Goal: Task Accomplishment & Management: Manage account settings

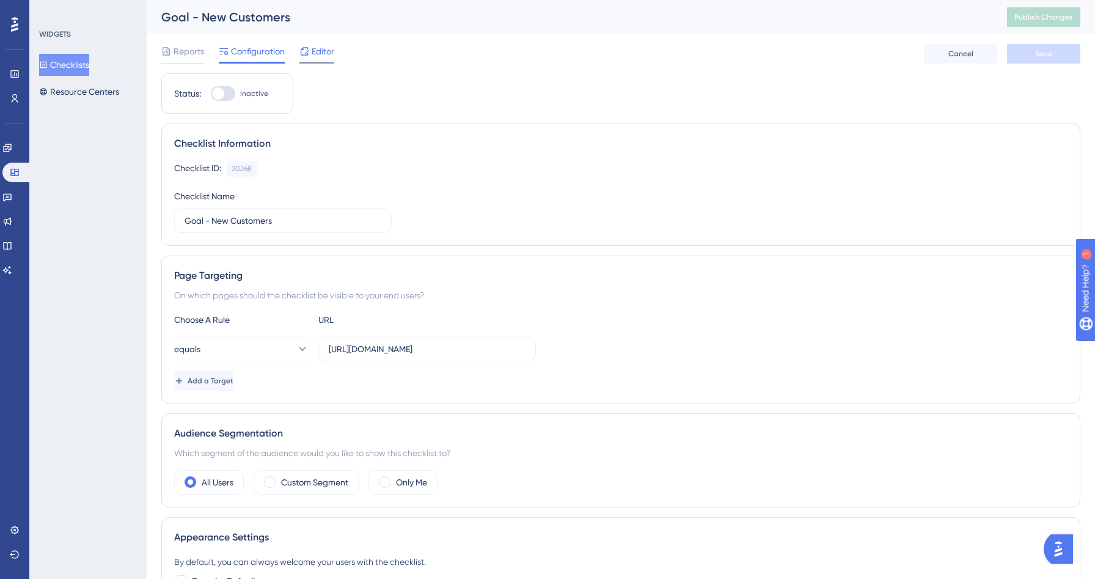
click at [310, 59] on div "Editor" at bounding box center [316, 54] width 35 height 20
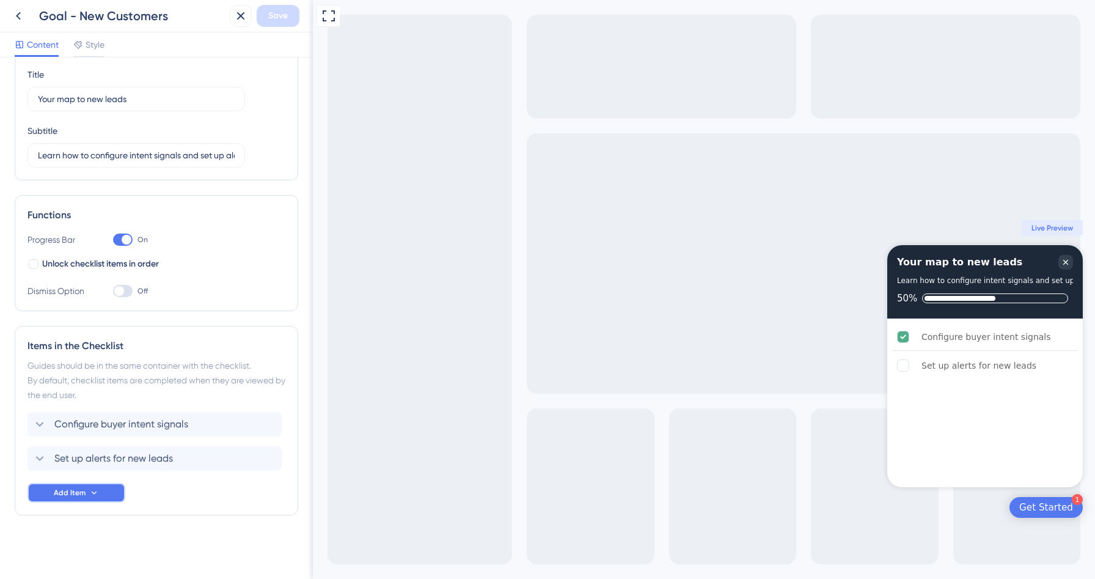
click at [68, 500] on button "Add Item" at bounding box center [76, 493] width 98 height 20
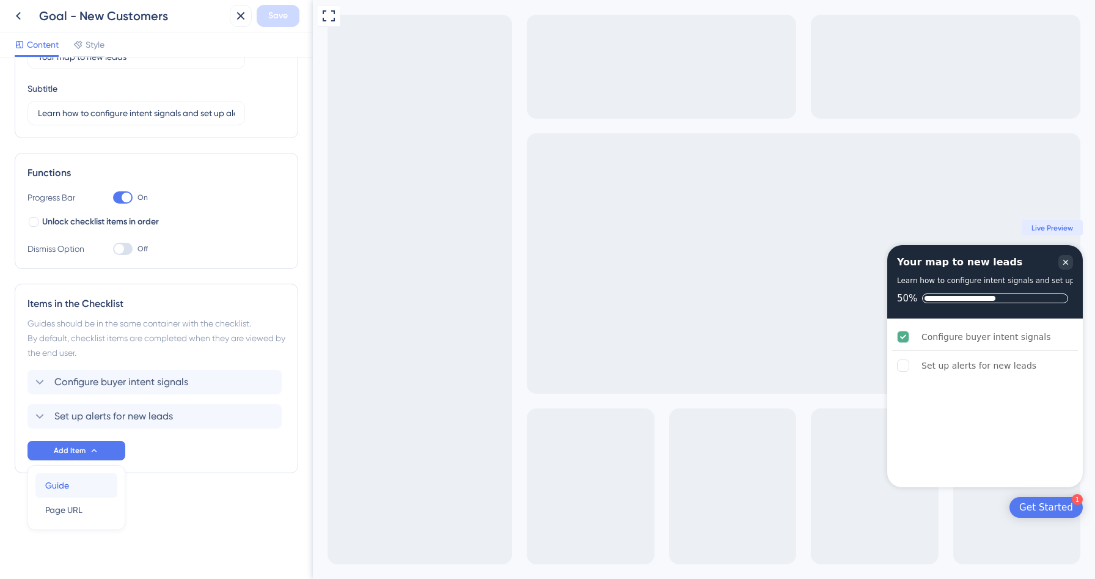
click at [71, 480] on div "Guide Guide" at bounding box center [76, 485] width 62 height 24
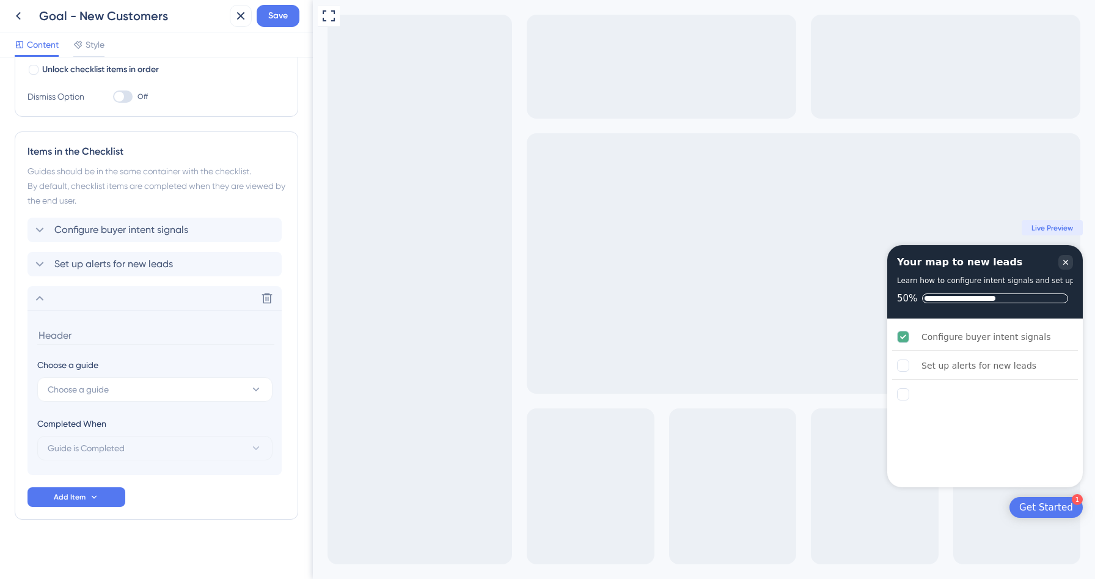
scroll to position [241, 0]
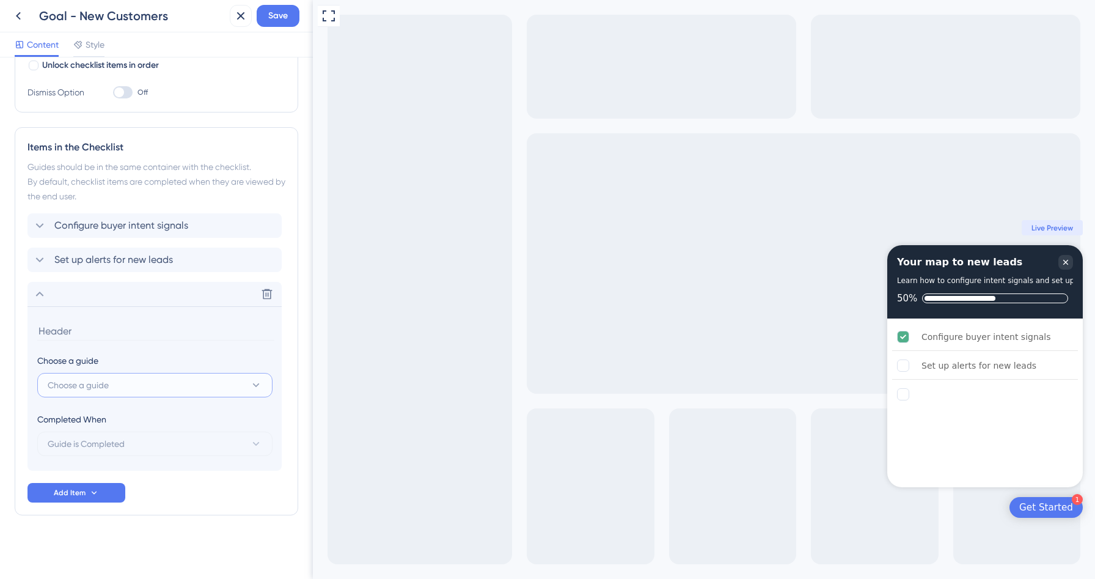
click at [128, 394] on button "Choose a guide" at bounding box center [154, 385] width 235 height 24
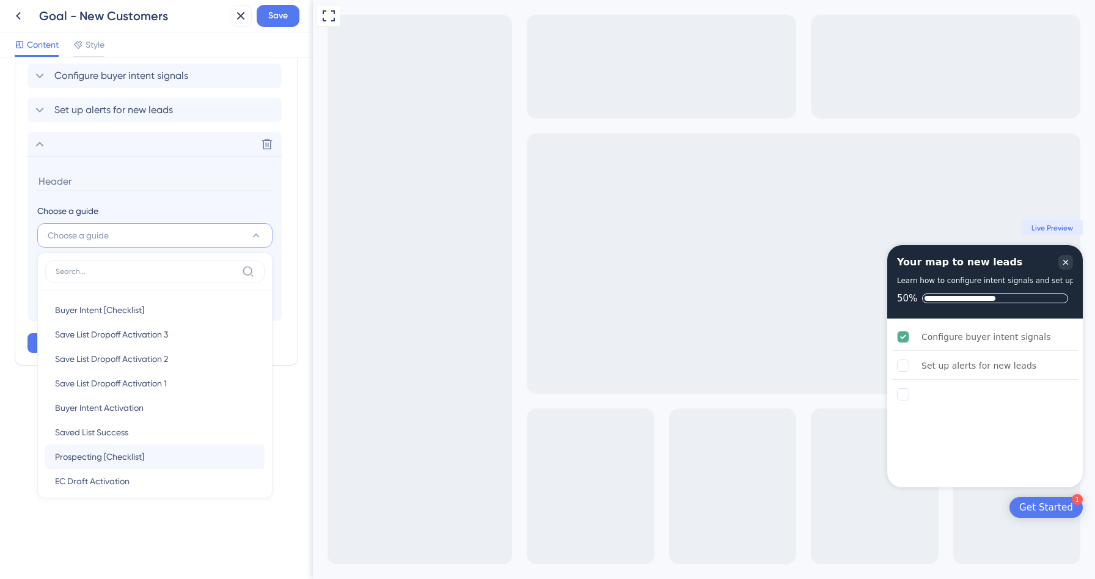
scroll to position [108, 0]
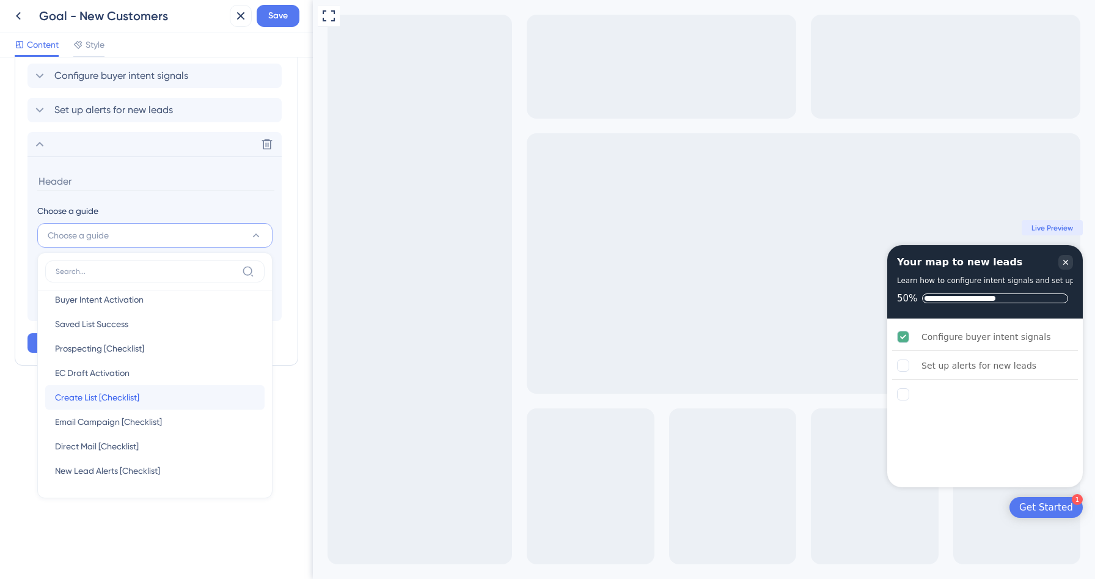
click at [103, 401] on span "Create List [Checklist]" at bounding box center [97, 397] width 84 height 15
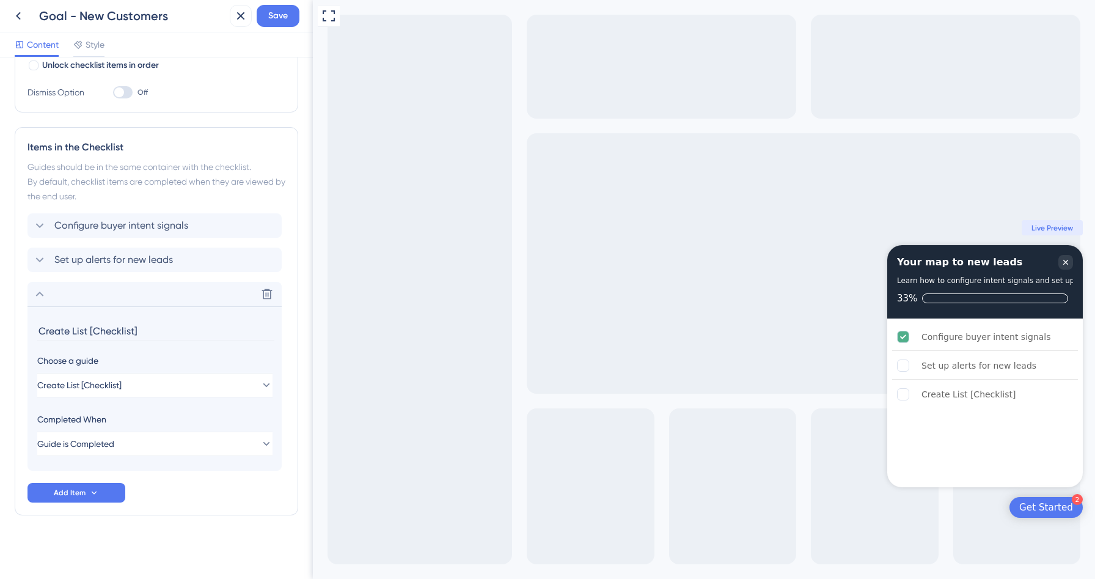
drag, startPoint x: 155, startPoint y: 328, endPoint x: 4, endPoint y: 326, distance: 151.5
click at [4, 326] on div "Checklist Header Title Your map to new leads Subtitle Learn how to configure in…" at bounding box center [156, 317] width 313 height 521
type input "Create a list"
click at [38, 294] on icon at bounding box center [39, 294] width 15 height 15
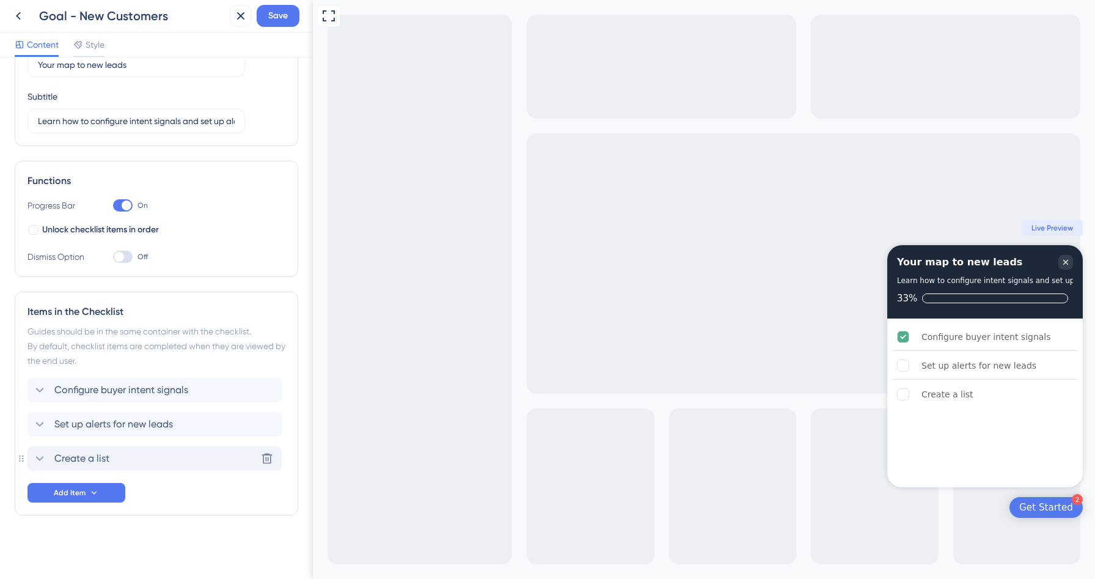
scroll to position [76, 0]
drag, startPoint x: 24, startPoint y: 458, endPoint x: 25, endPoint y: 373, distance: 85.5
click at [25, 373] on div "Items in the Checklist Guides should be in the same container with the checklis…" at bounding box center [156, 403] width 283 height 224
click at [267, 15] on button "Save" at bounding box center [278, 16] width 43 height 22
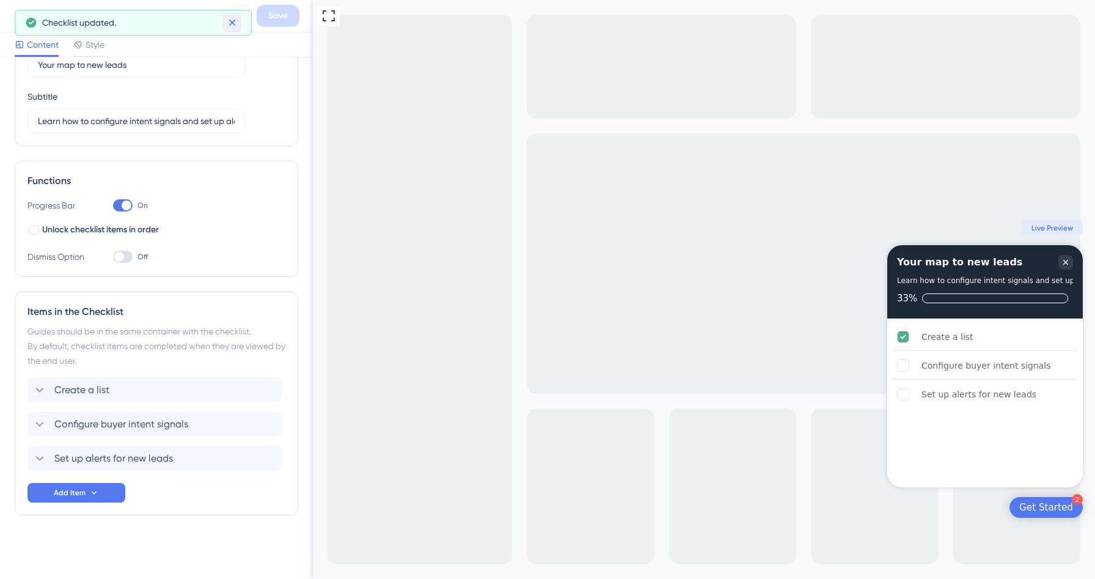
click at [228, 25] on icon at bounding box center [232, 22] width 12 height 12
click at [25, 16] on icon at bounding box center [18, 16] width 15 height 15
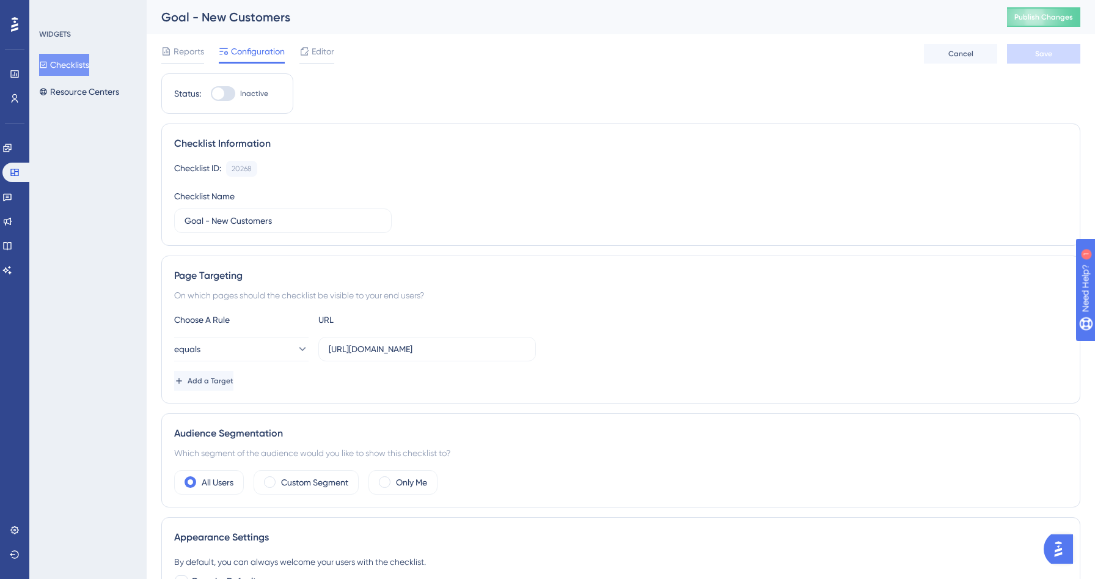
click at [62, 74] on button "Checklists" at bounding box center [64, 65] width 50 height 22
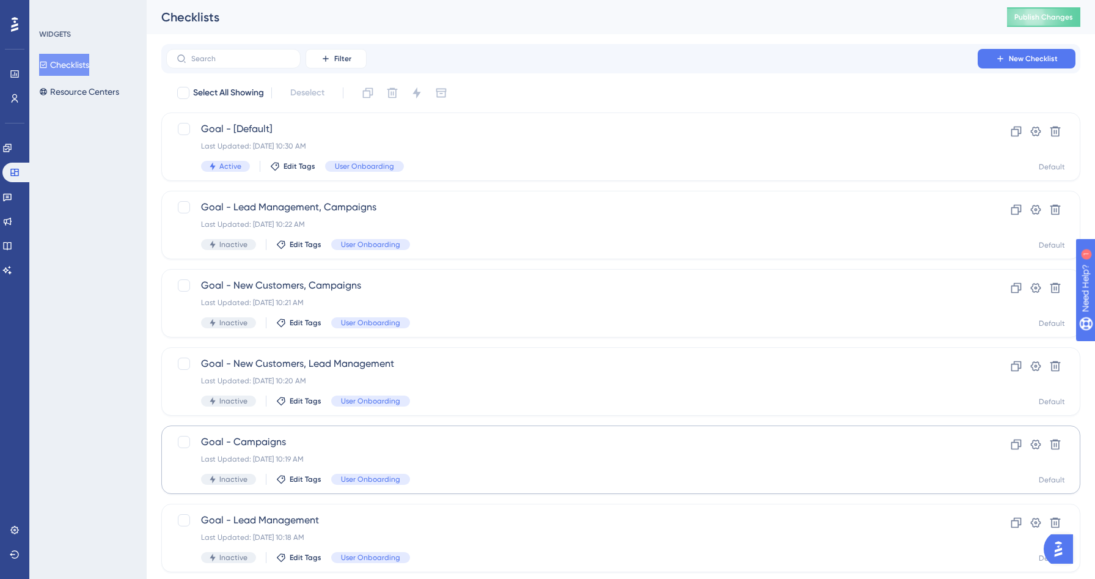
scroll to position [111, 0]
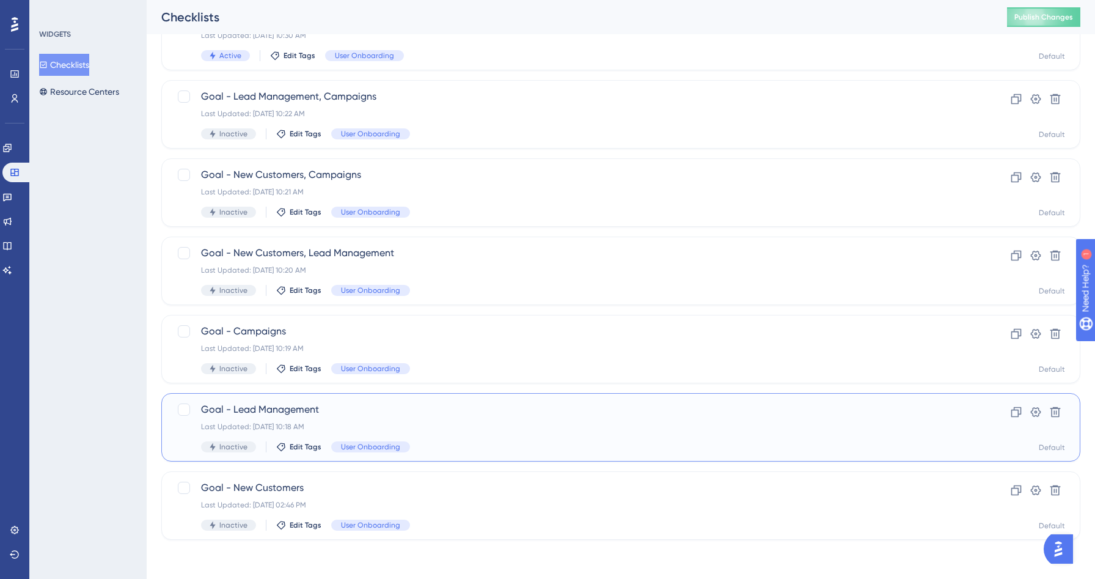
click at [451, 410] on span "Goal - Lead Management" at bounding box center [572, 409] width 742 height 15
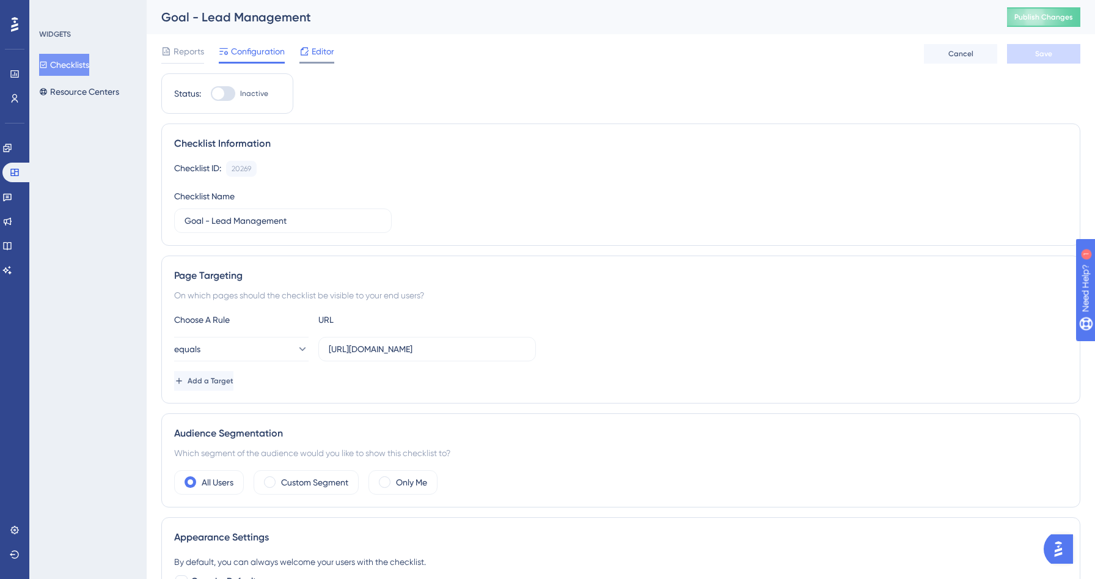
click at [320, 55] on span "Editor" at bounding box center [323, 51] width 23 height 15
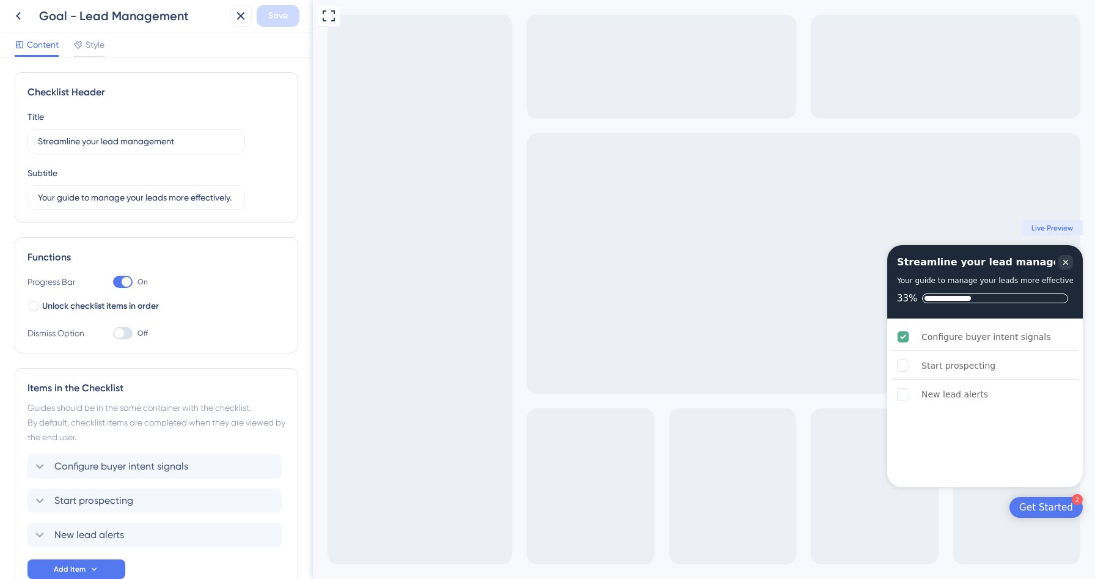
scroll to position [76, 0]
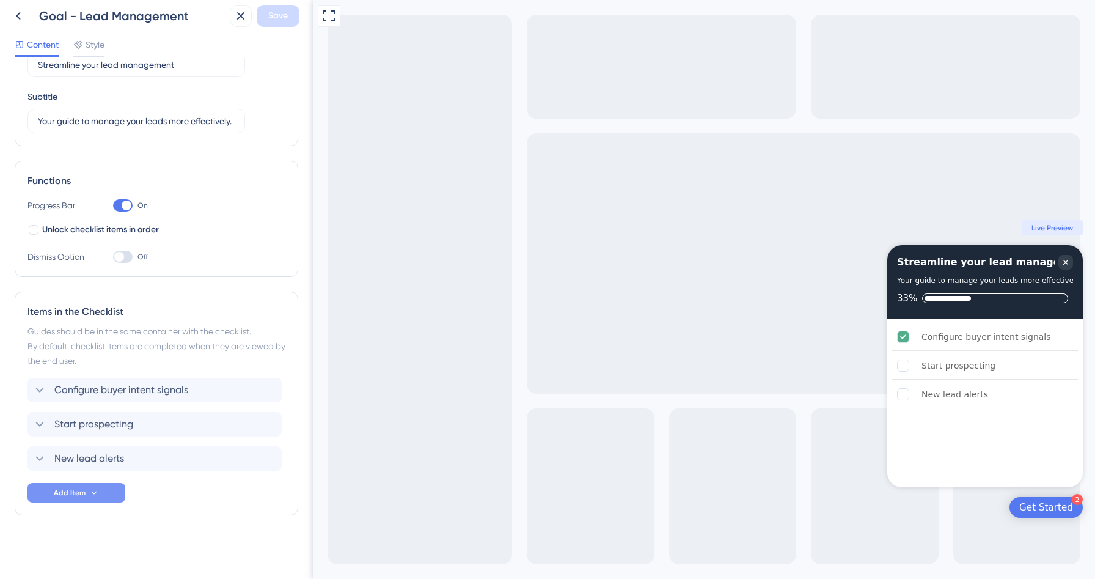
click at [76, 491] on span "Add Item" at bounding box center [70, 493] width 32 height 10
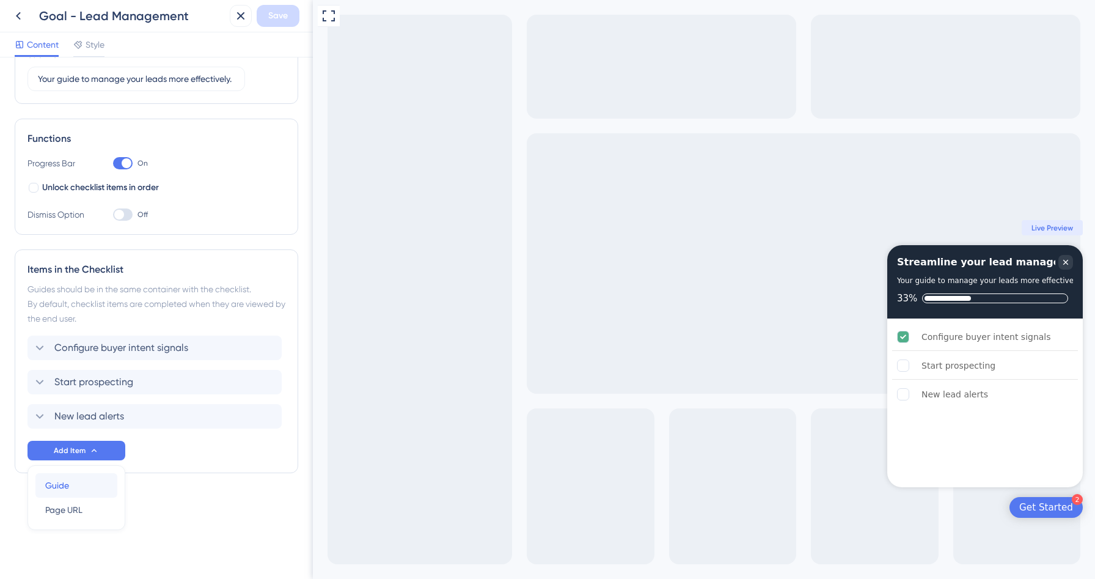
click at [70, 486] on div "Guide Guide" at bounding box center [76, 485] width 62 height 24
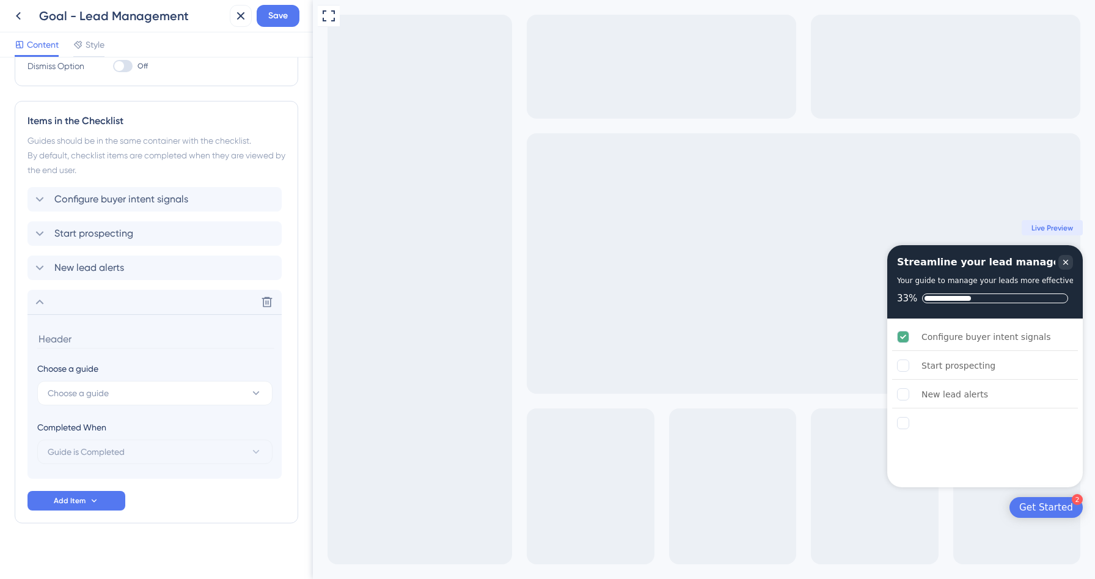
scroll to position [275, 0]
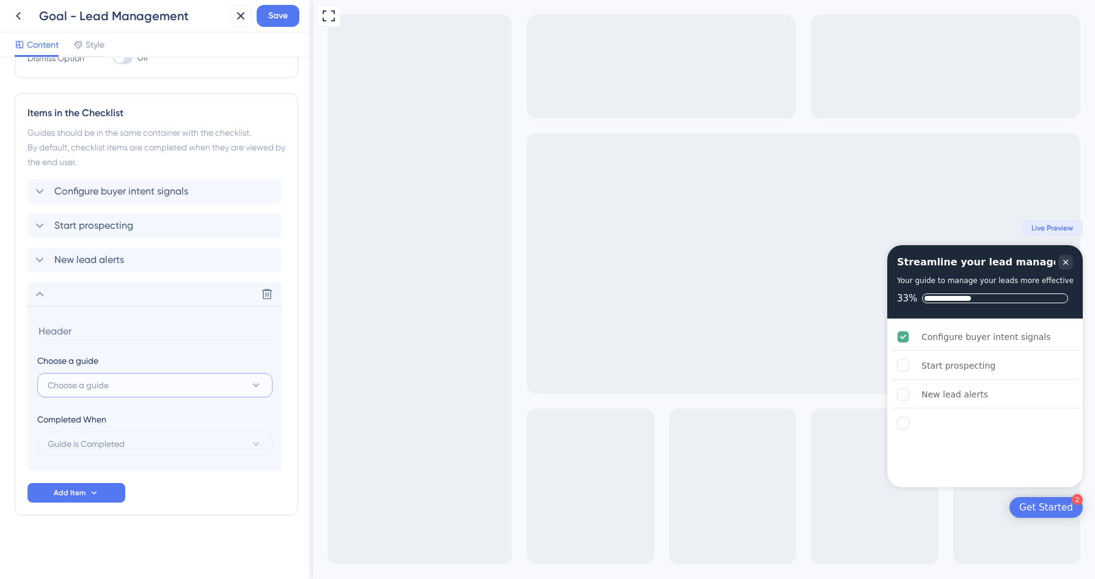
click at [113, 381] on button "Choose a guide" at bounding box center [154, 385] width 235 height 24
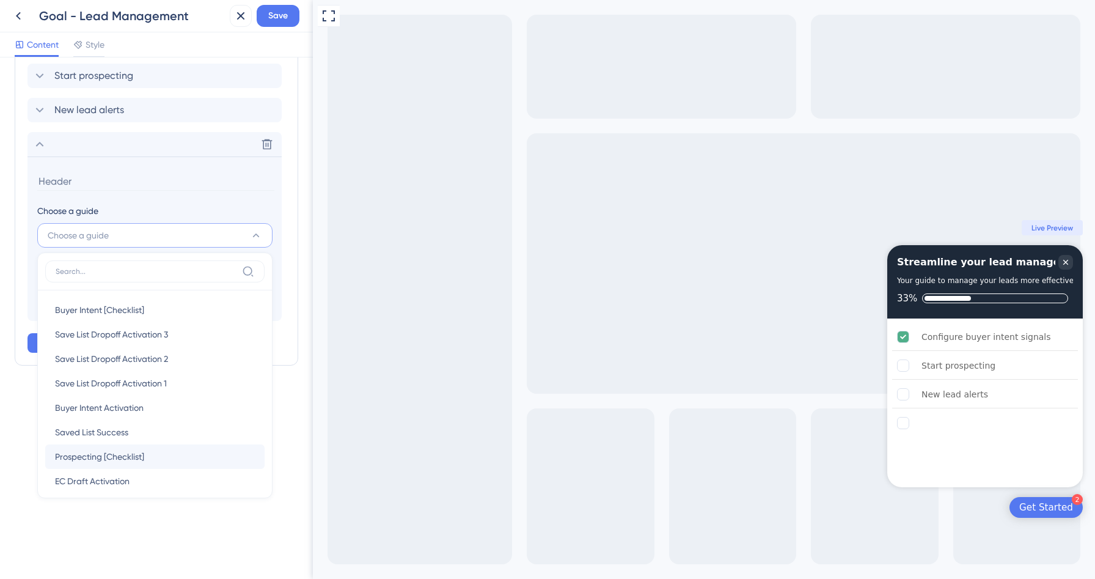
scroll to position [108, 0]
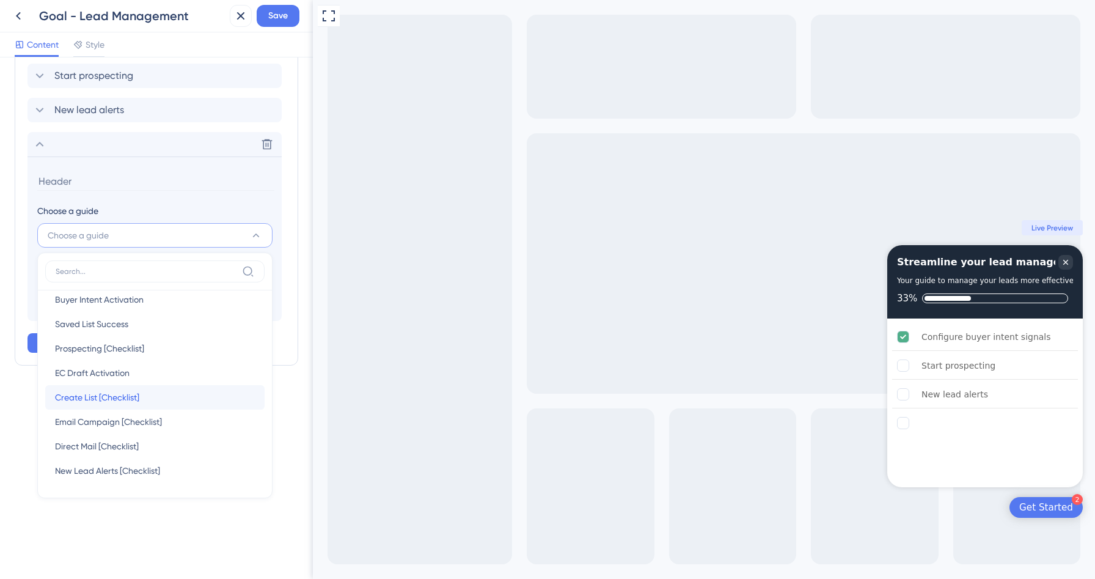
click at [109, 385] on div "Create List [Checklist] Create List [Checklist]" at bounding box center [155, 397] width 200 height 24
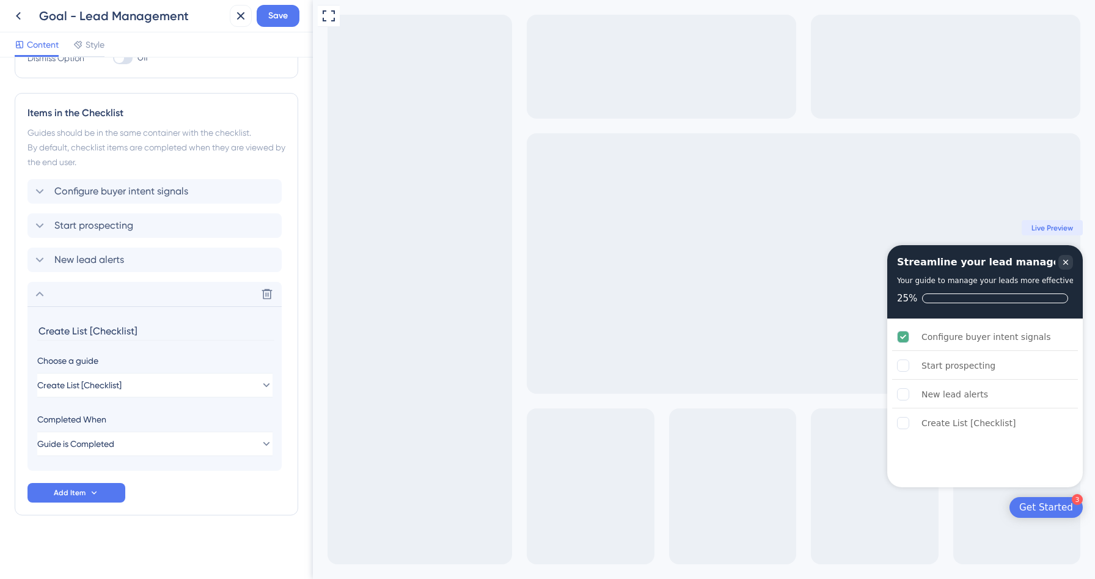
drag, startPoint x: 163, startPoint y: 324, endPoint x: 73, endPoint y: 326, distance: 89.8
click at [73, 326] on input "Create List [Checklist]" at bounding box center [155, 330] width 237 height 19
type input "Create a list"
click at [36, 299] on icon at bounding box center [39, 294] width 15 height 15
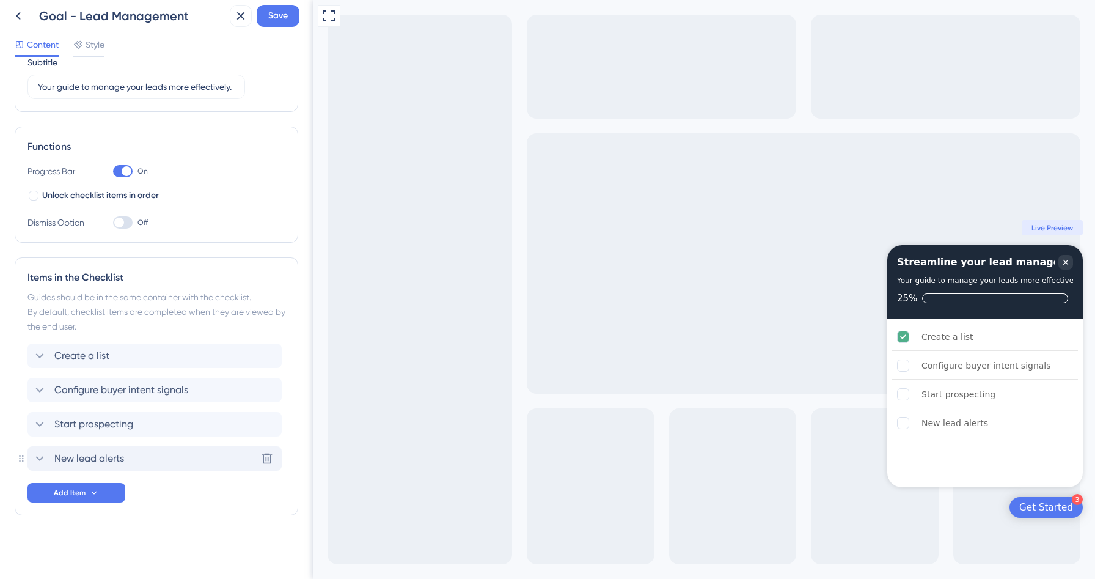
click at [76, 462] on span "New lead alerts" at bounding box center [89, 458] width 70 height 15
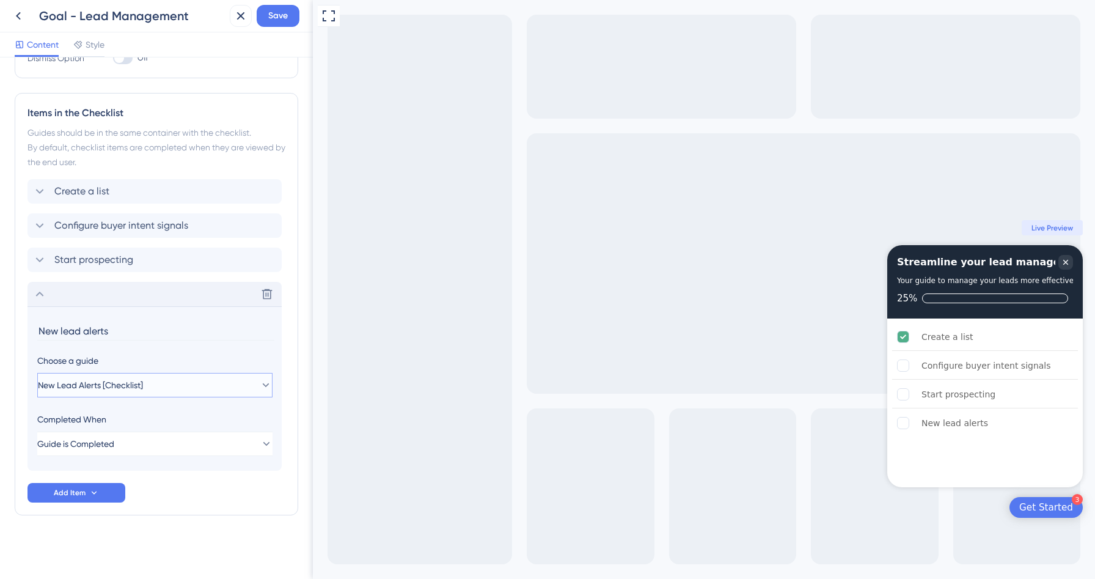
click at [92, 385] on span "New Lead Alerts [Checklist]" at bounding box center [90, 385] width 105 height 15
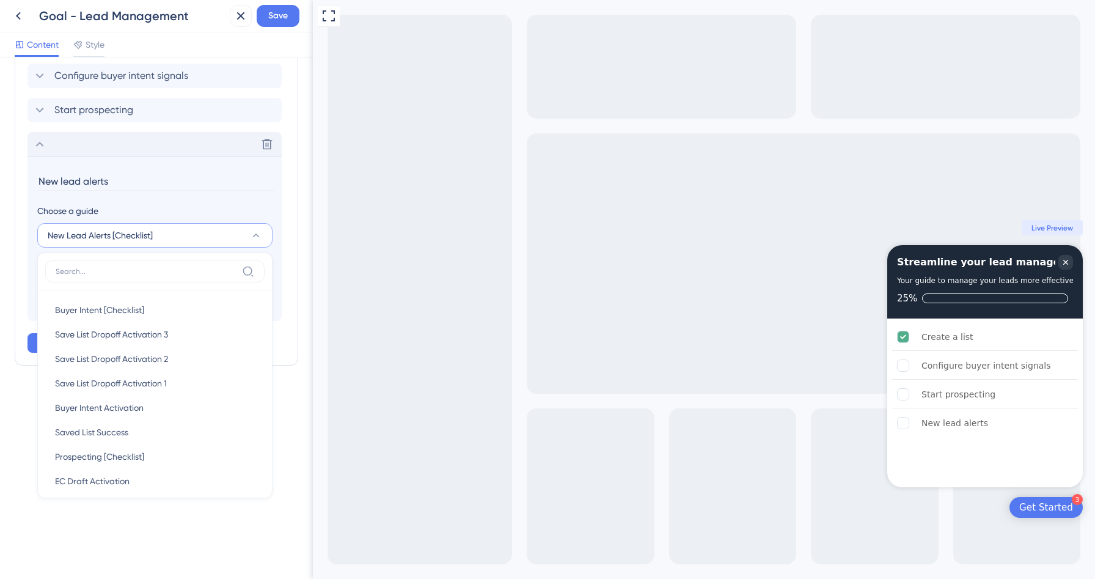
click at [114, 192] on section "New lead alerts Choose a guide New Lead Alerts [Checklist] Buyer Intent [Checkl…" at bounding box center [154, 238] width 254 height 164
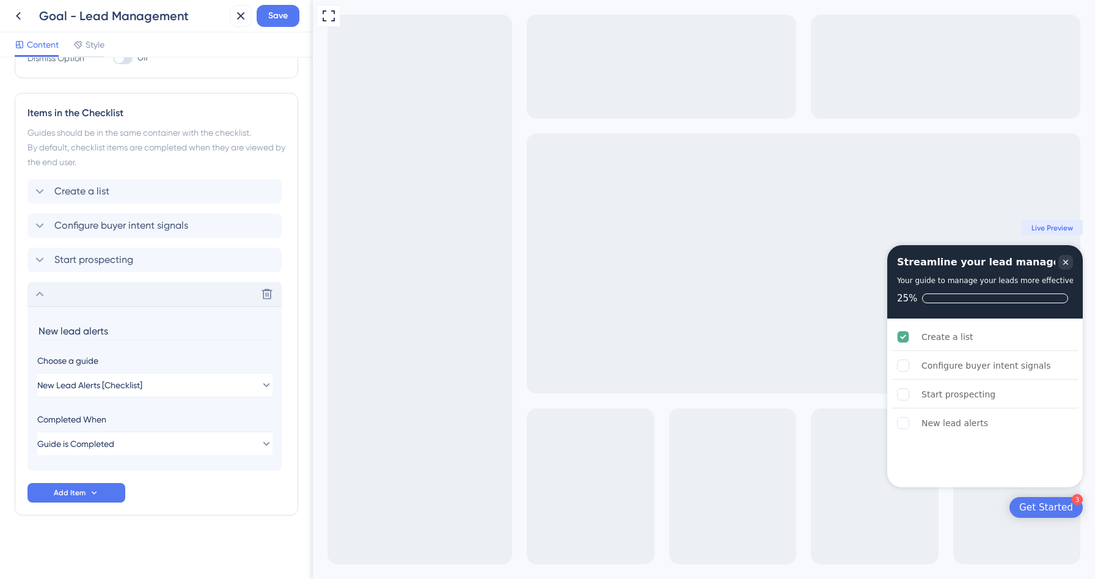
click at [90, 323] on input "New lead alerts" at bounding box center [155, 330] width 237 height 19
drag, startPoint x: 120, startPoint y: 329, endPoint x: 1, endPoint y: 327, distance: 119.8
click at [1, 327] on div "Checklist Header Title Streamline your lead management Subtitle Your guide to m…" at bounding box center [156, 317] width 313 height 521
type input "Set up new lead alerts"
click at [283, 29] on div "Goal - Lead Management Save" at bounding box center [156, 16] width 313 height 32
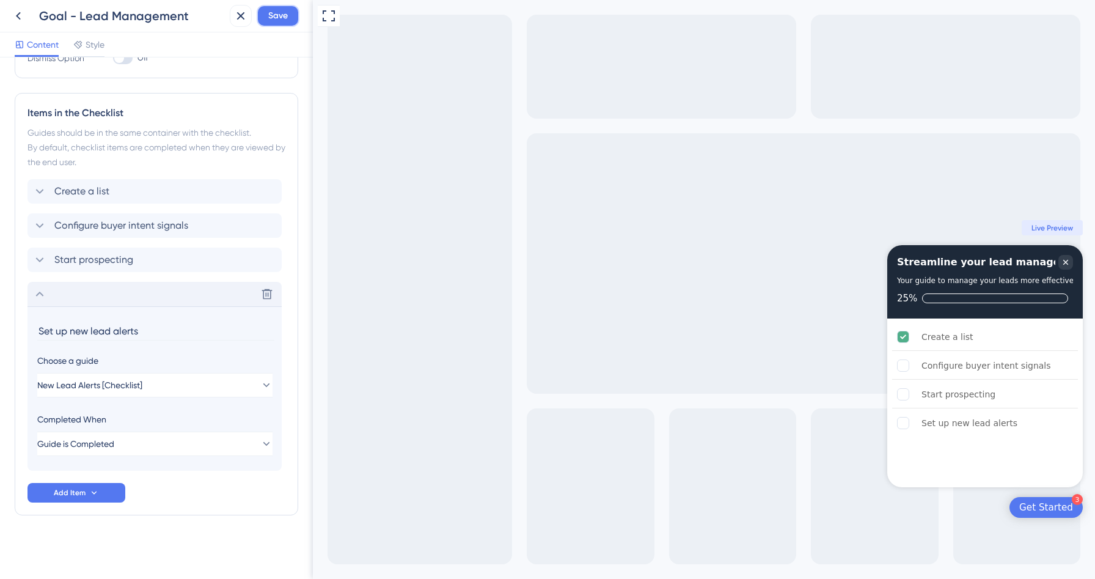
click at [283, 18] on span "Save" at bounding box center [278, 16] width 20 height 15
click at [234, 21] on icon at bounding box center [232, 22] width 12 height 12
click at [18, 18] on icon at bounding box center [18, 16] width 15 height 15
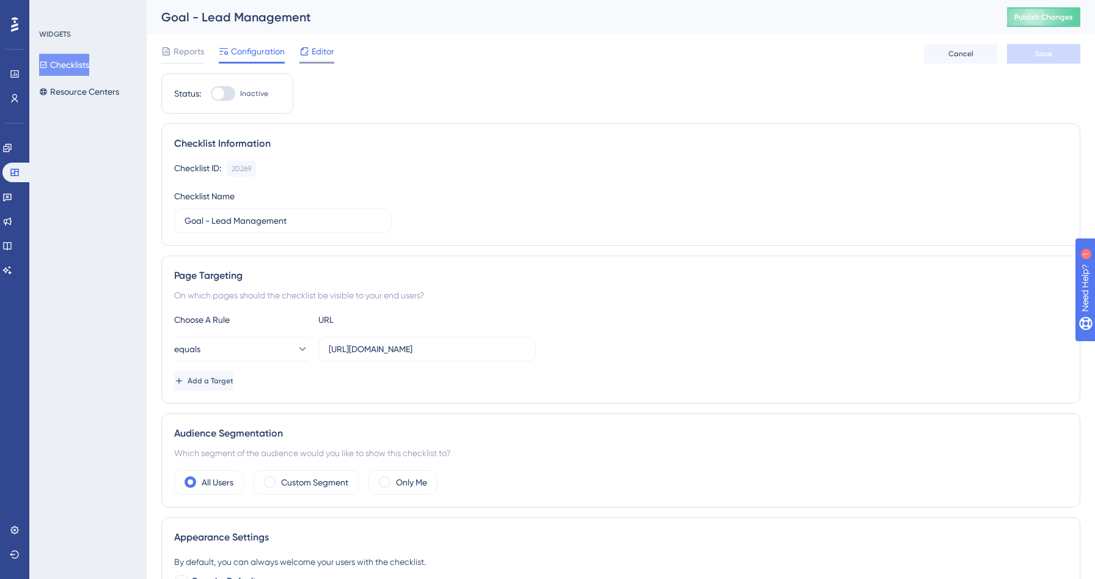
click at [322, 49] on span "Editor" at bounding box center [323, 51] width 23 height 15
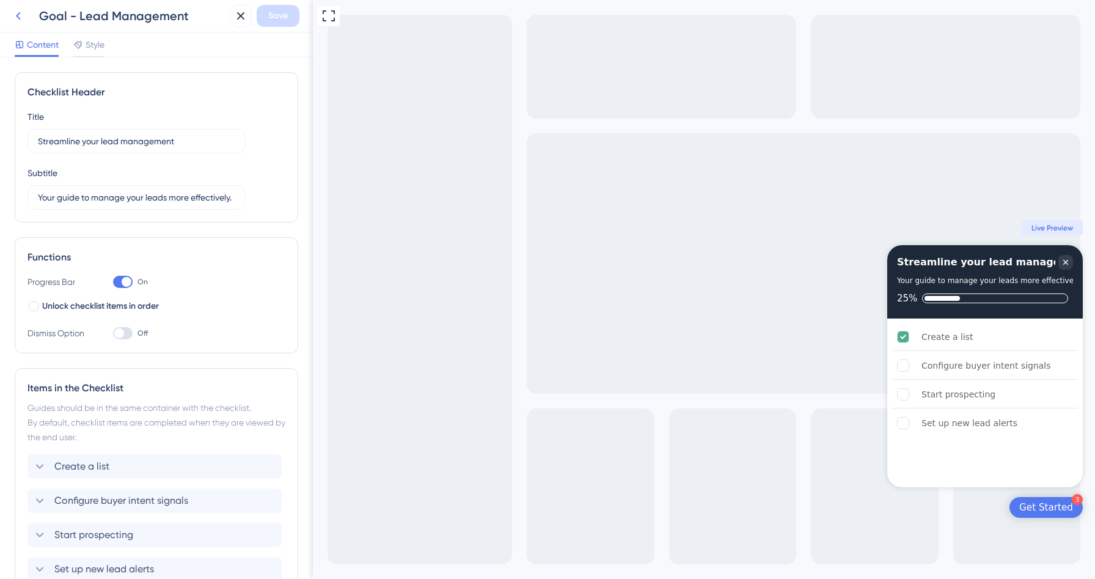
click at [13, 18] on icon at bounding box center [18, 16] width 15 height 15
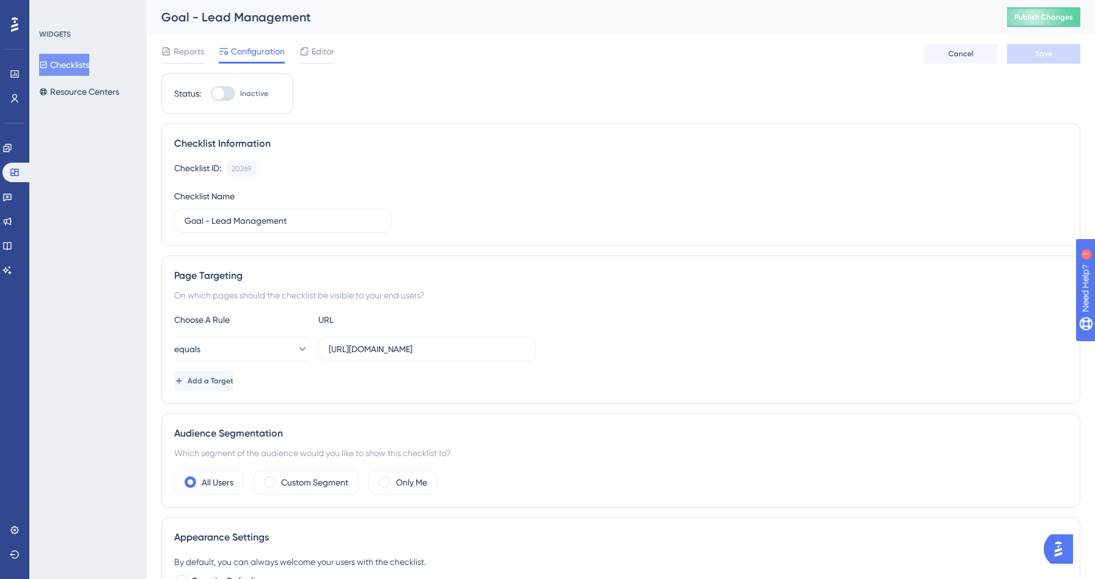
click at [71, 59] on button "Checklists" at bounding box center [64, 65] width 50 height 22
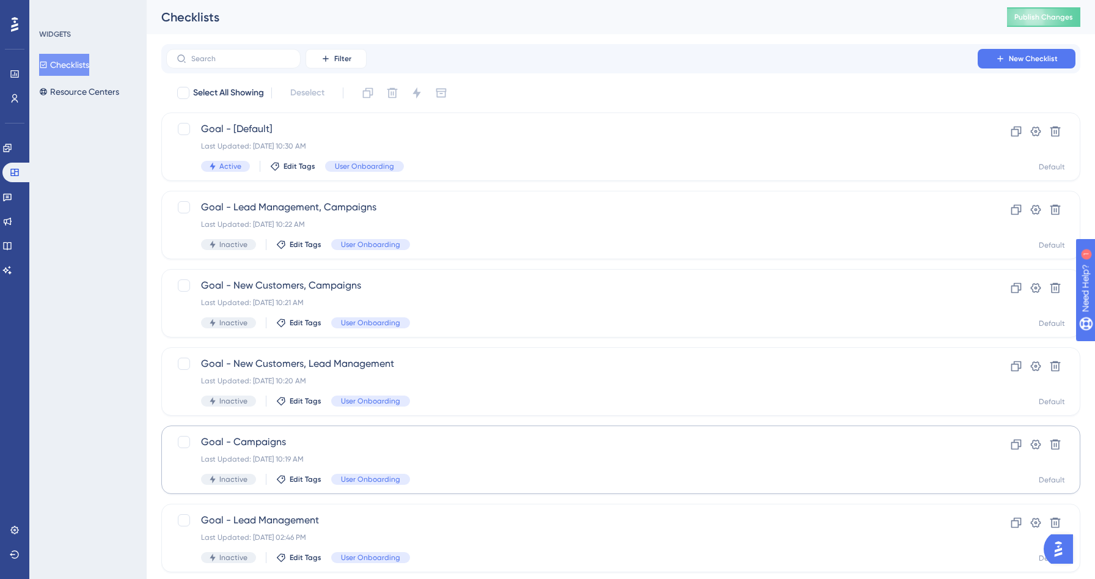
scroll to position [111, 0]
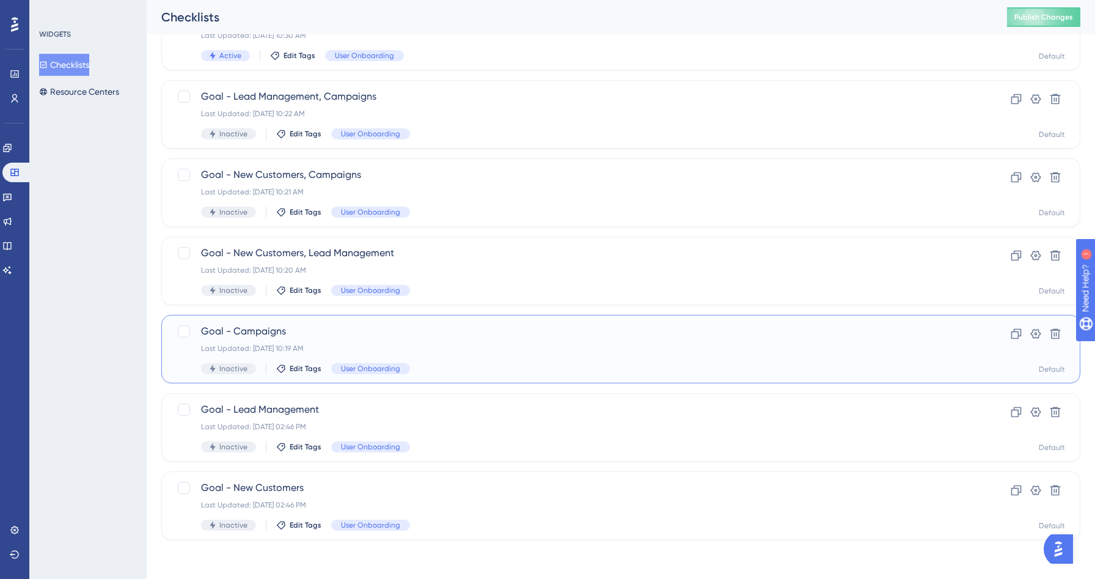
click at [360, 349] on div "Last Updated: Aug 21 2025, 10:19 AM" at bounding box center [572, 348] width 742 height 10
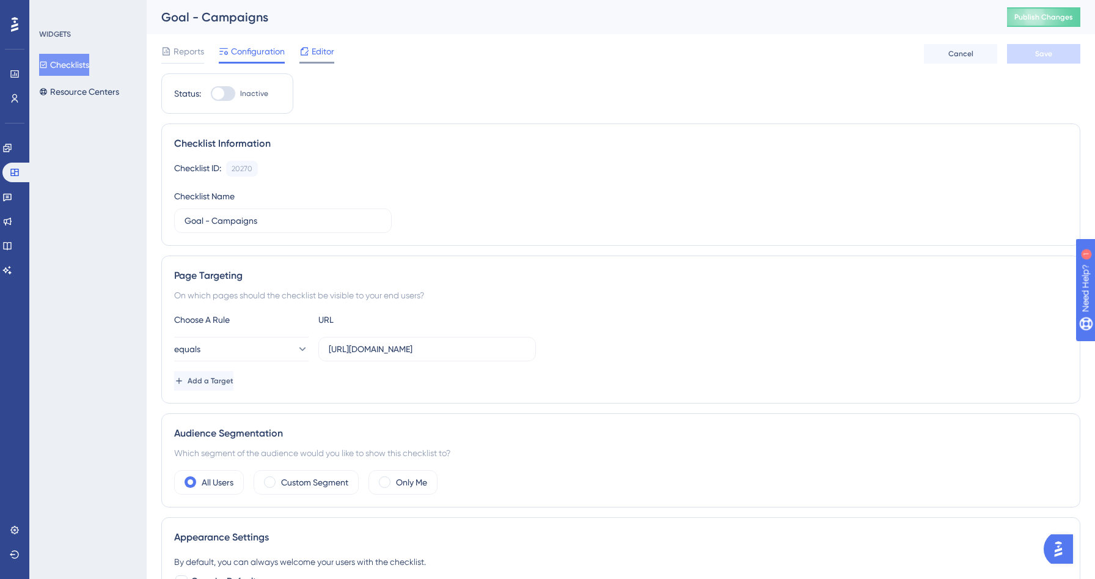
click at [312, 53] on span "Editor" at bounding box center [323, 51] width 23 height 15
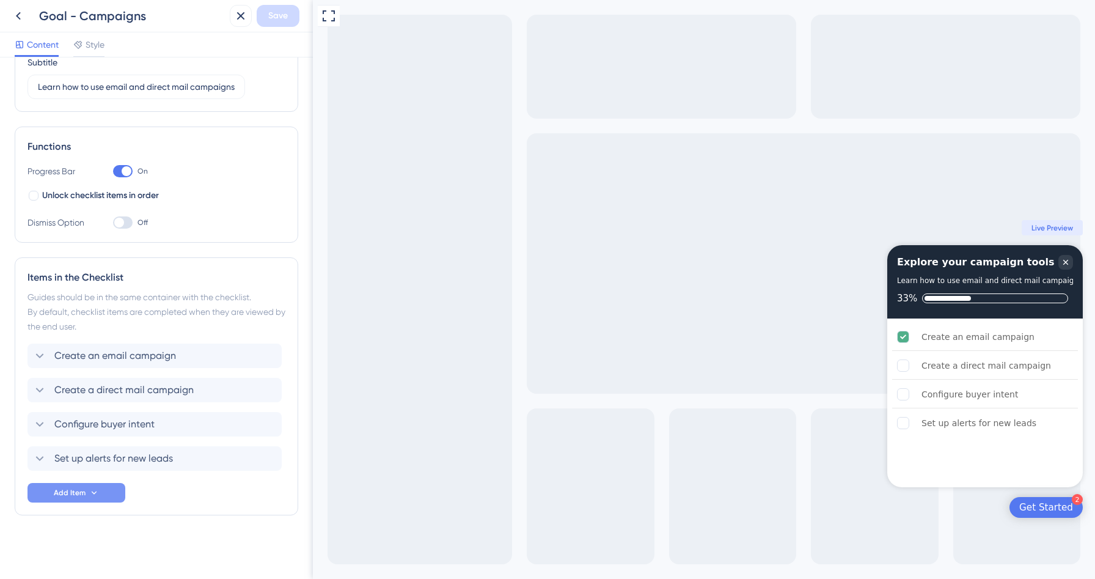
click at [64, 489] on span "Add Item" at bounding box center [70, 493] width 32 height 10
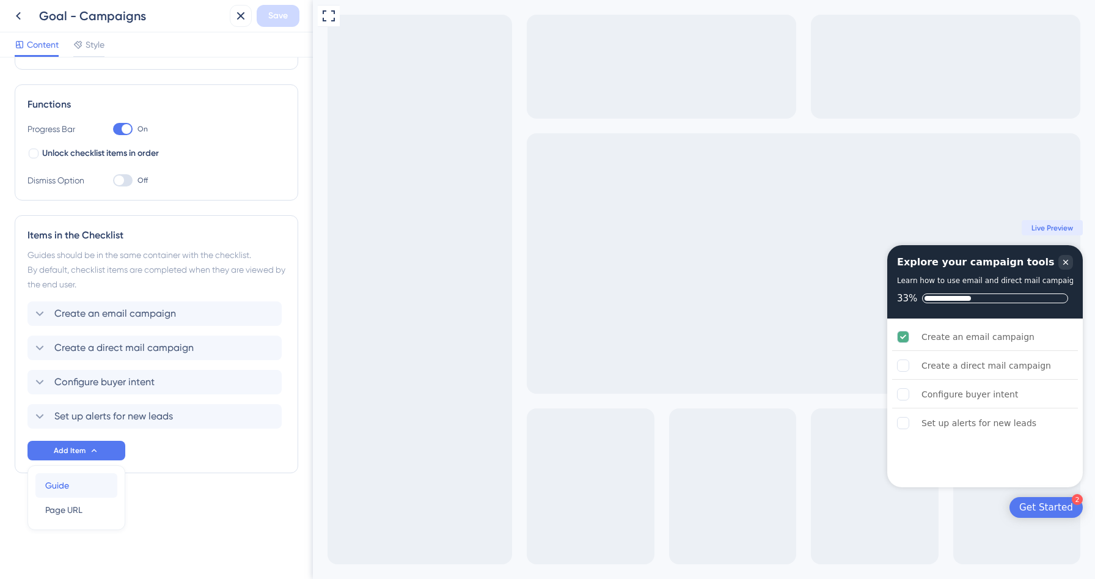
click at [81, 484] on div "Guide Guide" at bounding box center [76, 485] width 62 height 24
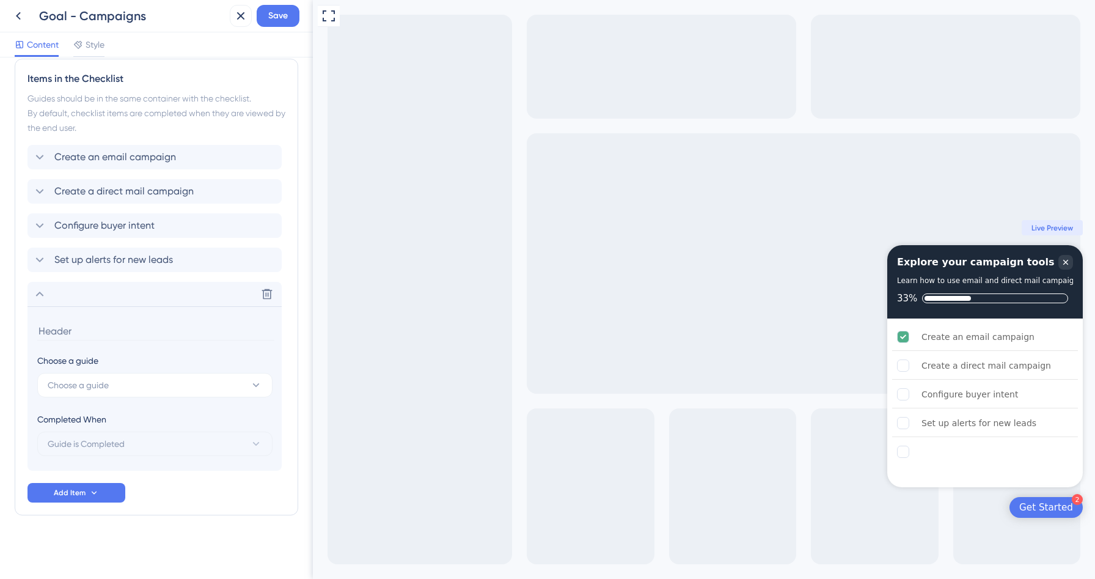
click at [46, 328] on input at bounding box center [155, 330] width 237 height 19
click at [112, 376] on button "Choose a guide" at bounding box center [154, 385] width 235 height 24
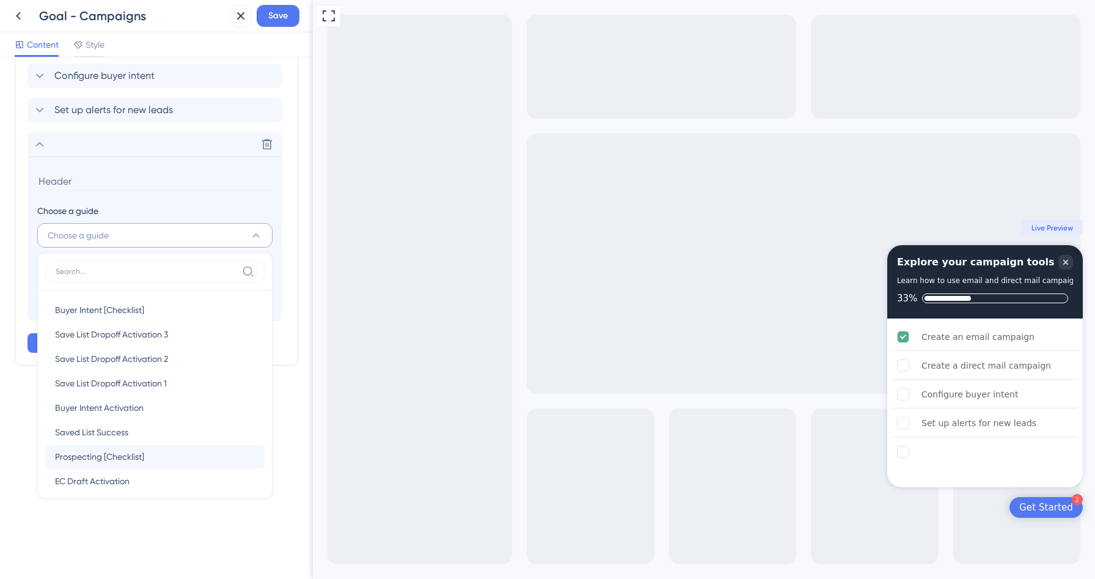
scroll to position [108, 0]
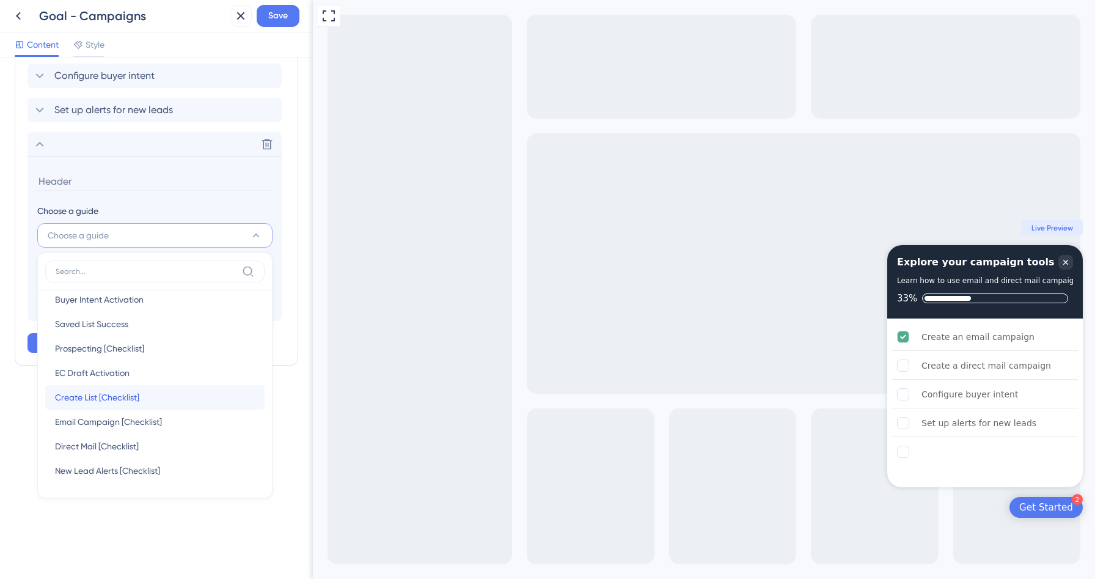
click at [121, 401] on span "Create List [Checklist]" at bounding box center [97, 397] width 84 height 15
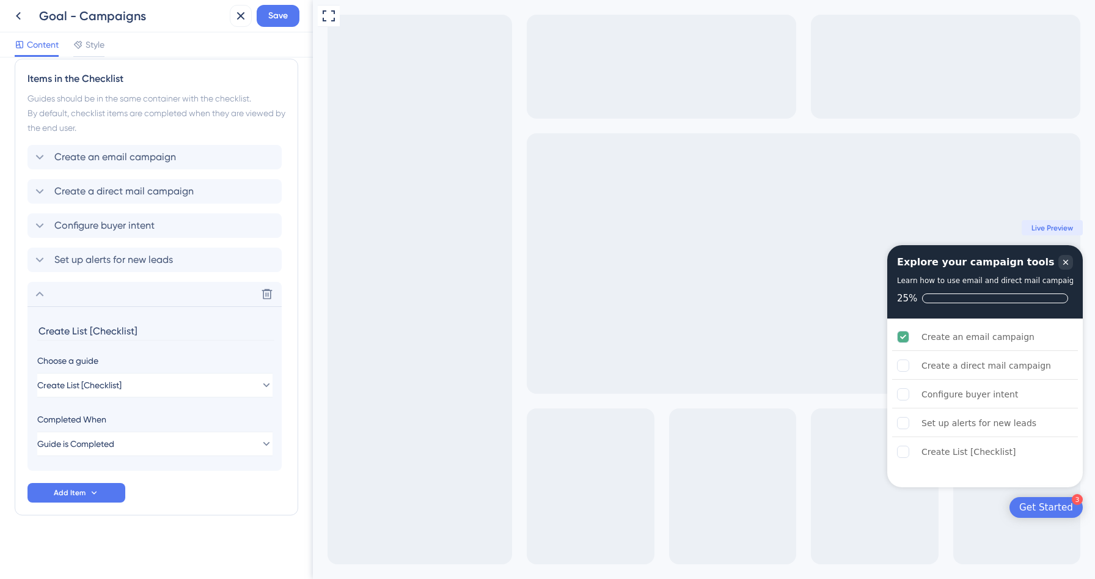
drag, startPoint x: 140, startPoint y: 331, endPoint x: 73, endPoint y: 326, distance: 67.4
click at [73, 326] on input "Create List [Checklist]" at bounding box center [155, 330] width 237 height 19
type input "Create a list"
click at [40, 291] on icon at bounding box center [39, 294] width 15 height 15
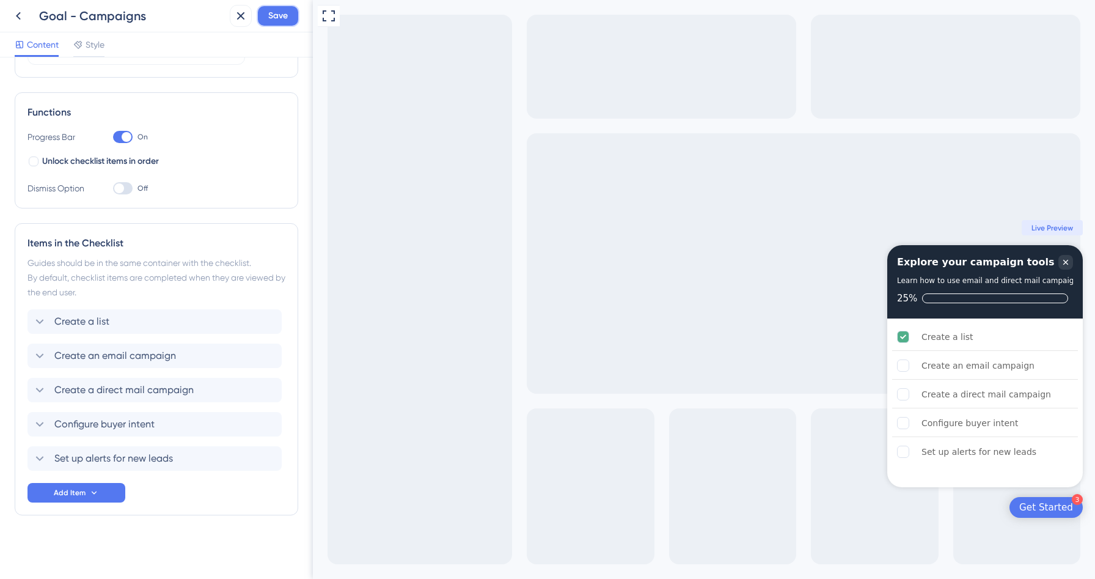
click at [272, 19] on span "Save" at bounding box center [278, 16] width 20 height 15
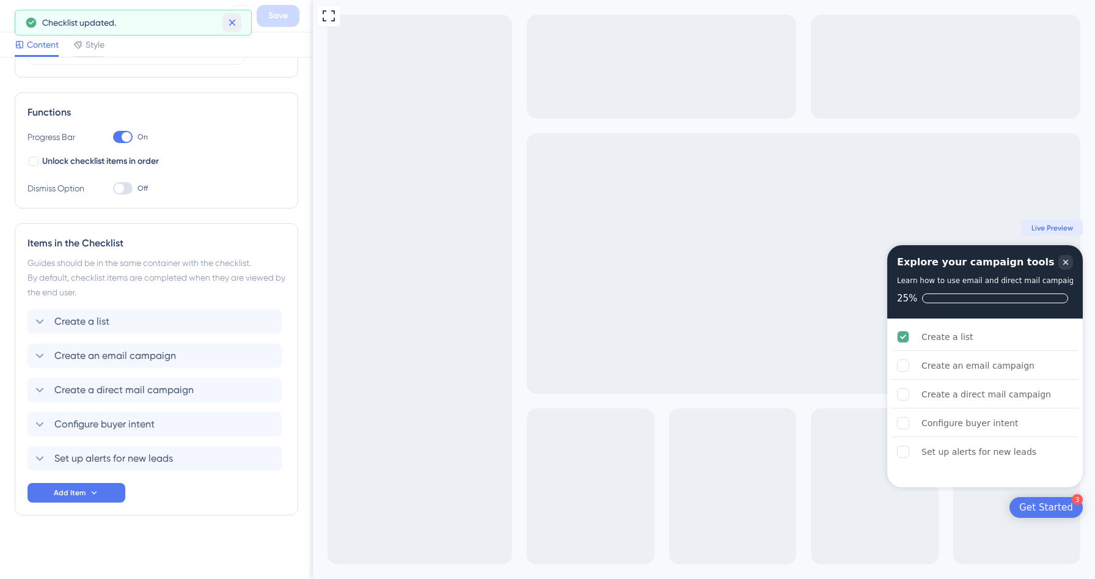
click at [233, 24] on icon at bounding box center [231, 23] width 7 height 7
click at [238, 13] on icon at bounding box center [241, 16] width 8 height 8
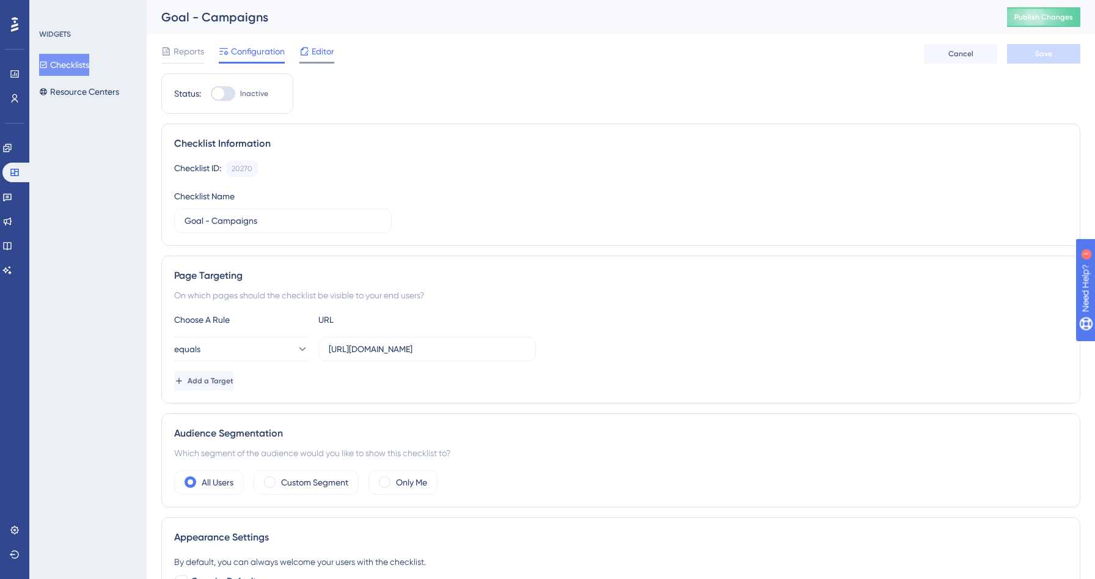
click at [323, 53] on span "Editor" at bounding box center [323, 51] width 23 height 15
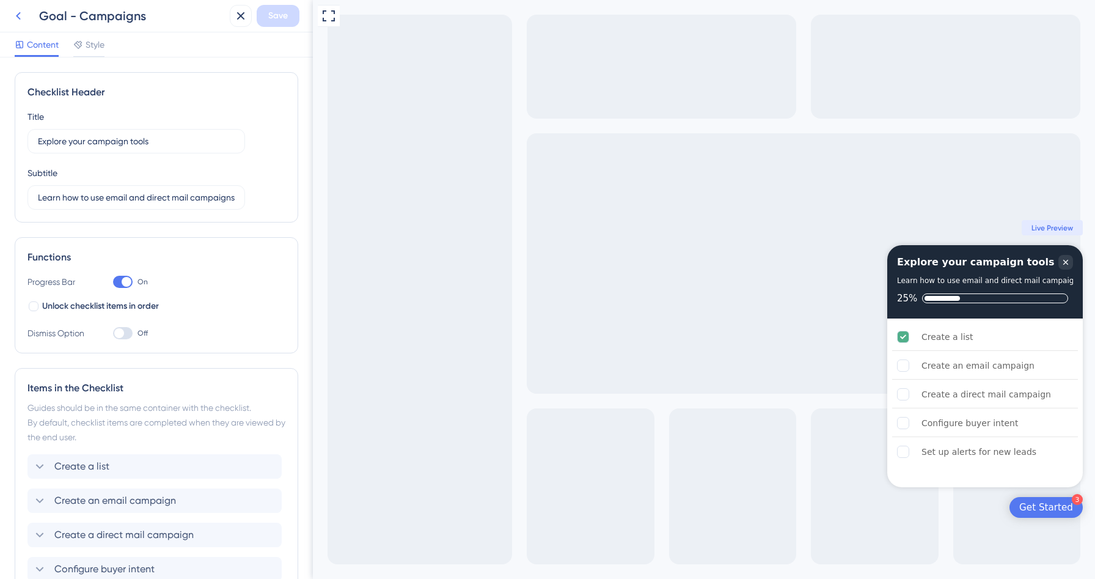
click at [17, 17] on icon at bounding box center [18, 16] width 5 height 8
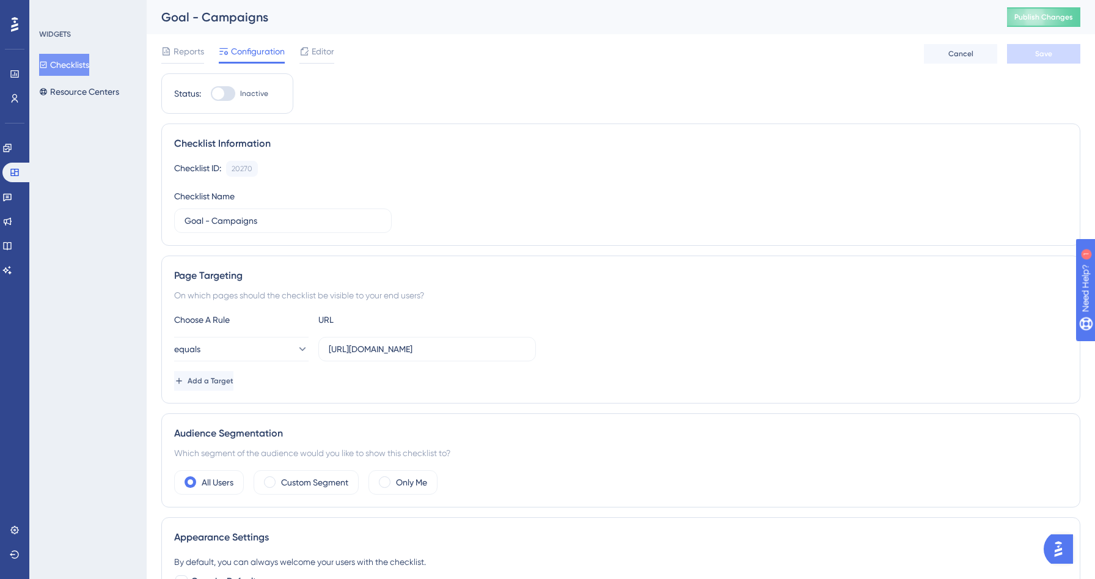
click at [71, 67] on button "Checklists" at bounding box center [64, 65] width 50 height 22
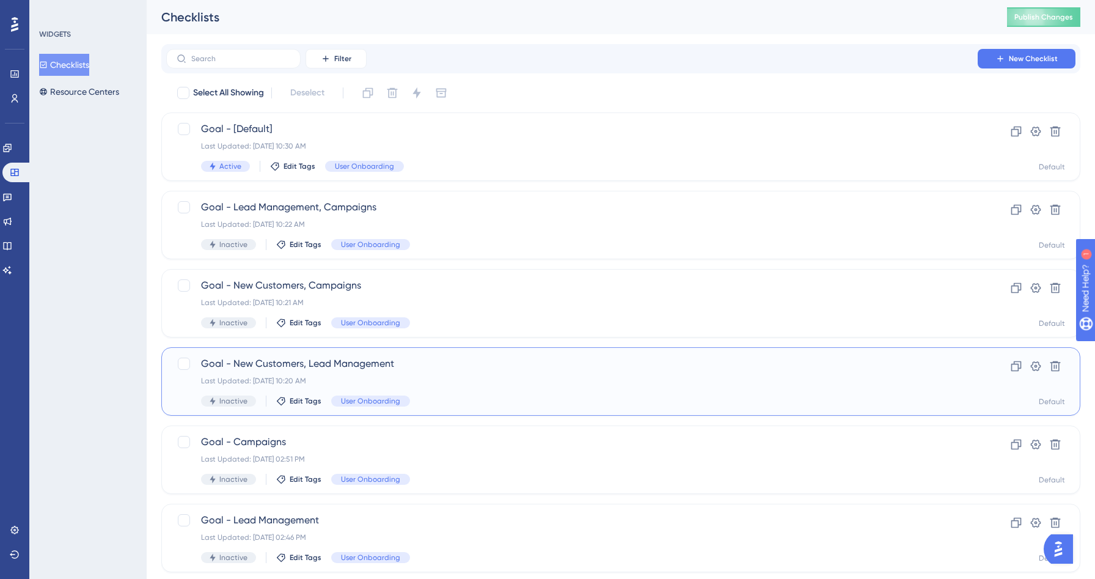
click at [452, 364] on span "Goal - New Customers, Lead Management" at bounding box center [572, 363] width 742 height 15
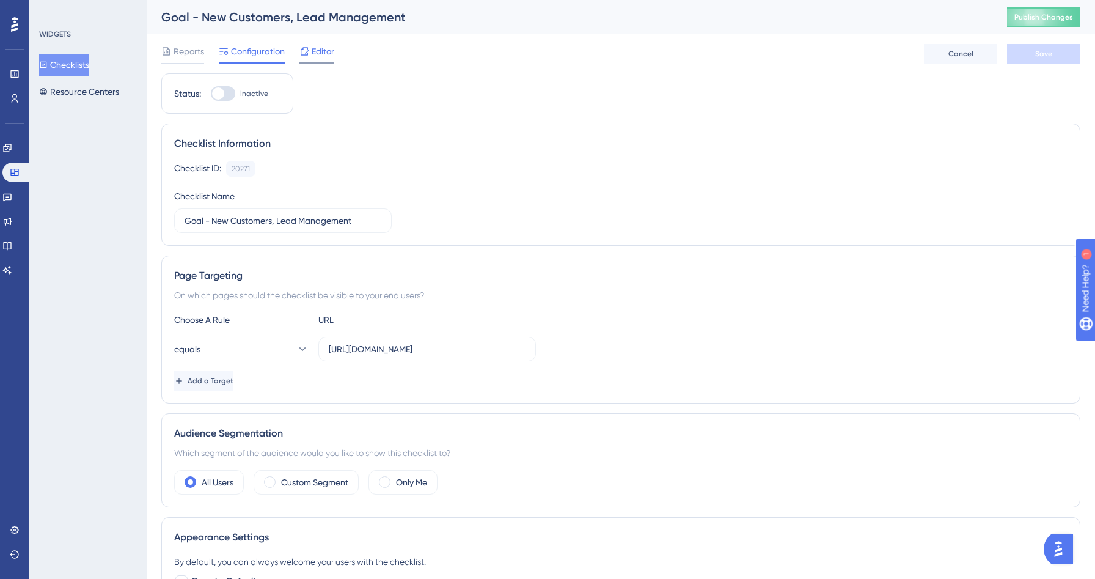
click at [333, 45] on span "Editor" at bounding box center [323, 51] width 23 height 15
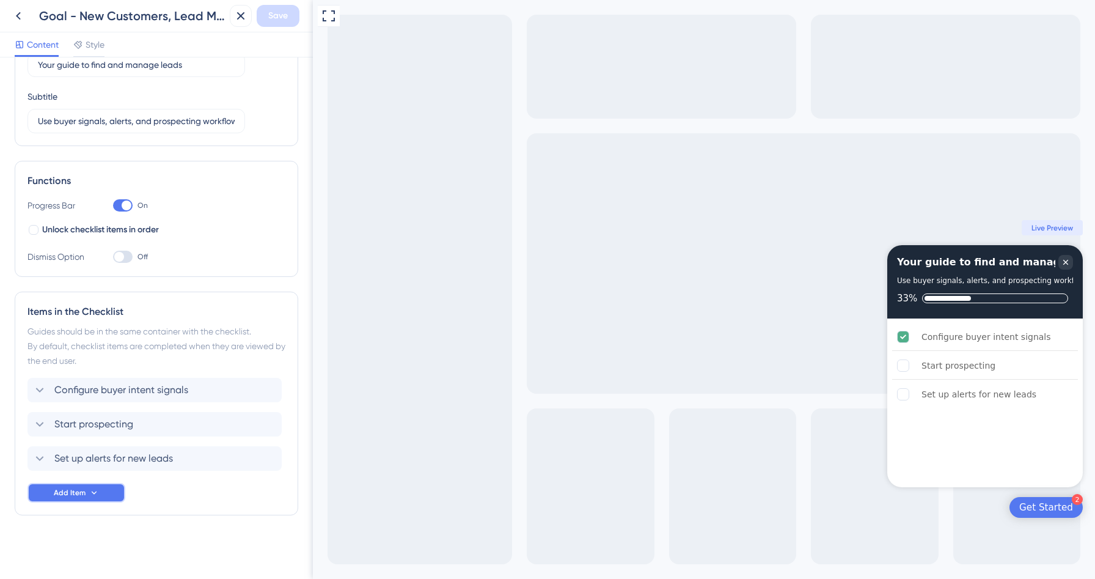
click at [93, 483] on button "Add Item" at bounding box center [76, 493] width 98 height 20
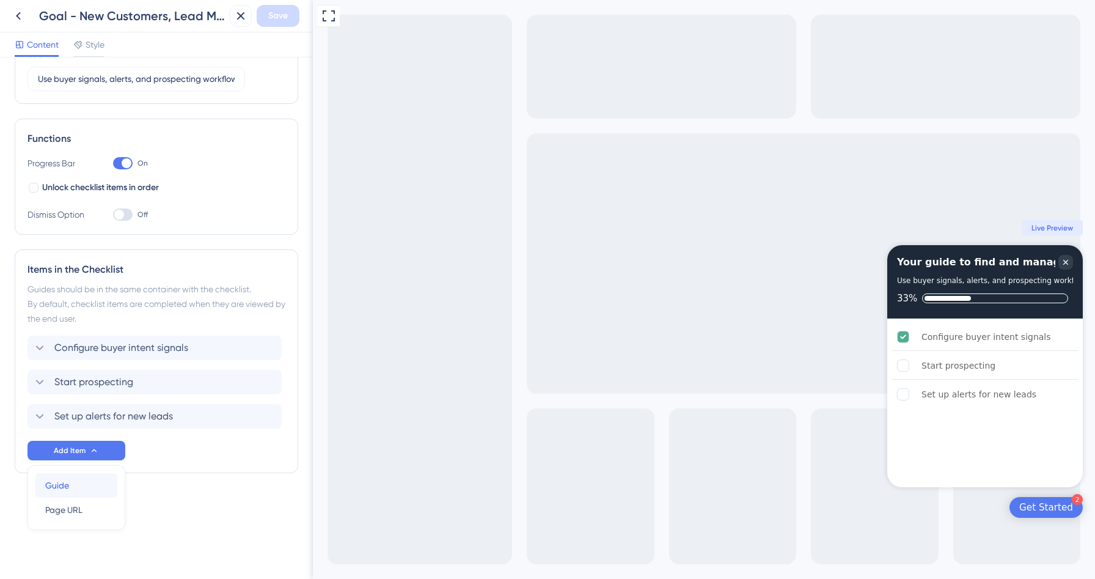
click at [66, 486] on span "Guide" at bounding box center [57, 485] width 24 height 15
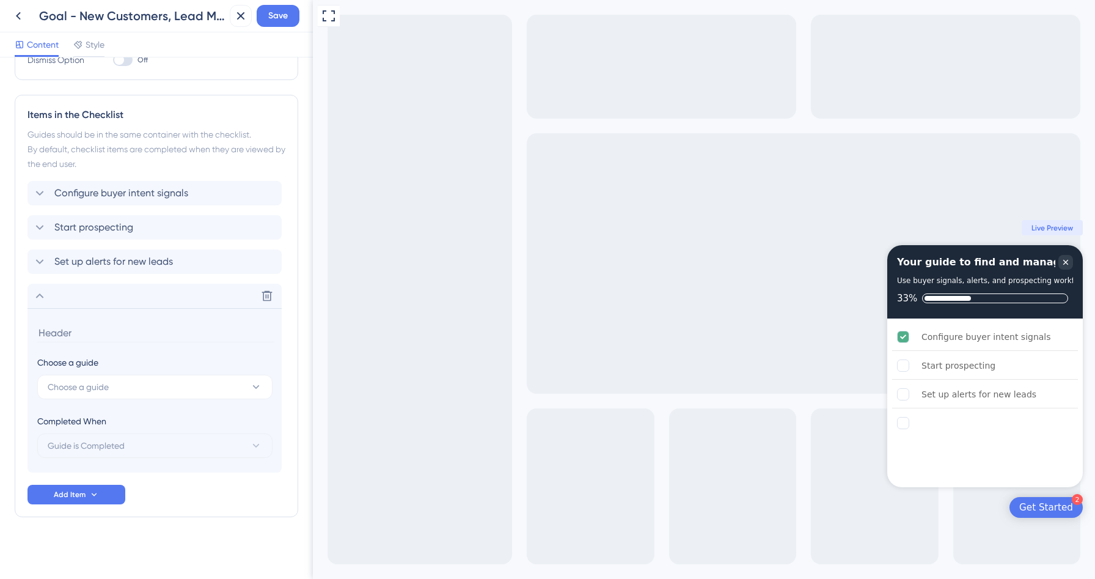
scroll to position [275, 0]
click at [100, 384] on span "Choose a guide" at bounding box center [78, 385] width 61 height 15
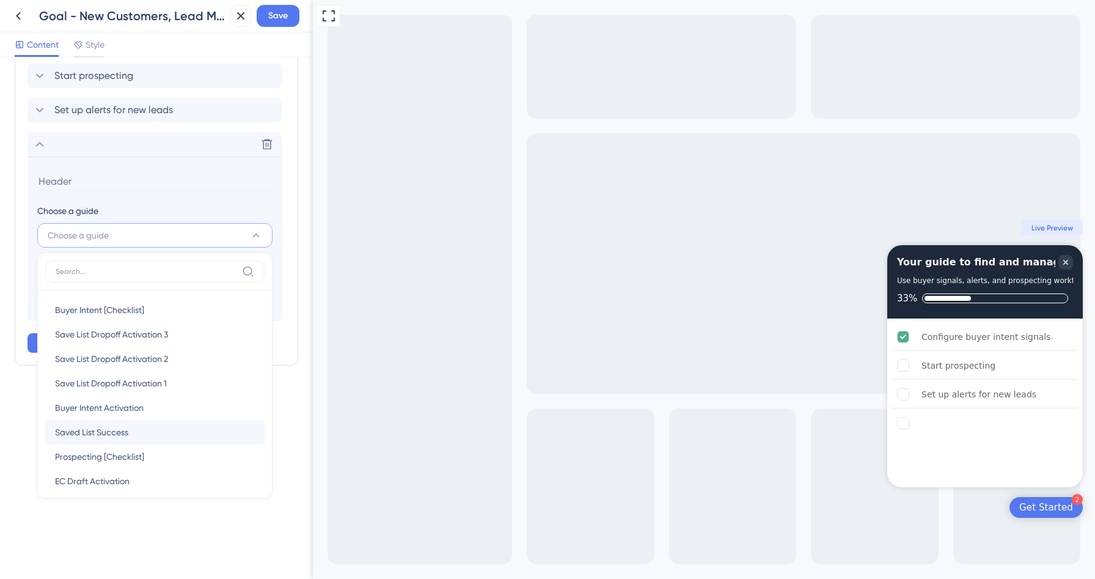
scroll to position [108, 0]
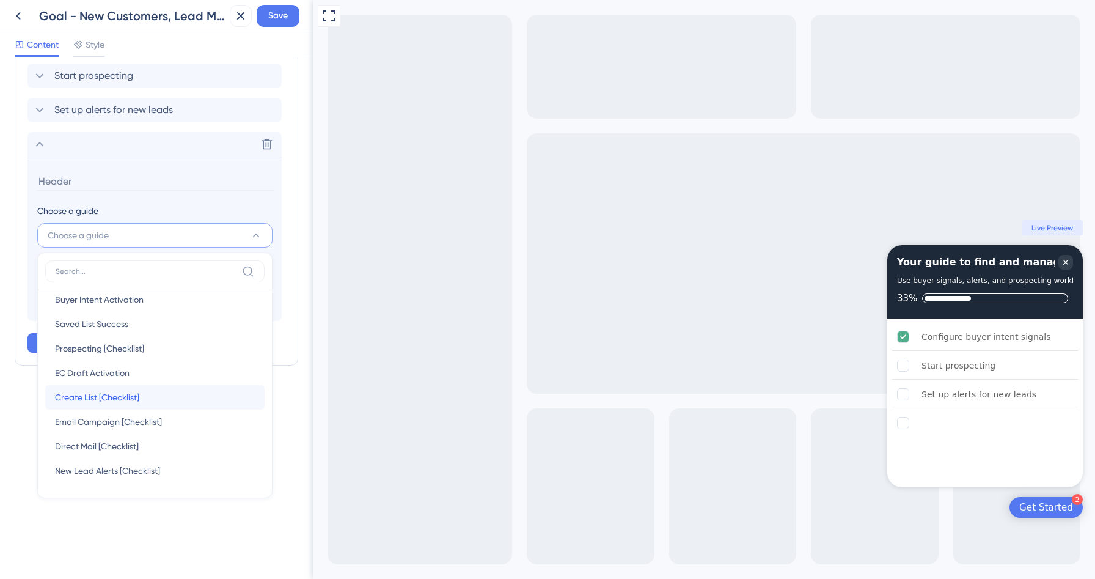
click at [100, 403] on span "Create List [Checklist]" at bounding box center [97, 397] width 84 height 15
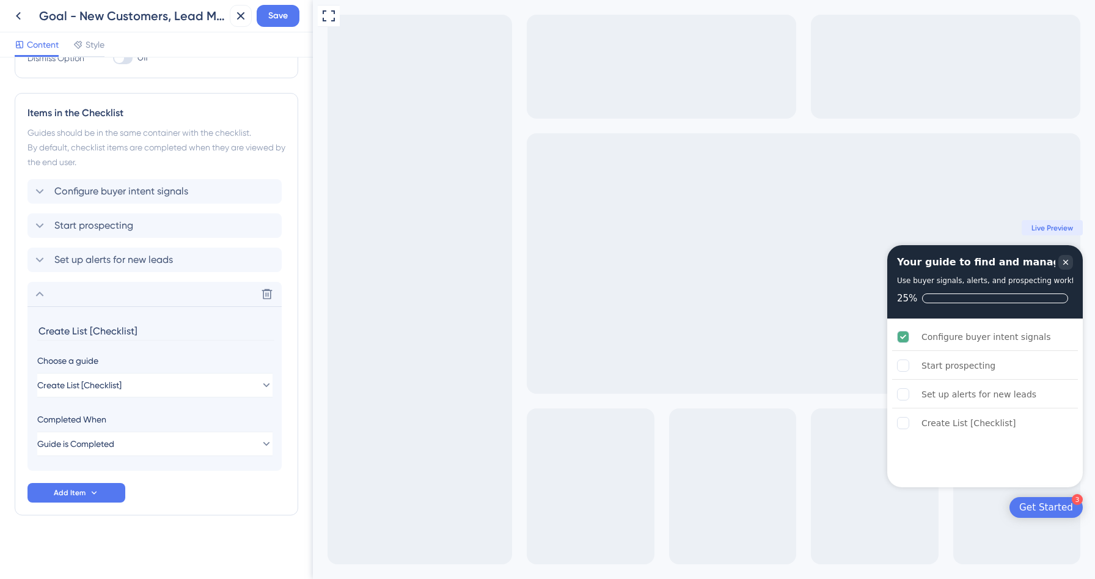
drag, startPoint x: 144, startPoint y: 334, endPoint x: 74, endPoint y: 328, distance: 69.9
click at [74, 328] on input "Create List [Checklist]" at bounding box center [155, 330] width 237 height 19
type input "Create a list"
click at [43, 295] on icon at bounding box center [39, 294] width 15 height 15
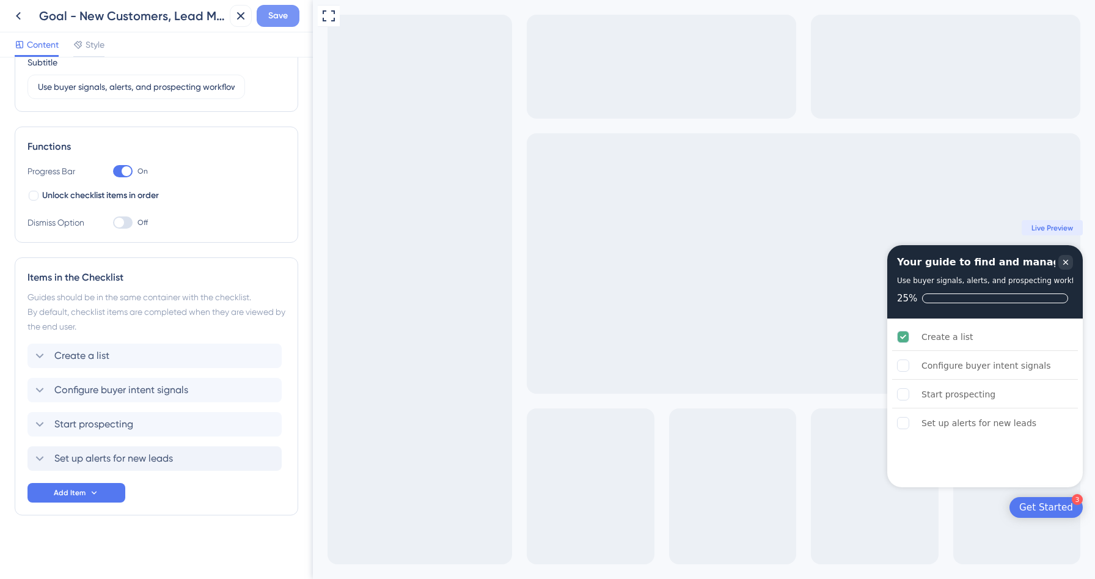
click at [278, 17] on span "Save" at bounding box center [278, 16] width 20 height 15
click at [233, 21] on icon at bounding box center [231, 23] width 7 height 7
click at [22, 13] on icon at bounding box center [18, 16] width 15 height 15
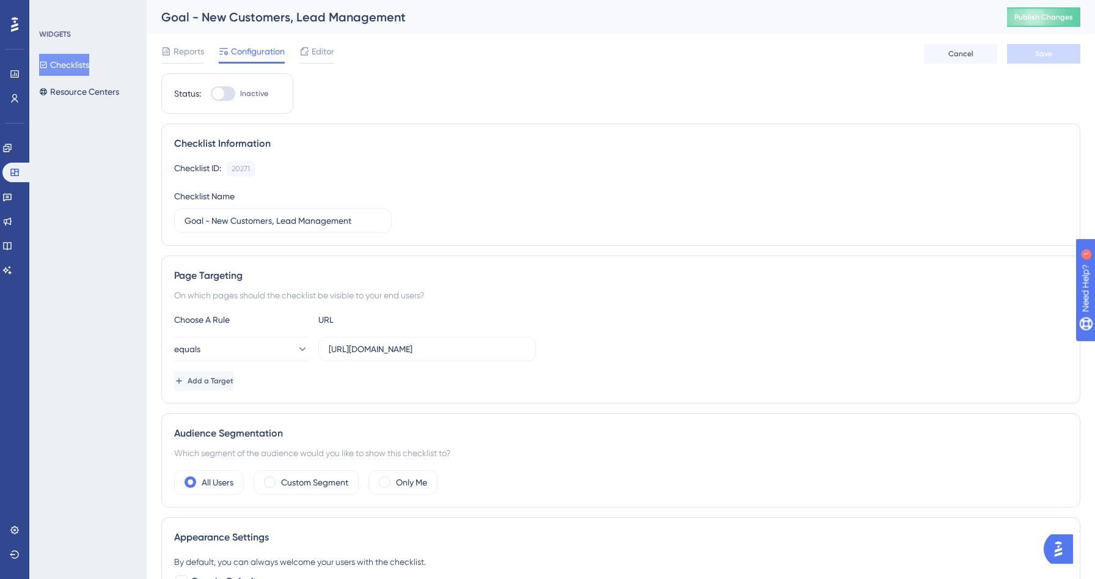
click at [81, 68] on button "Checklists" at bounding box center [64, 65] width 50 height 22
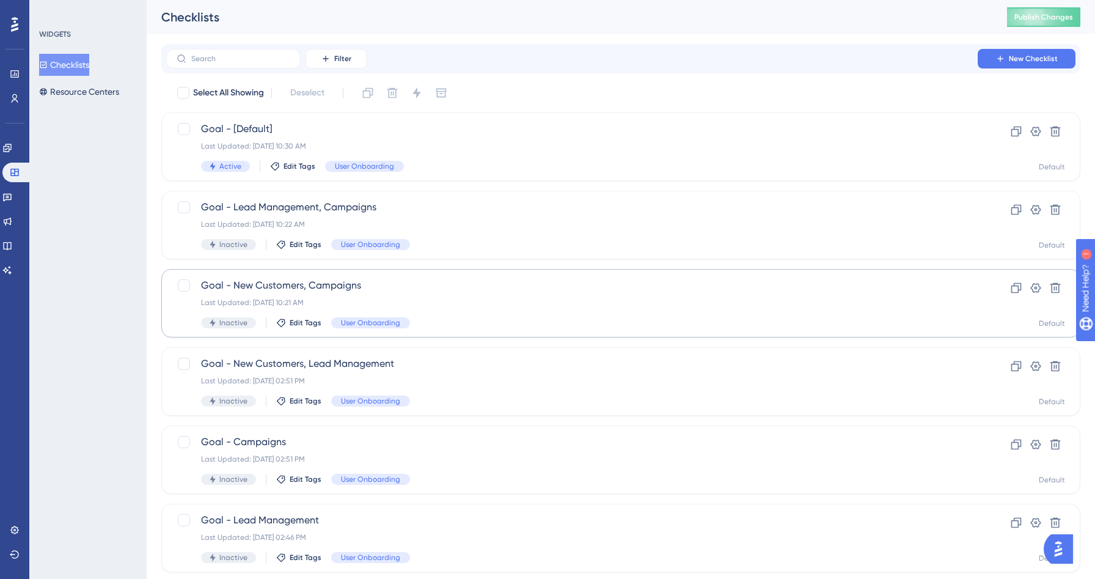
scroll to position [111, 0]
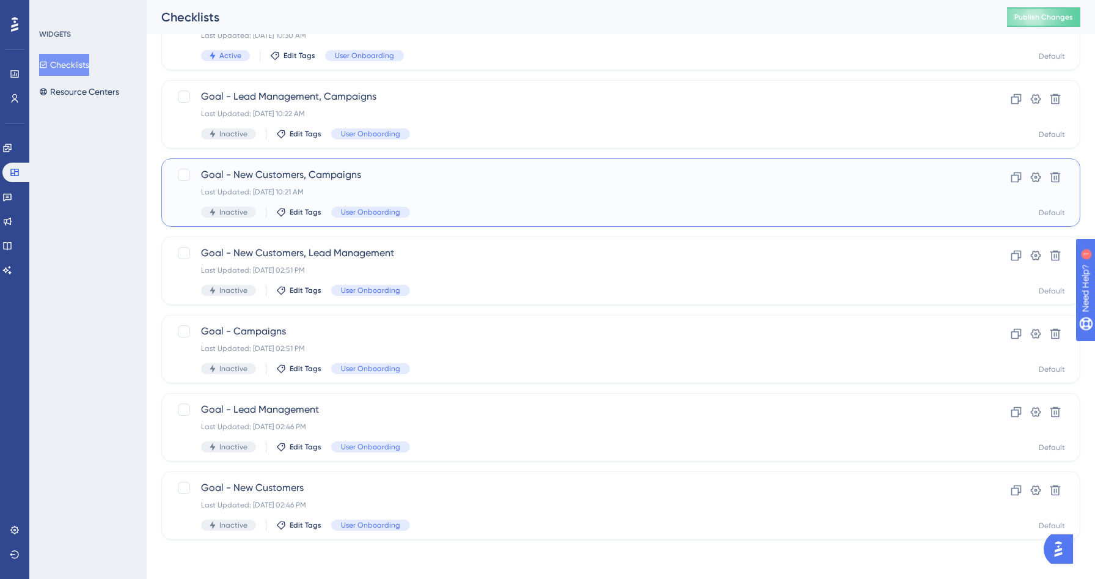
click at [404, 188] on div "Last Updated: Aug 21 2025, 10:21 AM" at bounding box center [572, 192] width 742 height 10
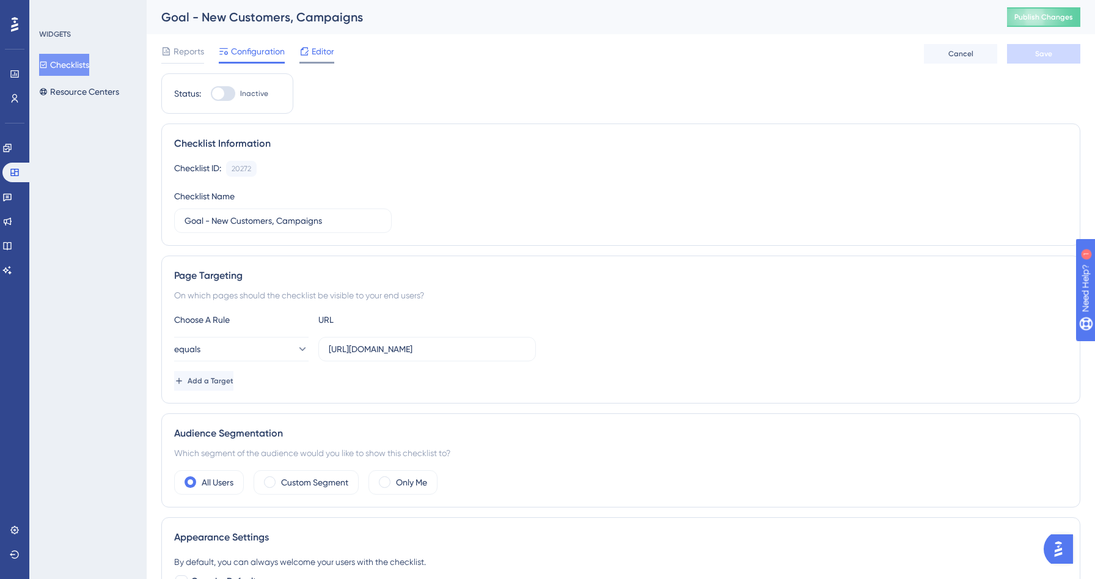
click at [323, 48] on span "Editor" at bounding box center [323, 51] width 23 height 15
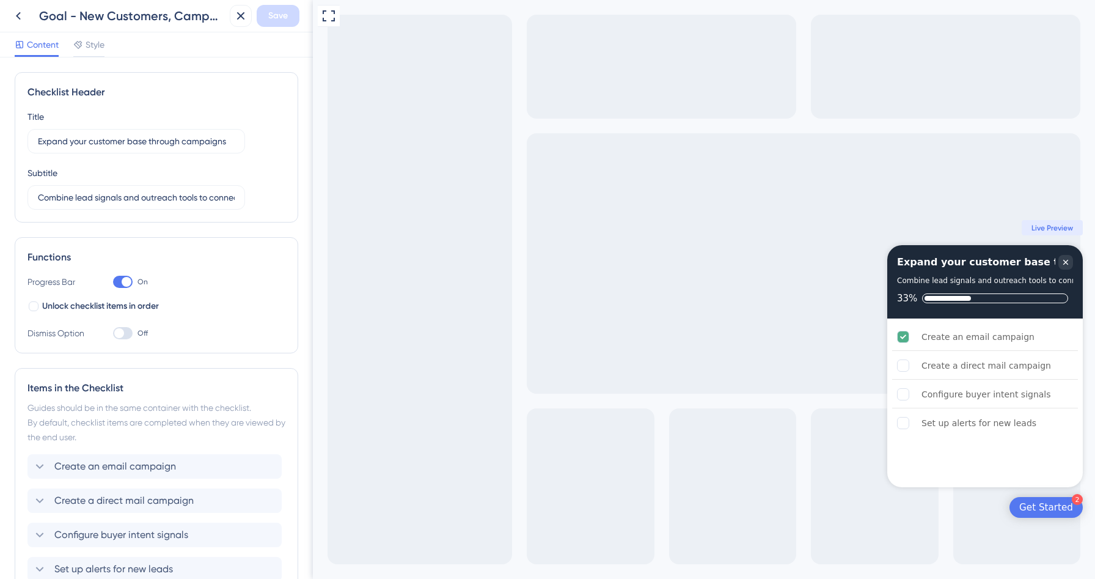
scroll to position [111, 0]
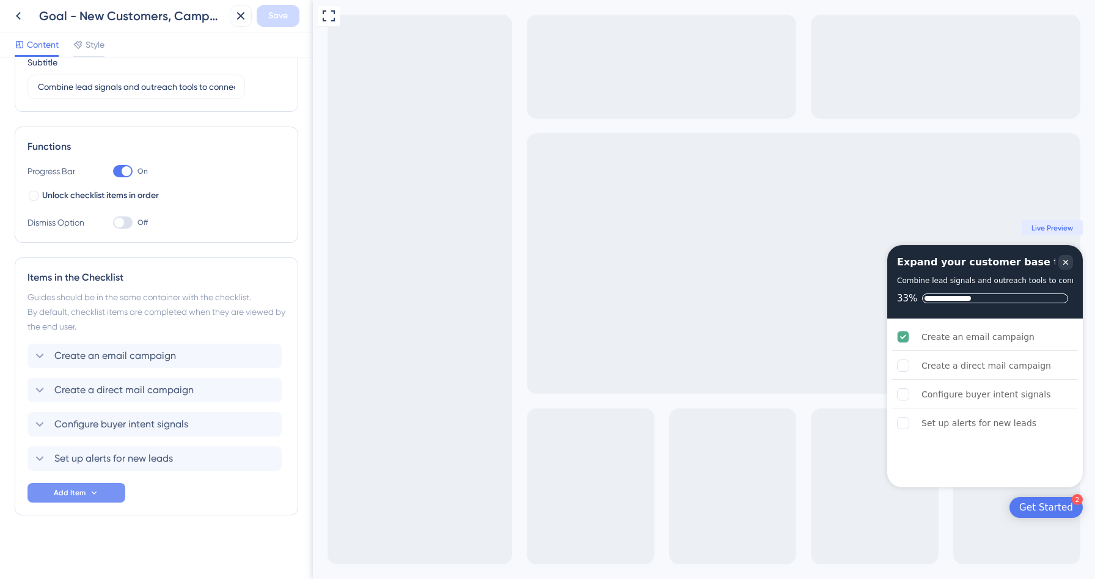
click at [93, 492] on icon at bounding box center [94, 492] width 5 height 3
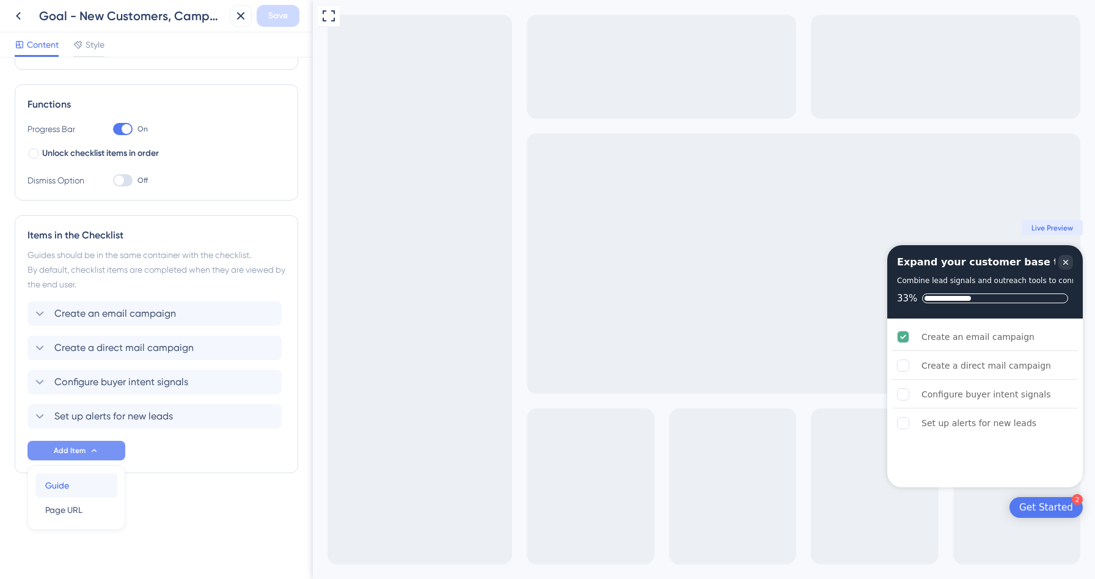
click at [77, 485] on div "Guide Guide" at bounding box center [76, 485] width 62 height 24
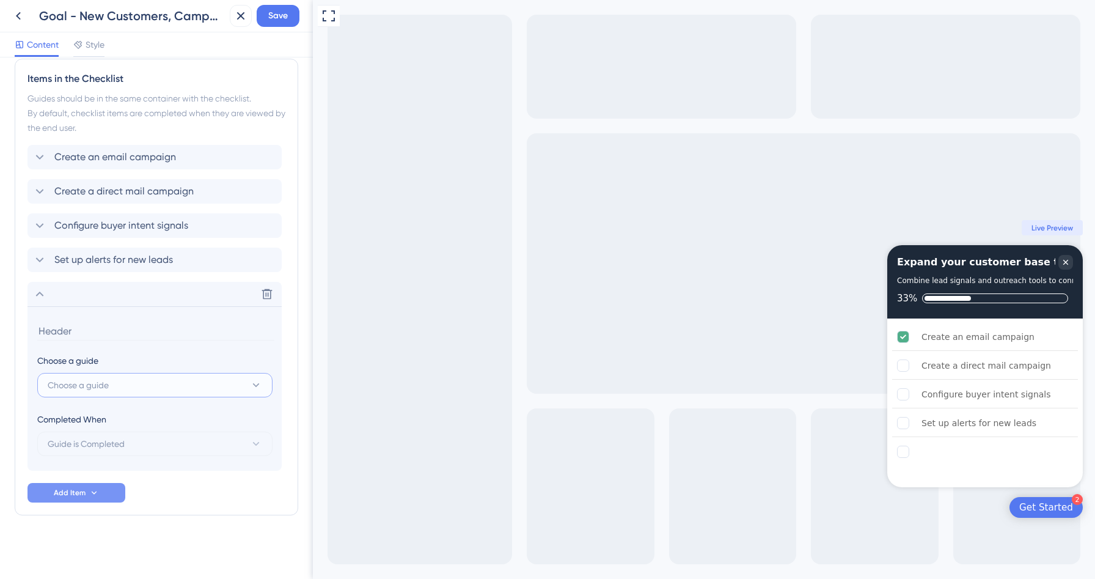
click at [114, 387] on button "Choose a guide" at bounding box center [154, 385] width 235 height 24
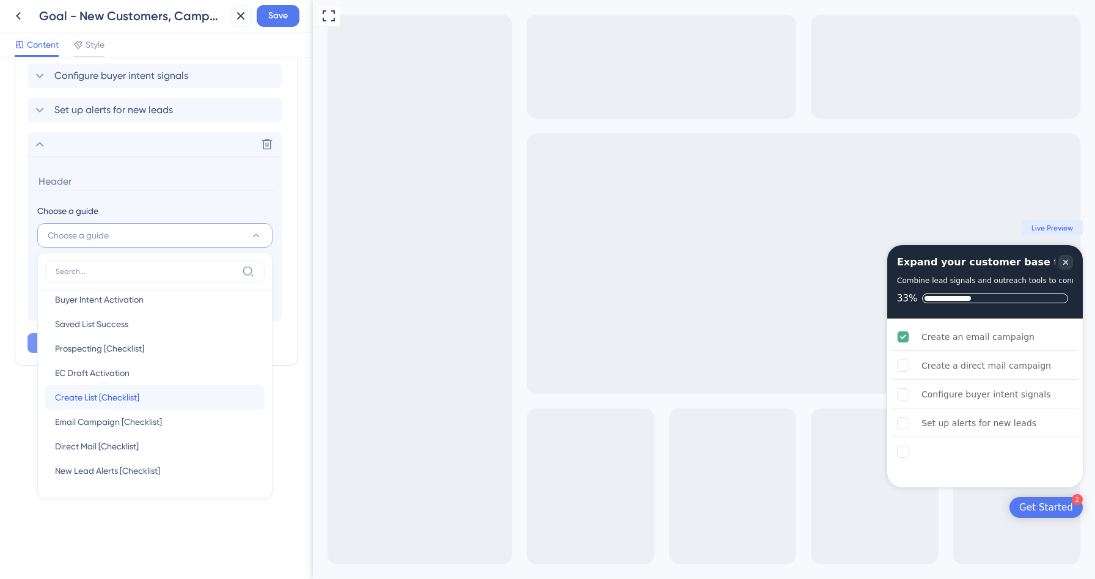
click at [108, 393] on span "Create List [Checklist]" at bounding box center [97, 397] width 84 height 15
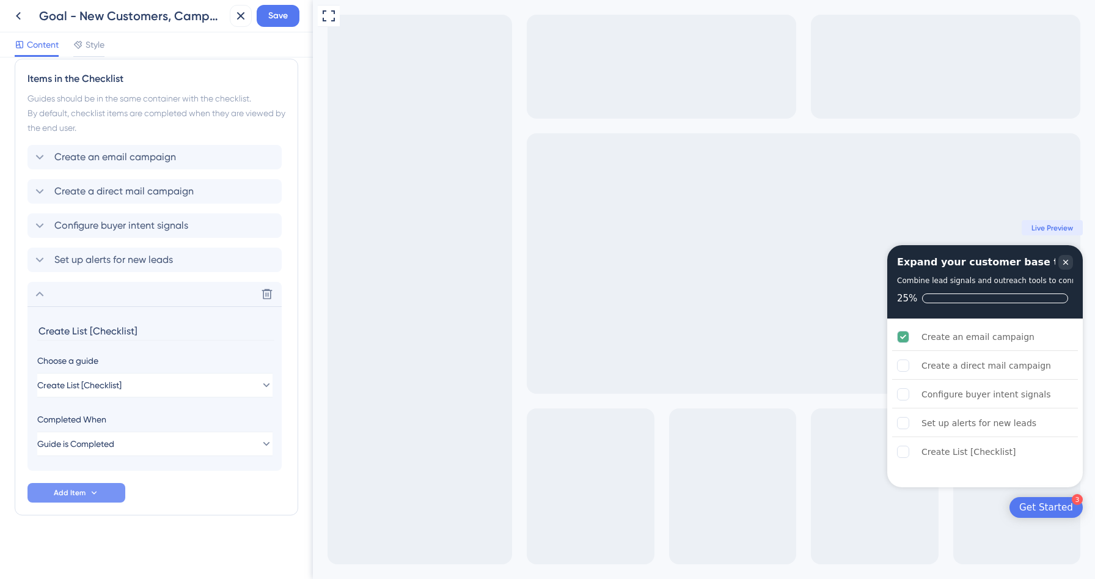
drag, startPoint x: 153, startPoint y: 326, endPoint x: 73, endPoint y: 334, distance: 80.4
click at [73, 334] on input "Create List [Checklist]" at bounding box center [155, 330] width 237 height 19
type input "Create a list"
click at [38, 298] on icon at bounding box center [39, 294] width 15 height 15
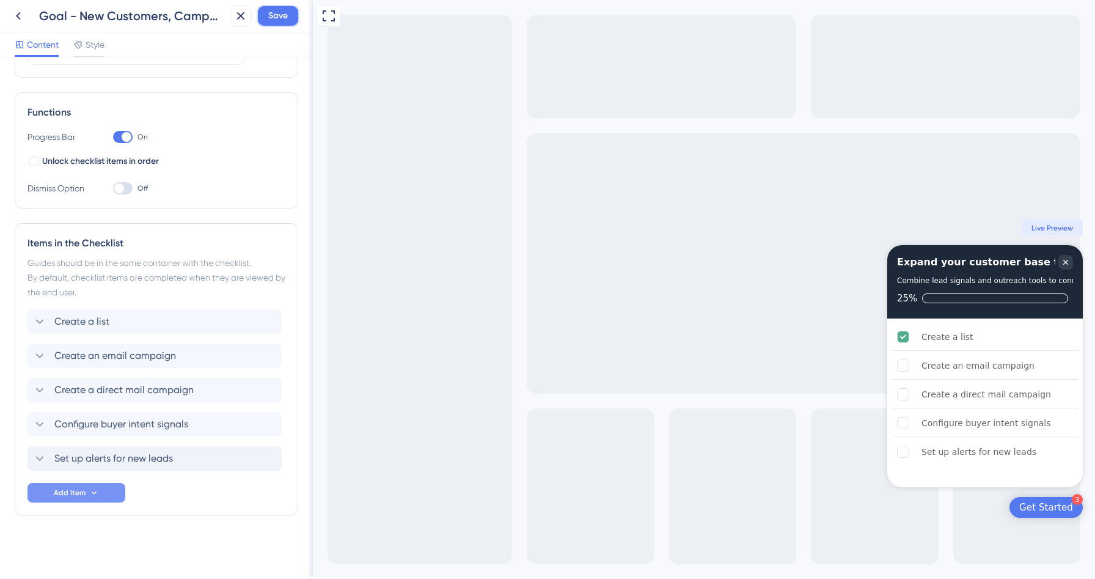
click at [281, 12] on span "Save" at bounding box center [278, 16] width 20 height 15
click at [237, 16] on icon at bounding box center [232, 22] width 12 height 12
click at [222, 15] on div "Goal - New Customers, Campaigns" at bounding box center [132, 15] width 186 height 17
click at [236, 15] on icon at bounding box center [240, 16] width 15 height 15
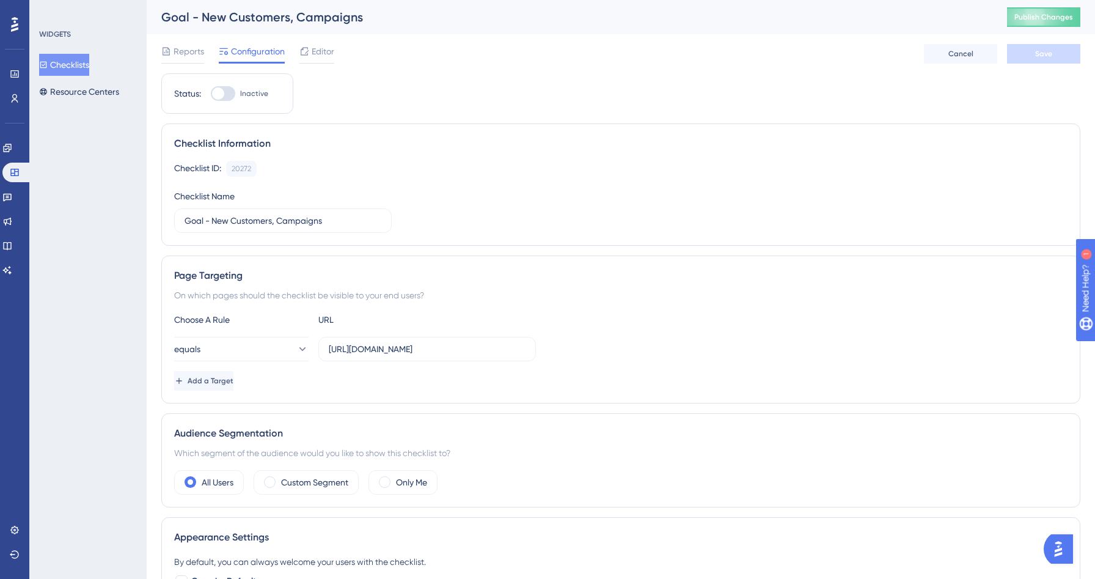
click at [73, 72] on button "Checklists" at bounding box center [64, 65] width 50 height 22
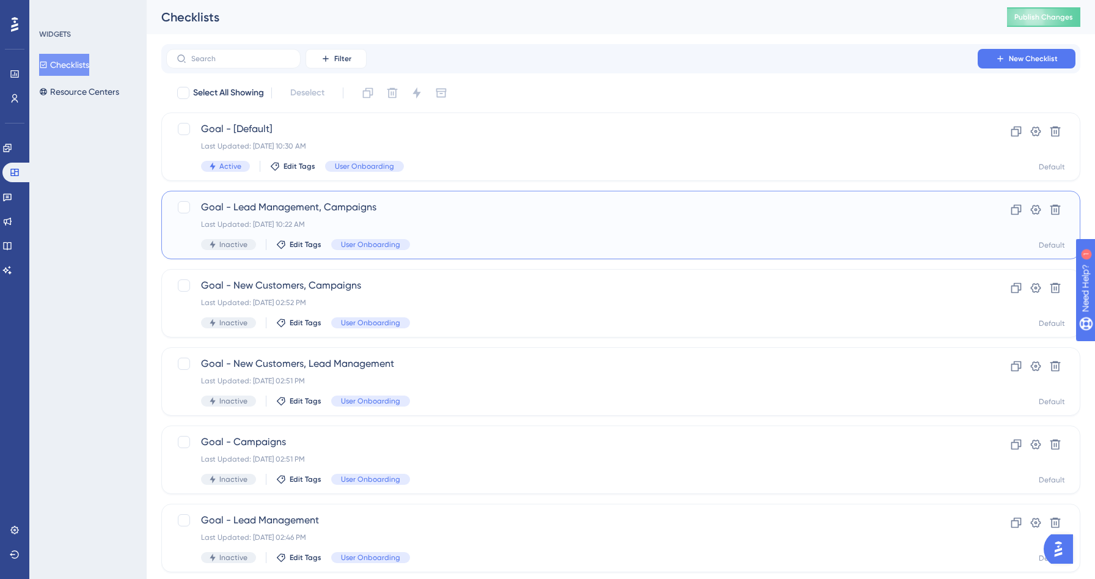
click at [425, 224] on div "Last Updated: Aug 21 2025, 10:22 AM" at bounding box center [572, 224] width 742 height 10
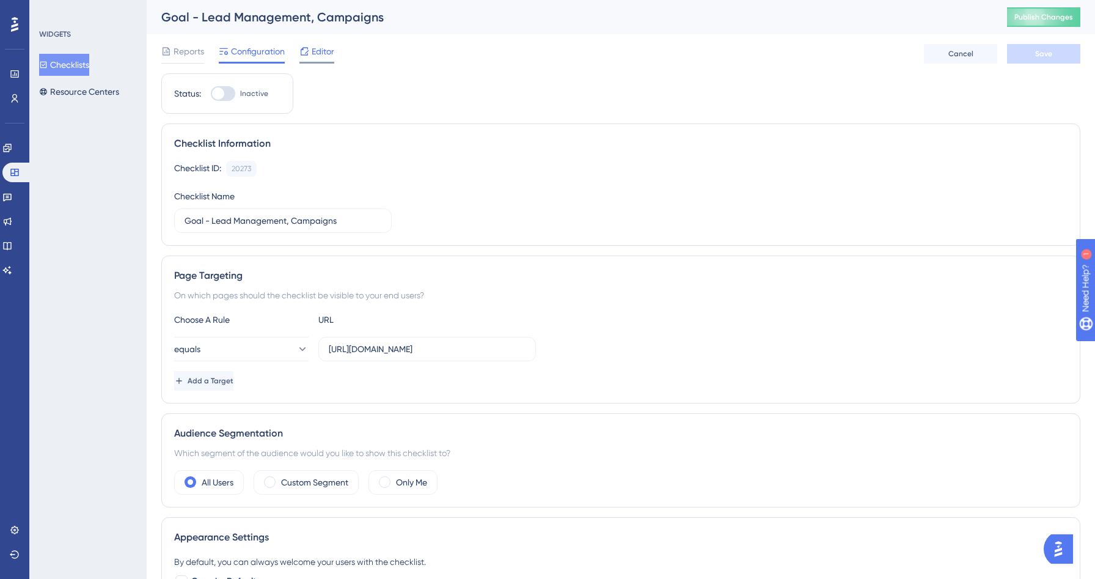
click at [318, 57] on span "Editor" at bounding box center [323, 51] width 23 height 15
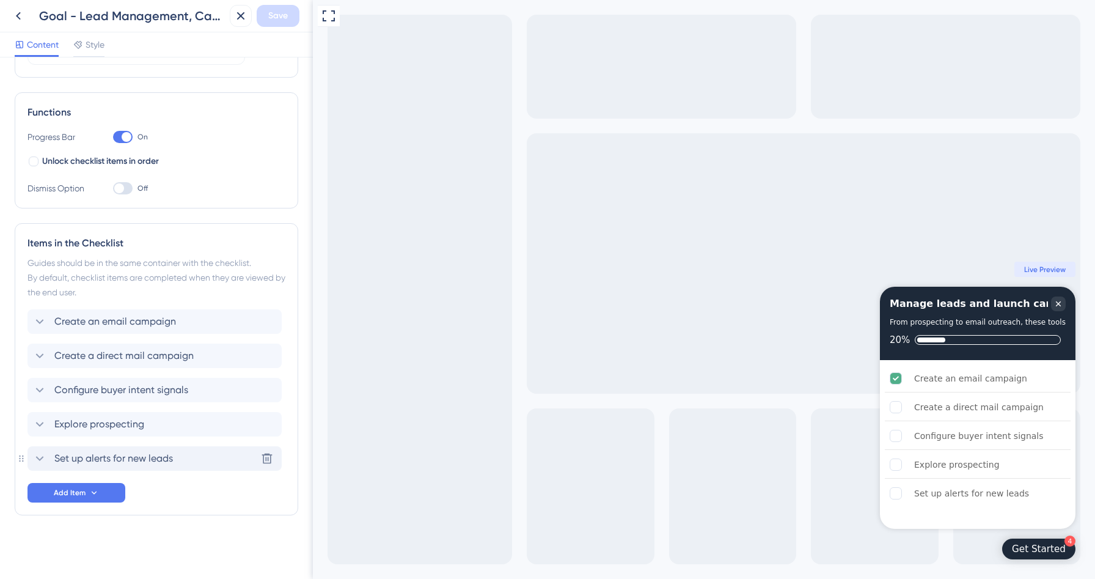
click at [38, 458] on icon at bounding box center [40, 458] width 8 height 5
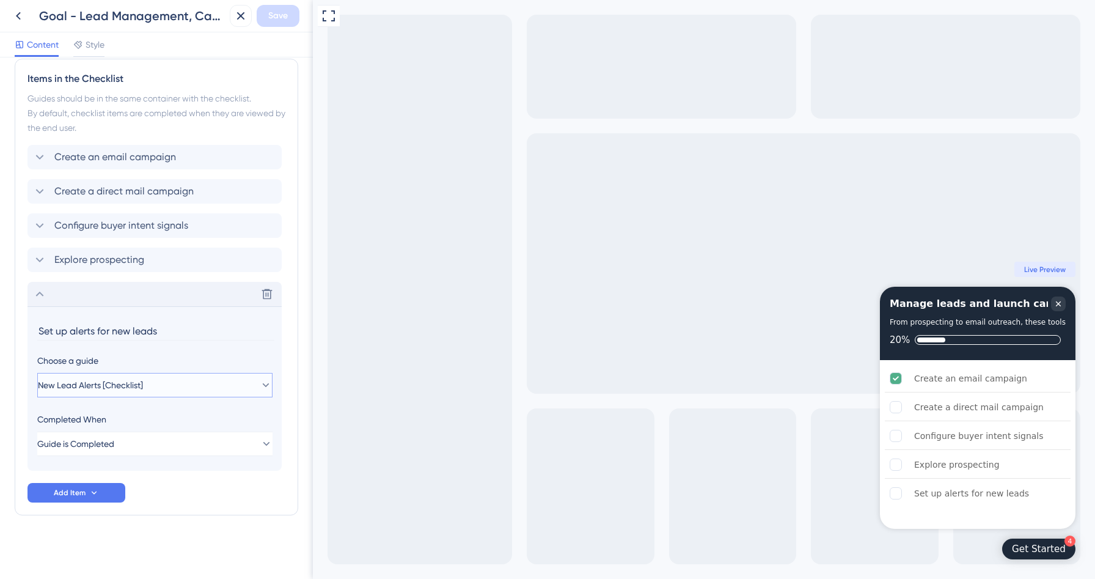
click at [157, 387] on button "New Lead Alerts [Checklist]" at bounding box center [154, 385] width 235 height 24
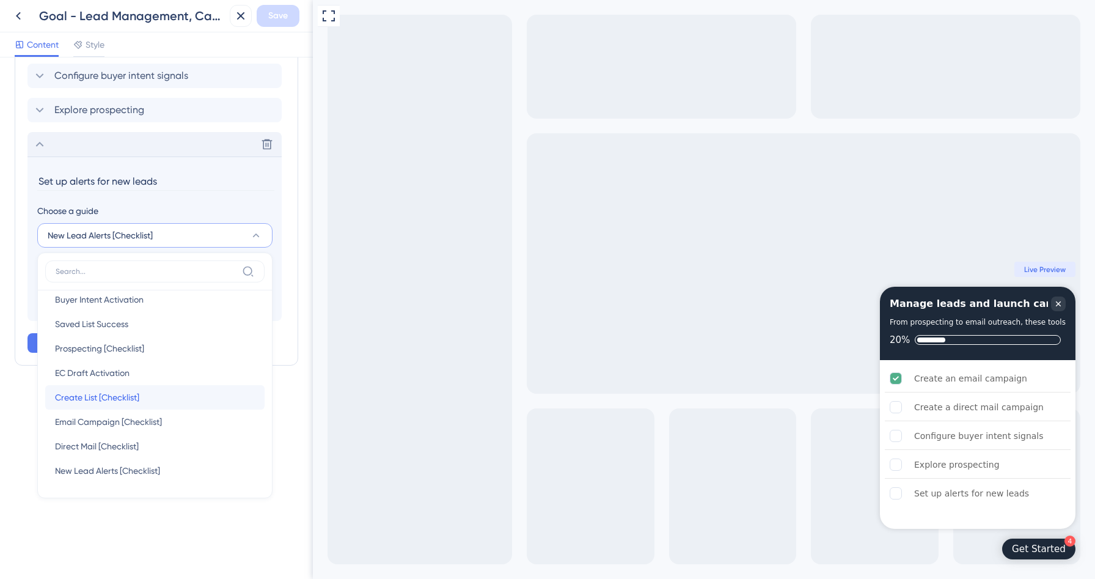
click at [119, 402] on span "Create List [Checklist]" at bounding box center [97, 397] width 84 height 15
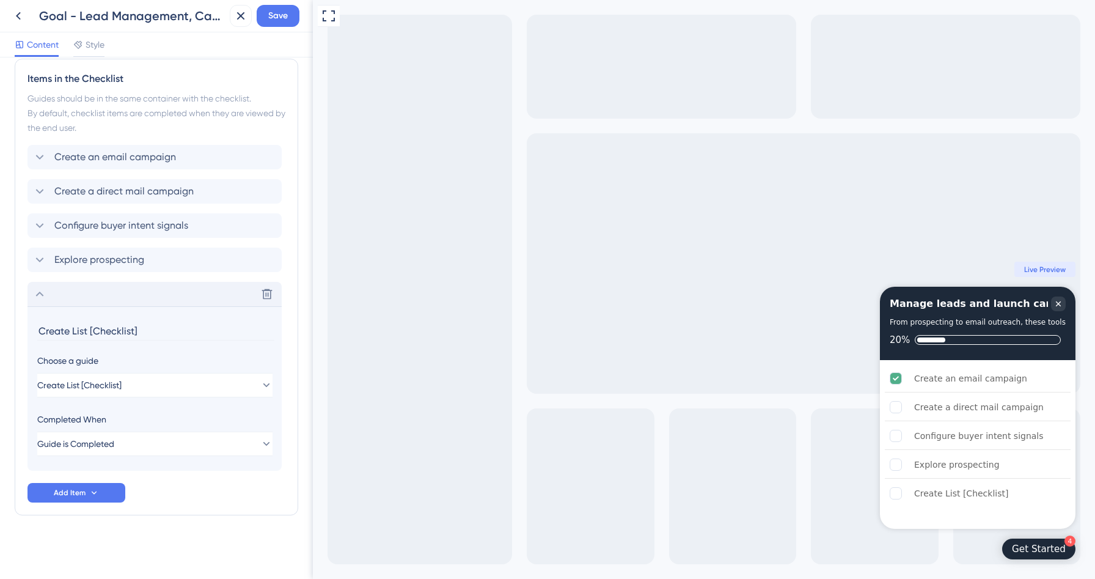
drag, startPoint x: 143, startPoint y: 328, endPoint x: 73, endPoint y: 326, distance: 70.3
click at [73, 326] on input "Create List [Checklist]" at bounding box center [155, 330] width 237 height 19
type input "Create a list"
click at [34, 293] on icon at bounding box center [39, 294] width 15 height 15
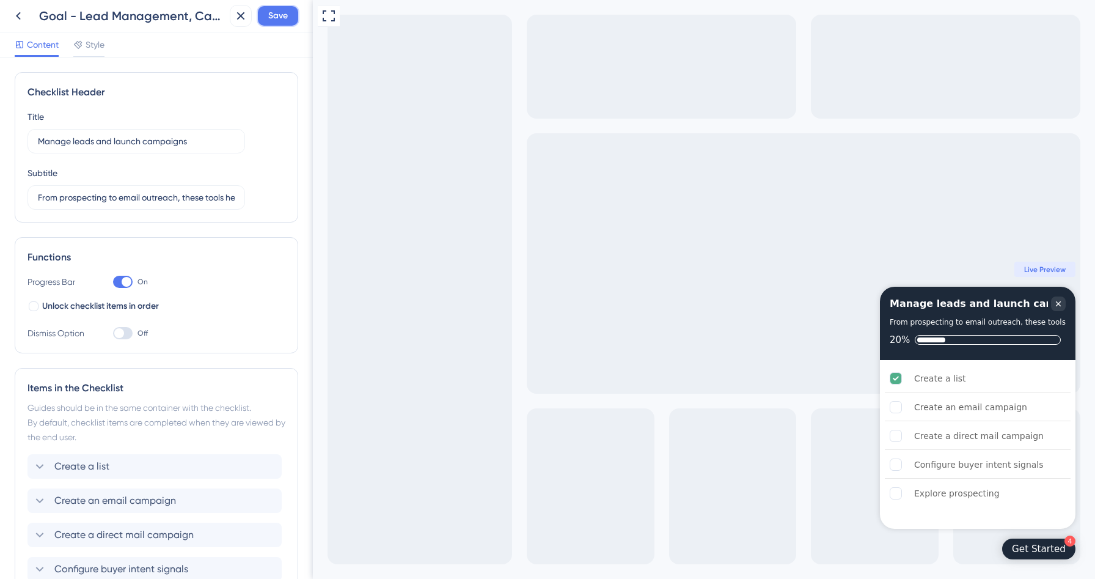
click at [278, 16] on span "Save" at bounding box center [278, 16] width 20 height 15
click at [247, 17] on icon at bounding box center [240, 16] width 15 height 15
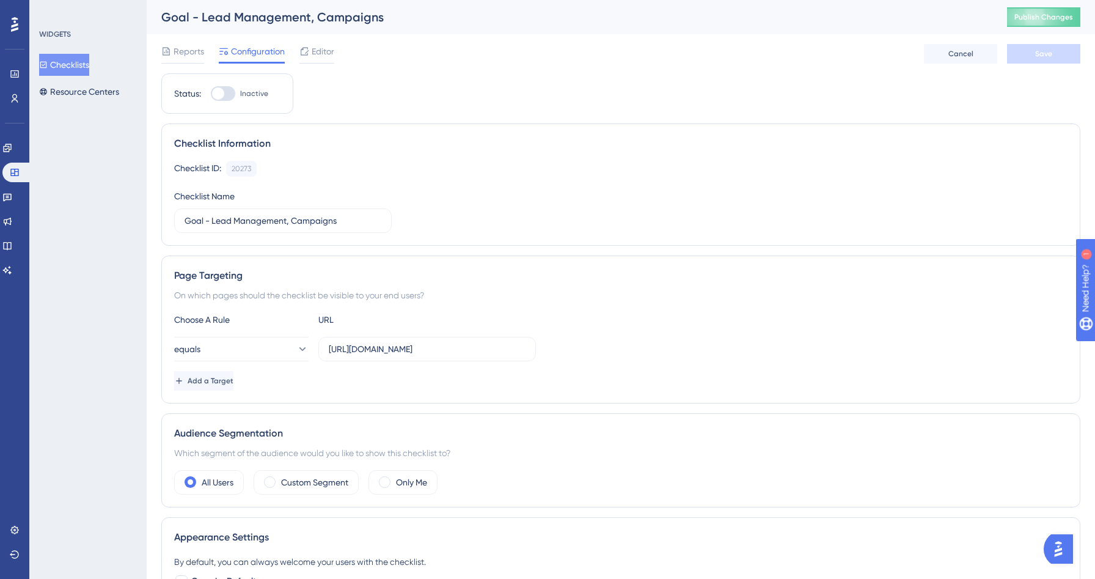
click at [89, 64] on button "Checklists" at bounding box center [64, 65] width 50 height 22
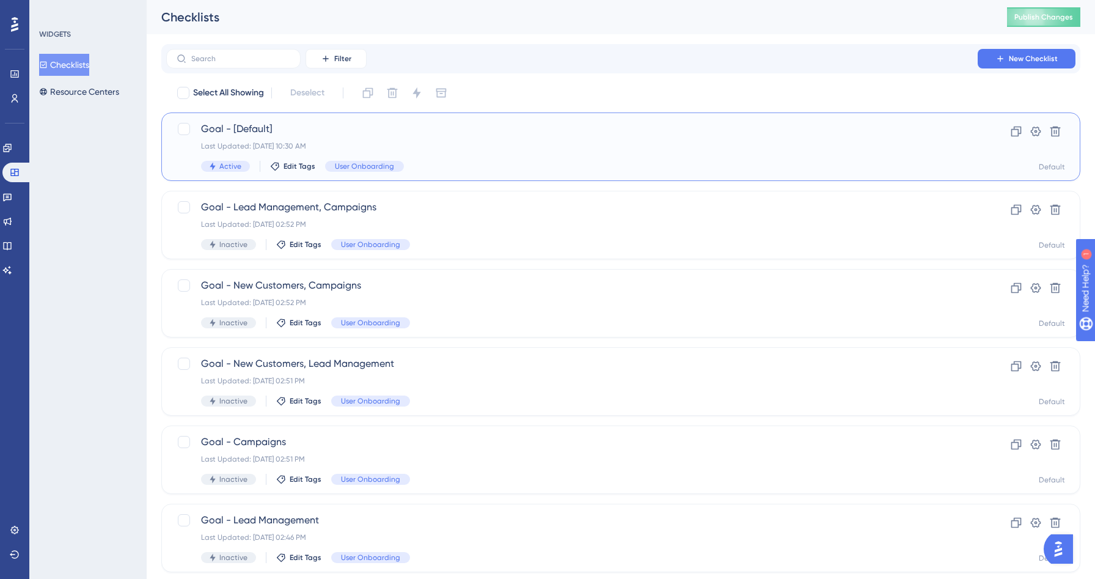
click at [403, 144] on div "Last Updated: Aug 21 2025, 10:30 AM" at bounding box center [572, 146] width 742 height 10
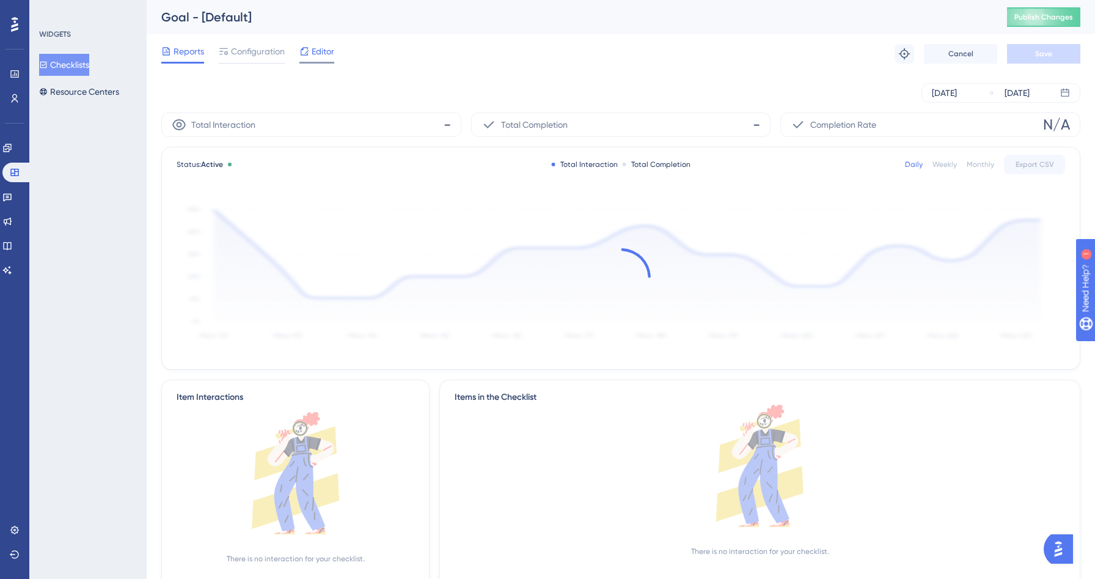
click at [309, 49] on div "Editor" at bounding box center [316, 51] width 35 height 15
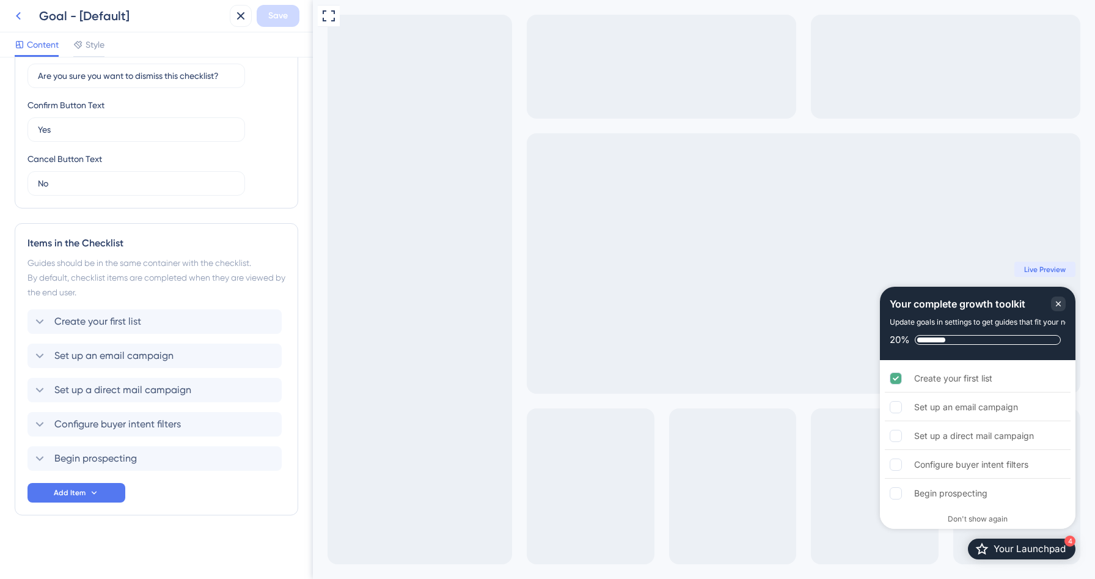
click at [16, 17] on icon at bounding box center [18, 16] width 15 height 15
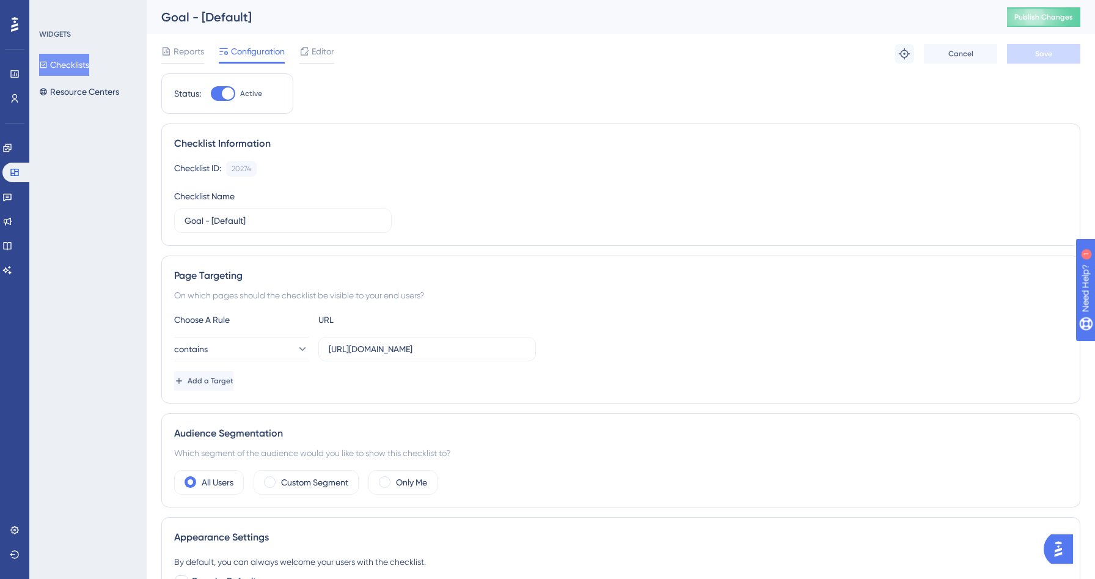
click at [58, 69] on button "Checklists" at bounding box center [64, 65] width 50 height 22
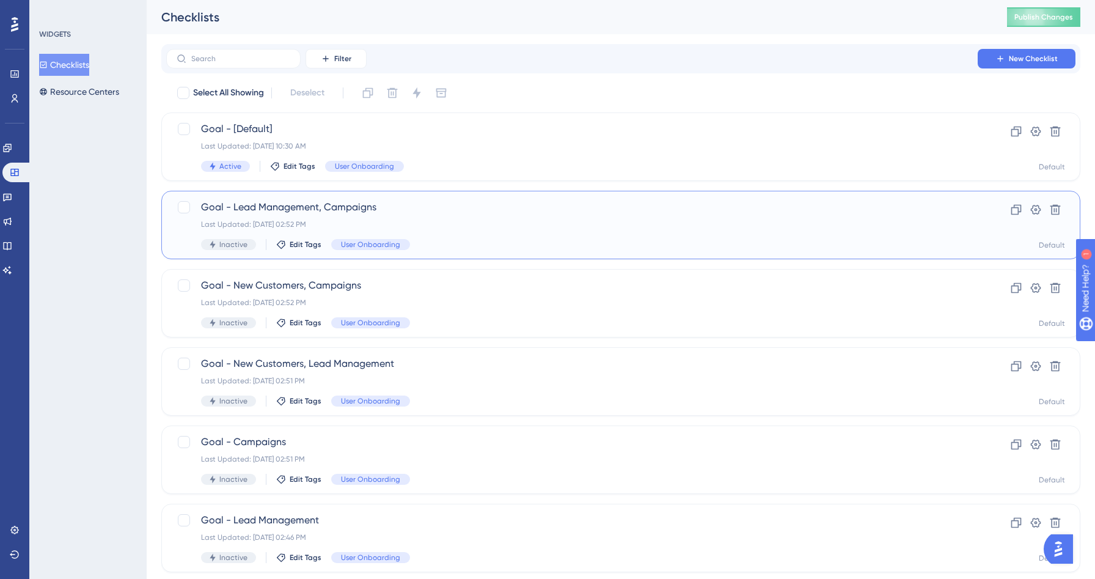
click at [416, 218] on div "Goal - Lead Management, Campaigns Last Updated: Aug 28 2025, 02:52 PM Inactive …" at bounding box center [572, 225] width 742 height 50
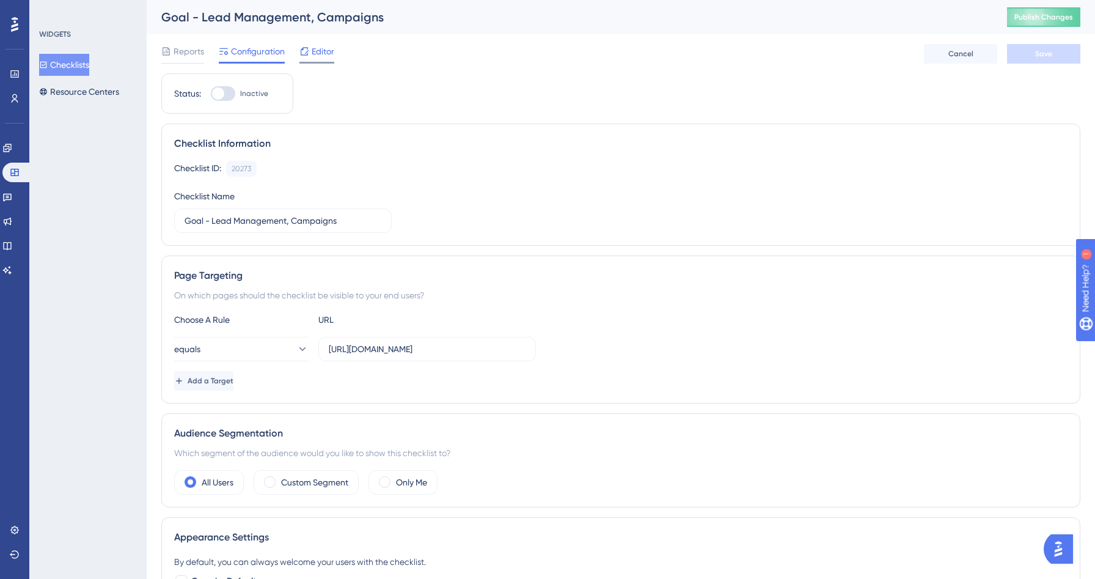
click at [319, 46] on span "Editor" at bounding box center [323, 51] width 23 height 15
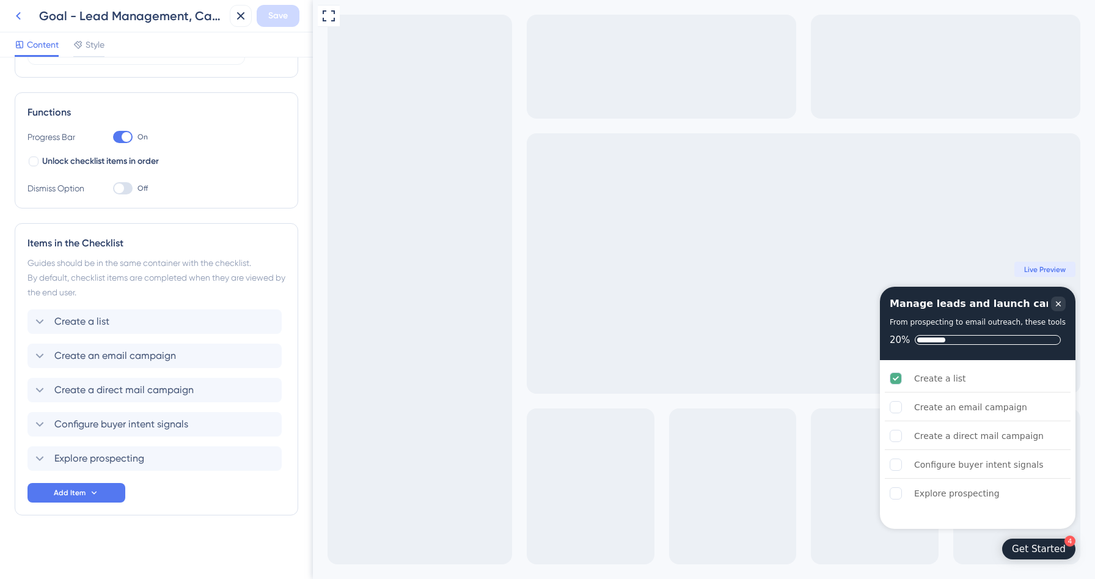
click at [20, 16] on icon at bounding box center [18, 16] width 15 height 15
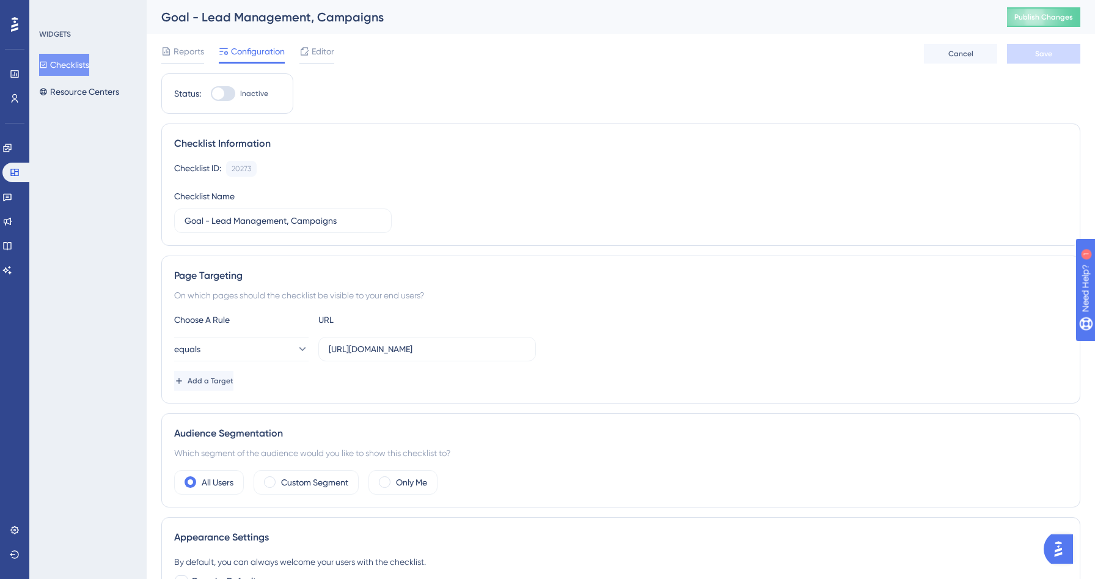
click at [82, 62] on button "Checklists" at bounding box center [64, 65] width 50 height 22
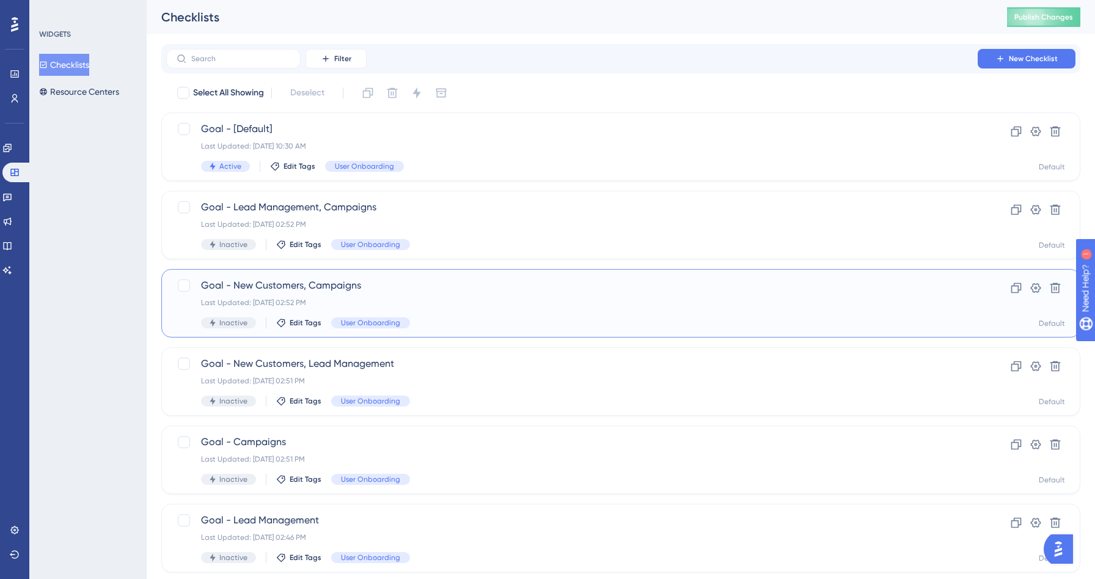
click at [489, 300] on div "Last Updated: Aug 28 2025, 02:52 PM" at bounding box center [572, 303] width 742 height 10
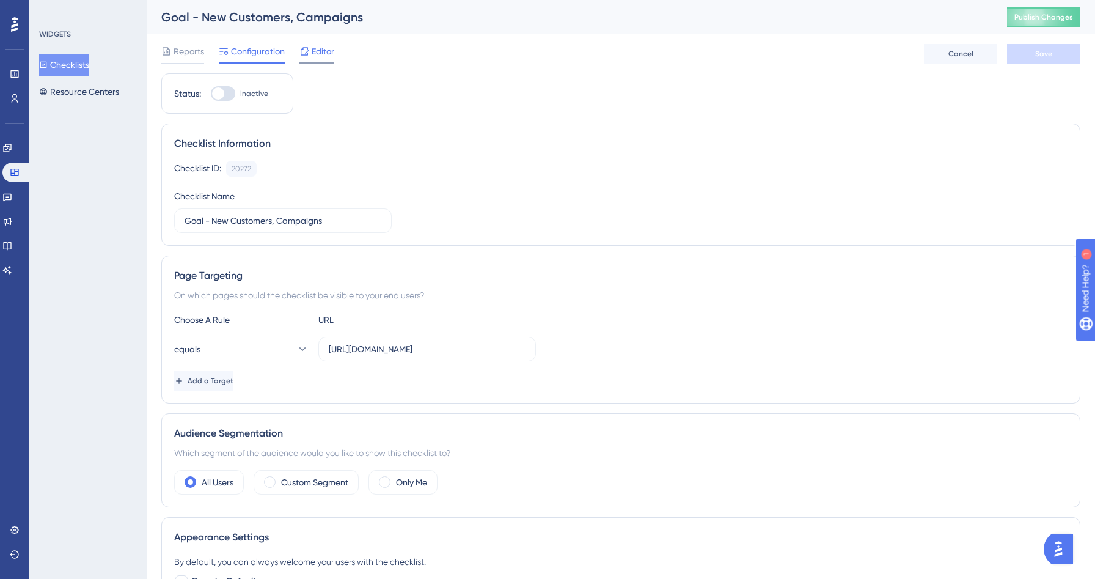
click at [310, 49] on div "Editor" at bounding box center [316, 51] width 35 height 15
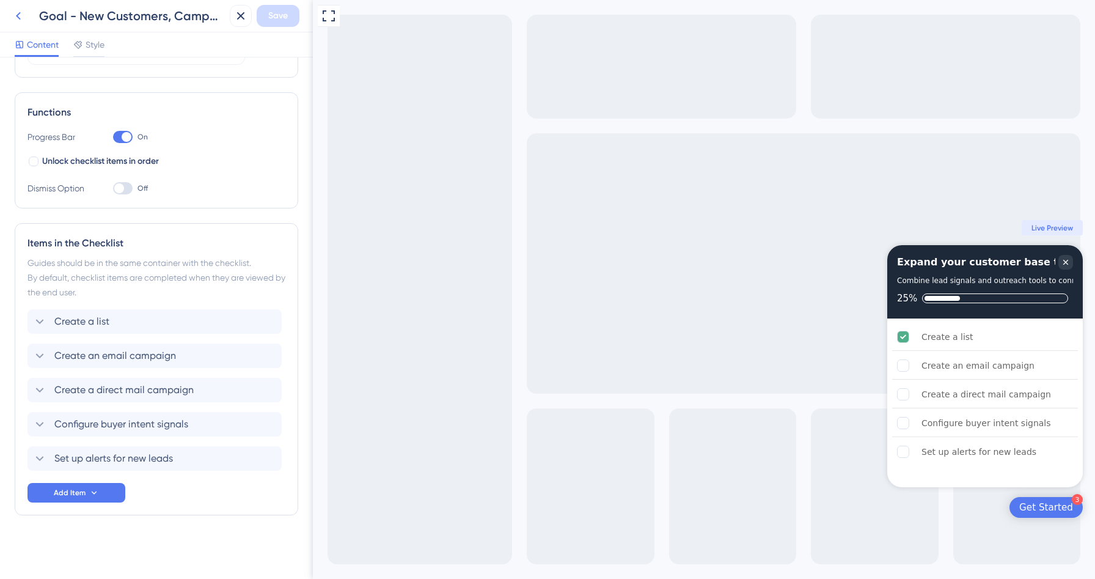
click at [18, 14] on icon at bounding box center [18, 16] width 5 height 8
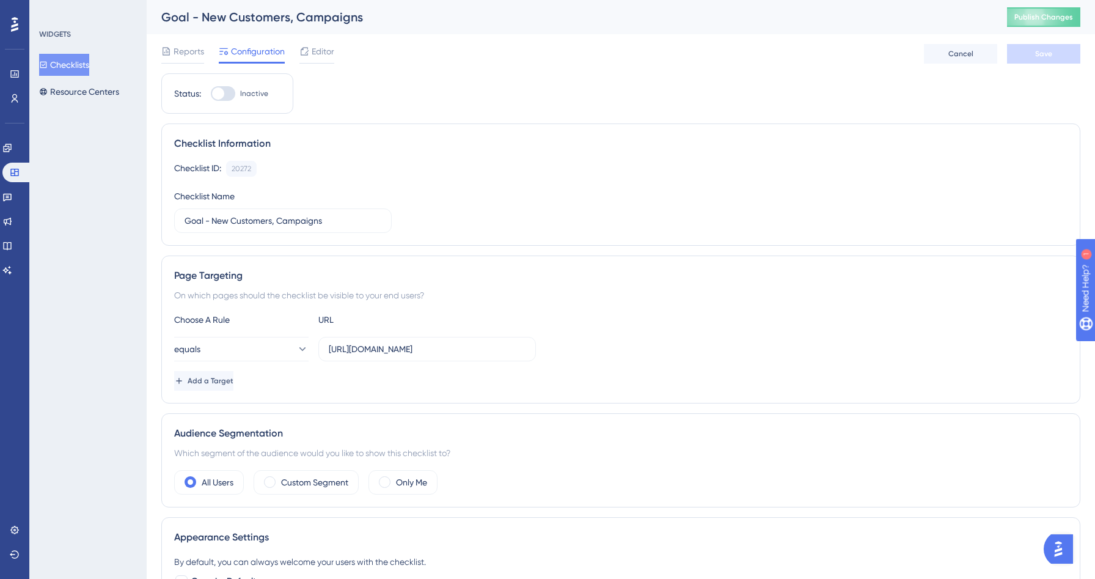
click at [89, 67] on button "Checklists" at bounding box center [64, 65] width 50 height 22
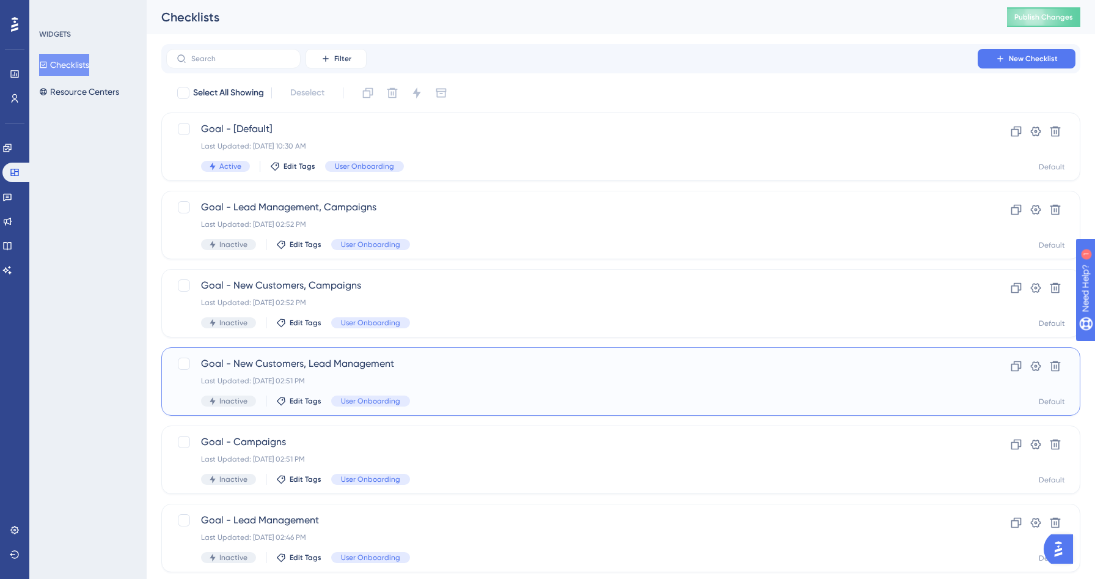
click at [415, 389] on div "Goal - New Customers, Lead Management Last Updated: Aug 28 2025, 02:51 PM Inact…" at bounding box center [572, 381] width 742 height 50
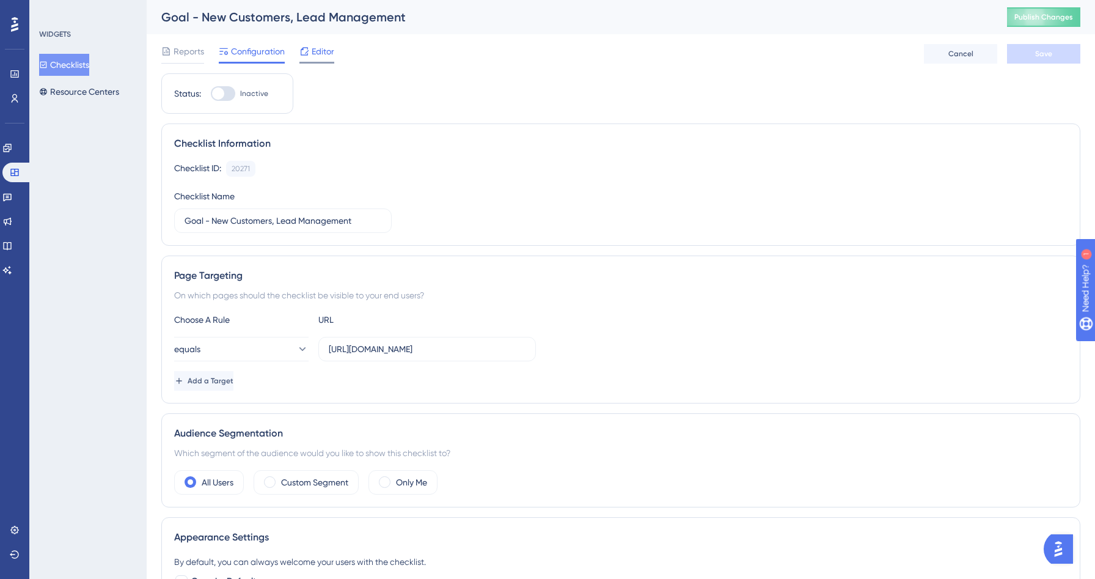
click at [315, 53] on span "Editor" at bounding box center [323, 51] width 23 height 15
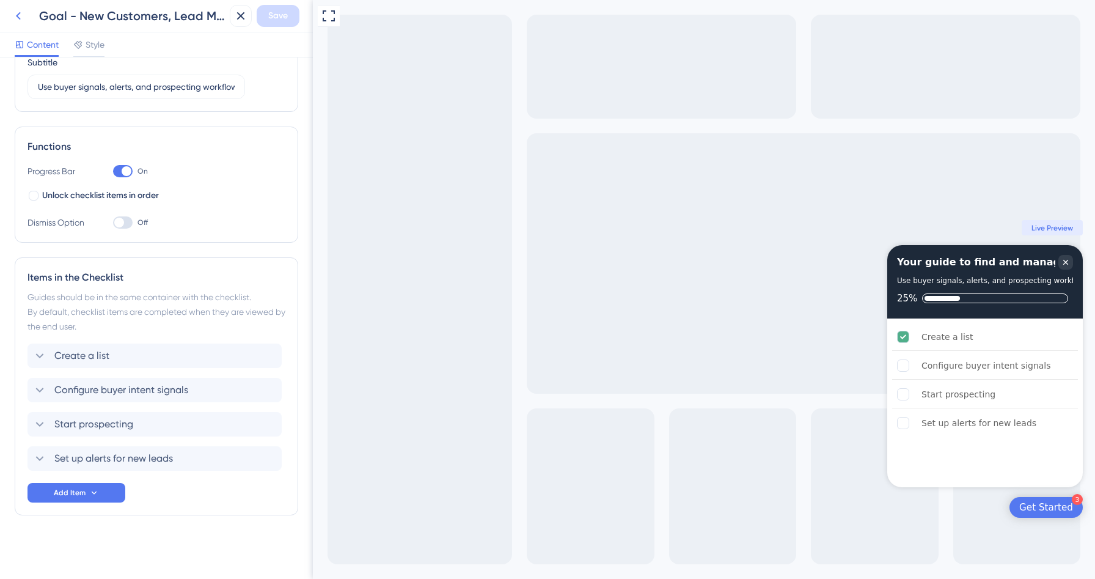
click at [18, 12] on icon at bounding box center [18, 16] width 15 height 15
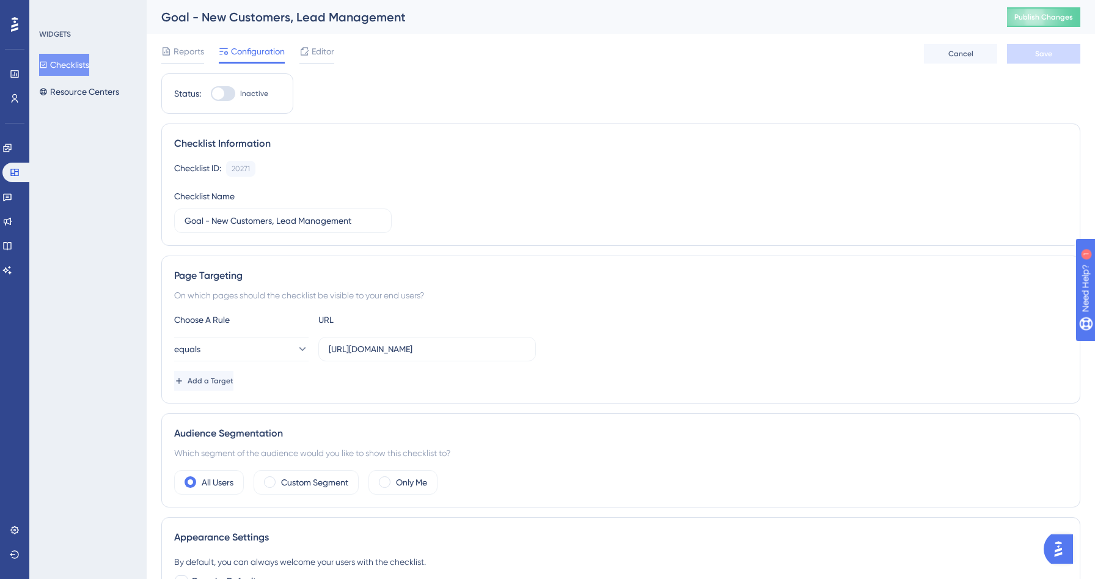
click at [87, 65] on button "Checklists" at bounding box center [64, 65] width 50 height 22
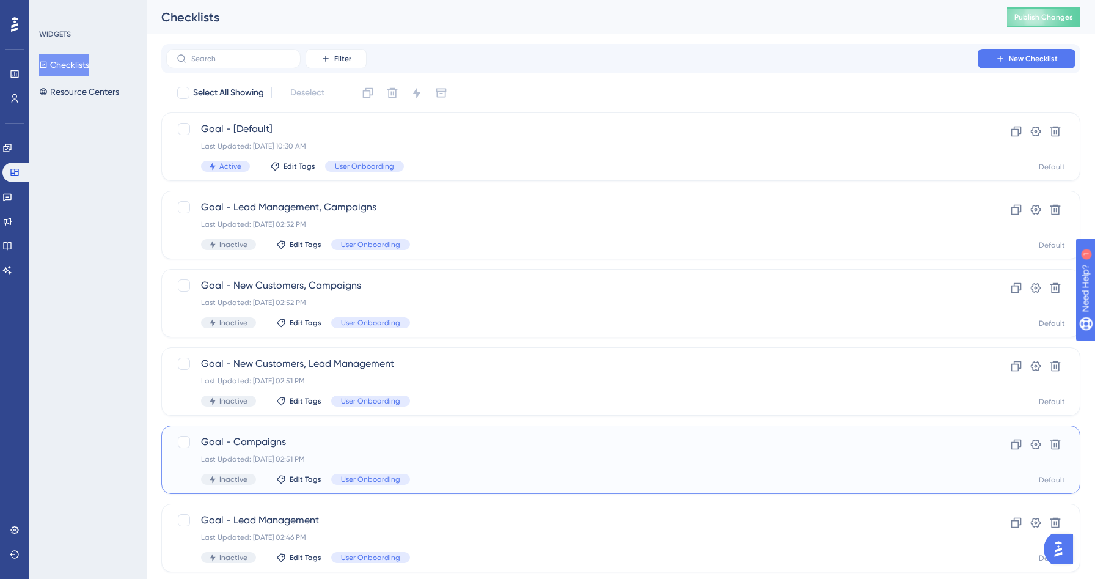
click at [466, 446] on span "Goal - Campaigns" at bounding box center [572, 441] width 742 height 15
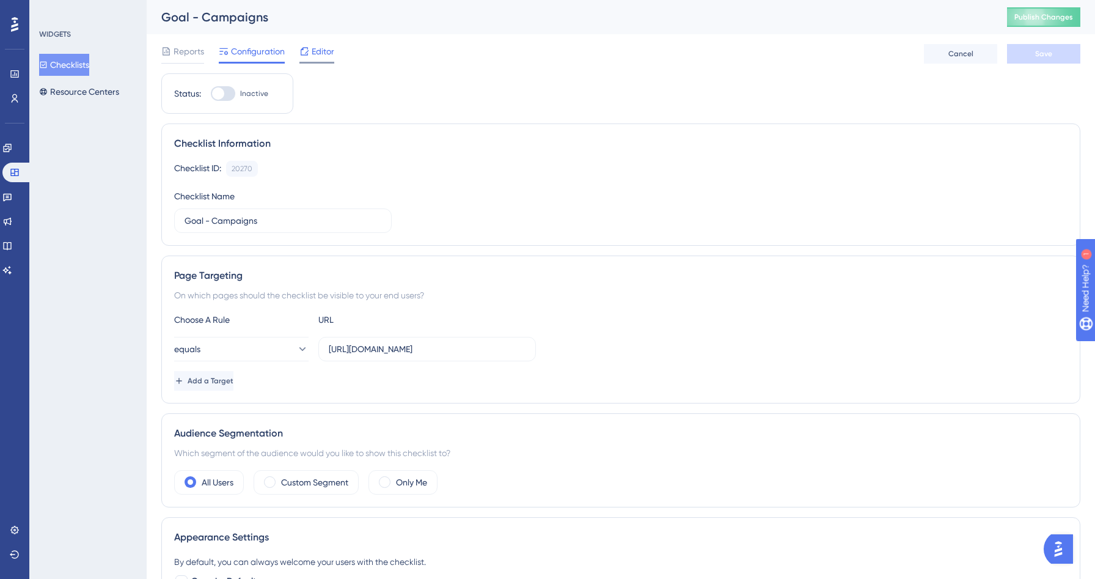
click at [323, 49] on span "Editor" at bounding box center [323, 51] width 23 height 15
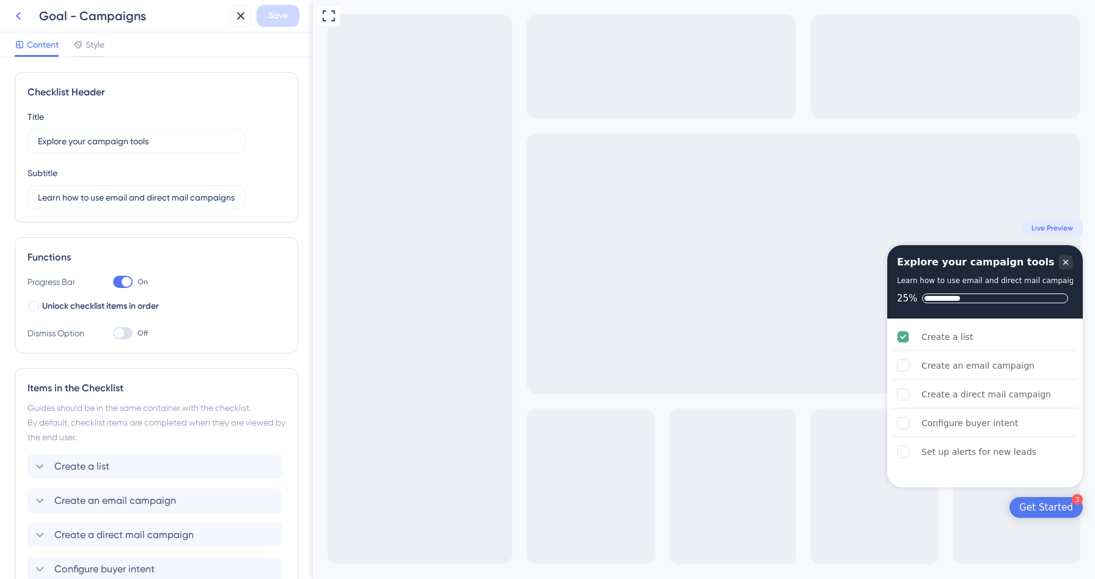
click at [20, 15] on icon at bounding box center [18, 16] width 15 height 15
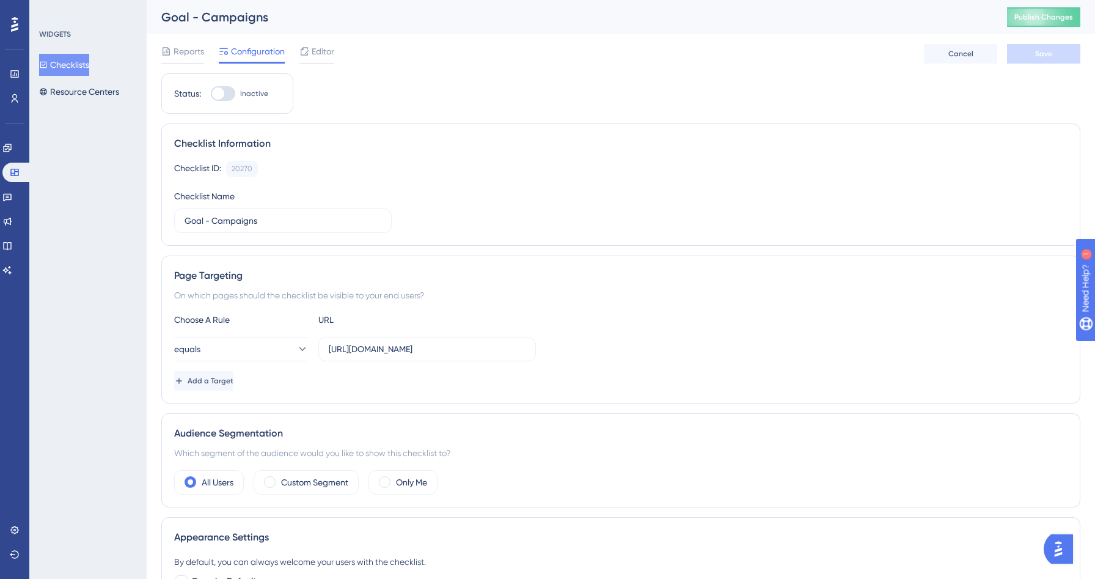
click at [74, 62] on button "Checklists" at bounding box center [64, 65] width 50 height 22
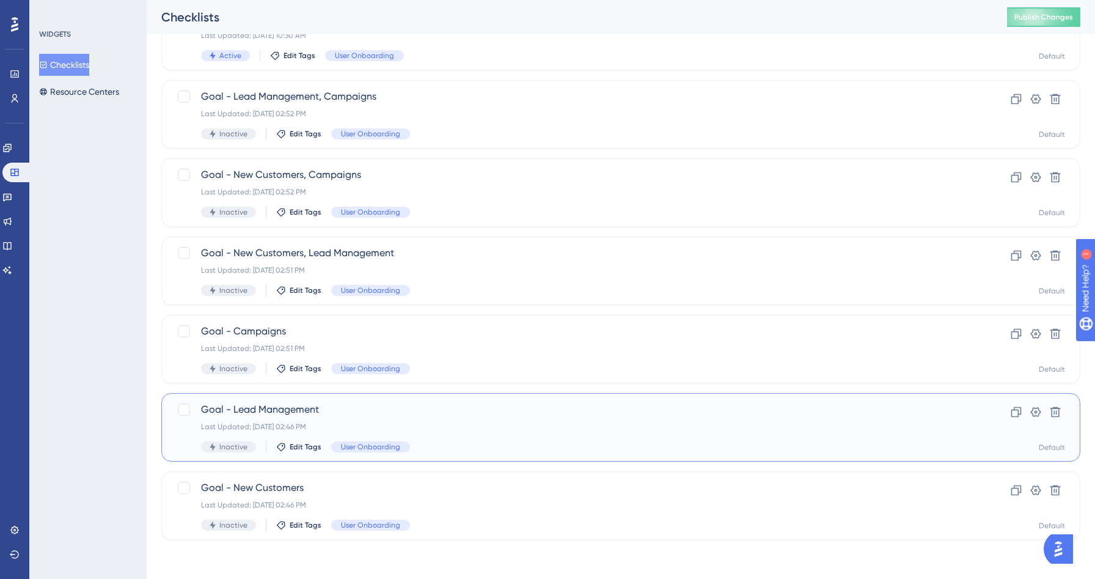
click at [436, 399] on div "Goal - Lead Management Last Updated: Aug 28 2025, 02:46 PM Inactive Edit Tags U…" at bounding box center [620, 427] width 919 height 68
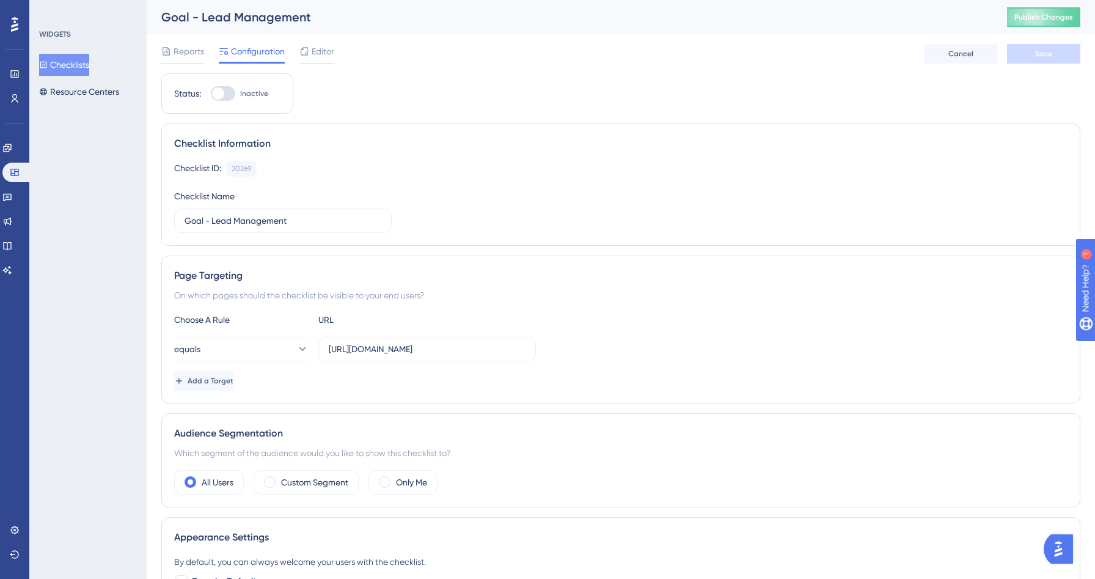
click at [313, 64] on div "Reports Configuration Editor Cancel Save" at bounding box center [620, 53] width 919 height 39
click at [313, 51] on span "Editor" at bounding box center [323, 51] width 23 height 15
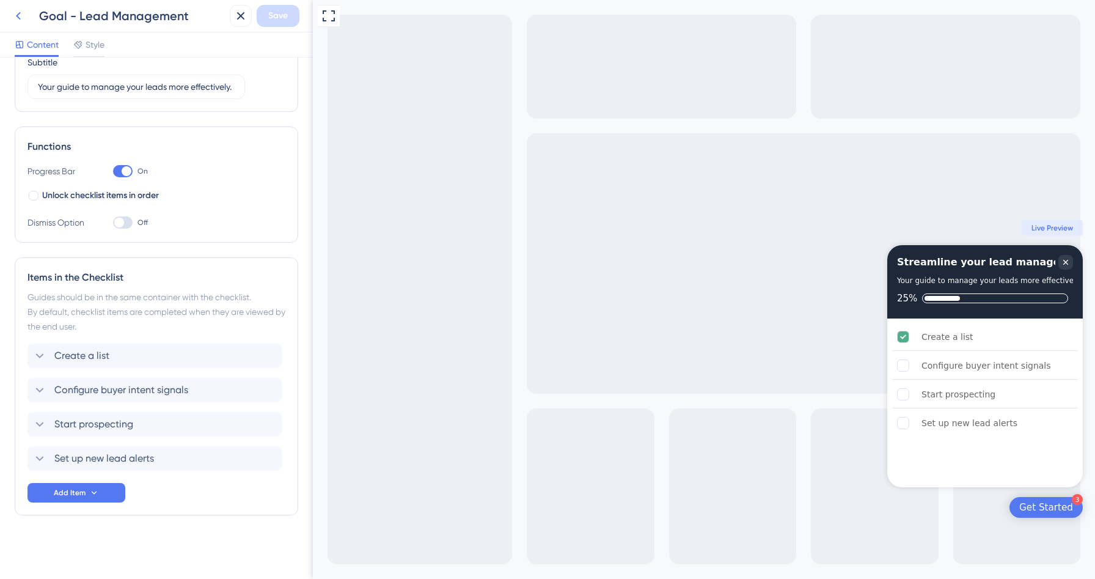
click at [19, 12] on icon at bounding box center [18, 16] width 15 height 15
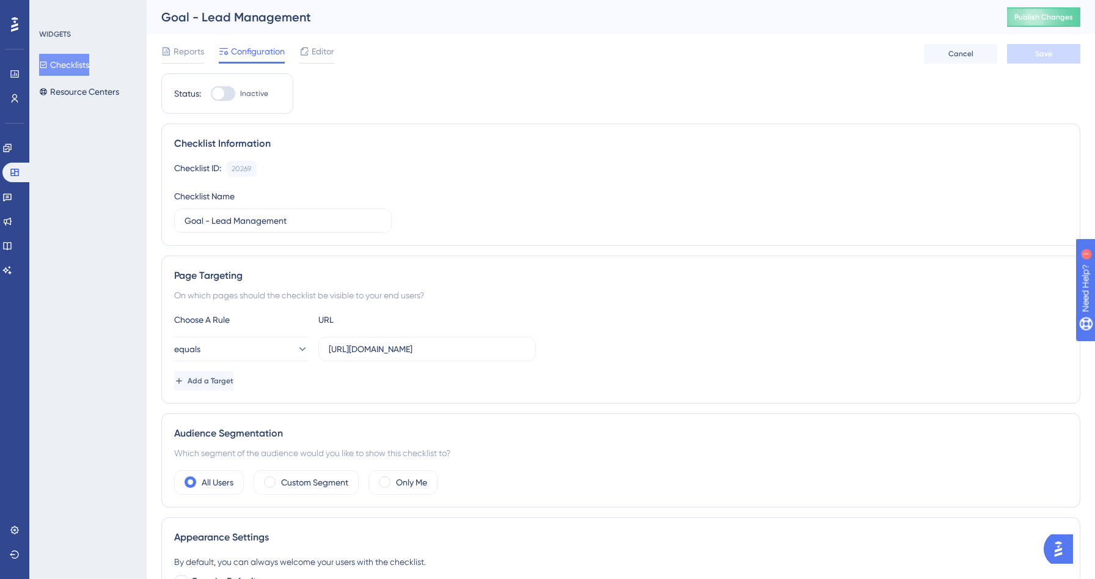
click at [75, 65] on button "Checklists" at bounding box center [64, 65] width 50 height 22
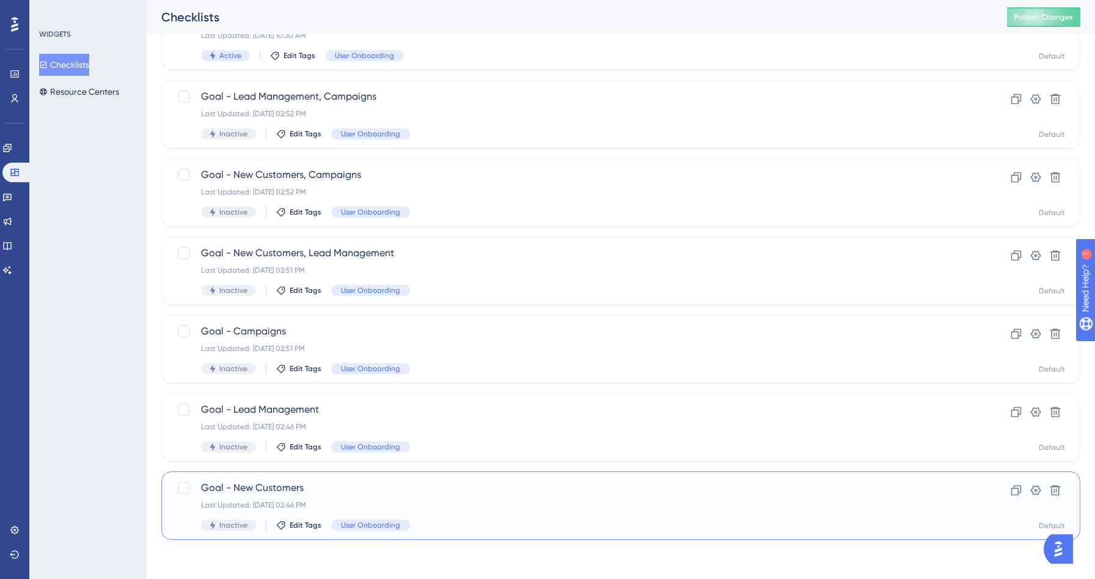
click at [444, 497] on div "Goal - New Customers Last Updated: Aug 28 2025, 02:46 PM Inactive Edit Tags Use…" at bounding box center [572, 505] width 742 height 50
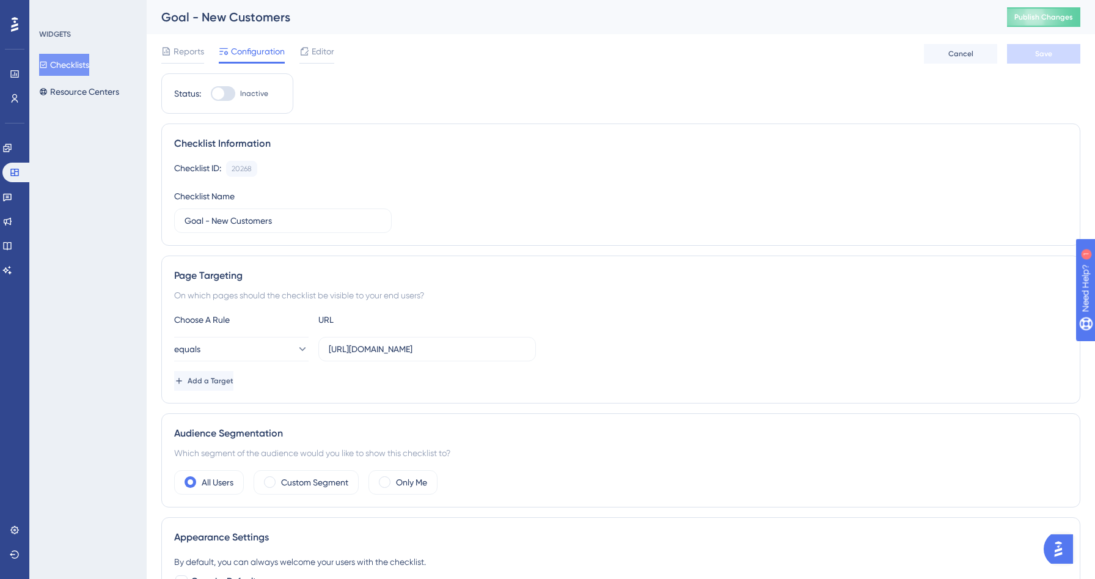
click at [335, 56] on div "Reports Configuration Editor Cancel Save" at bounding box center [620, 53] width 919 height 39
click at [323, 49] on span "Editor" at bounding box center [323, 51] width 23 height 15
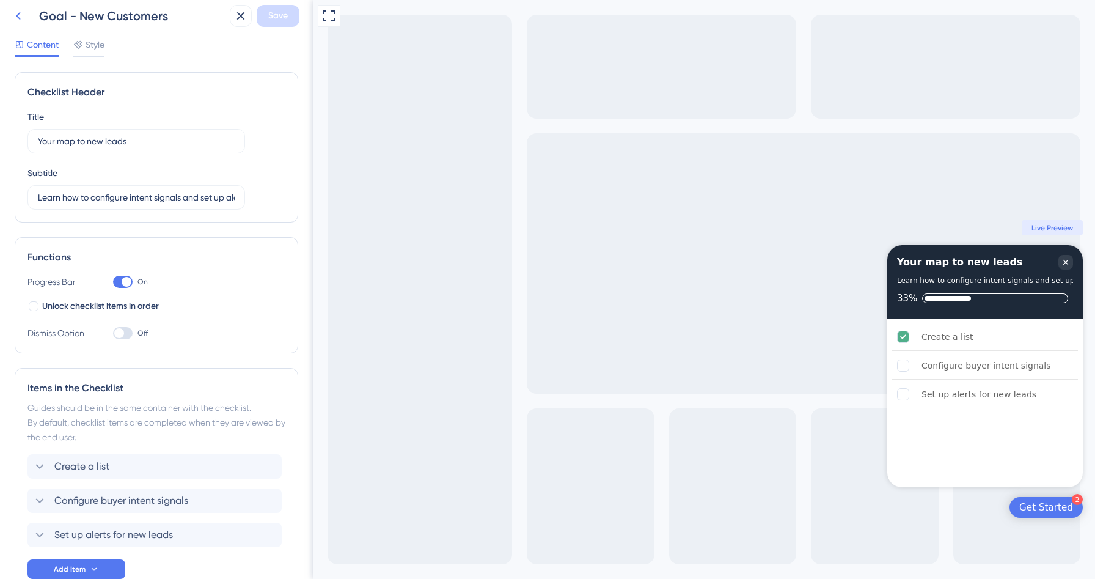
click at [18, 12] on icon at bounding box center [18, 16] width 15 height 15
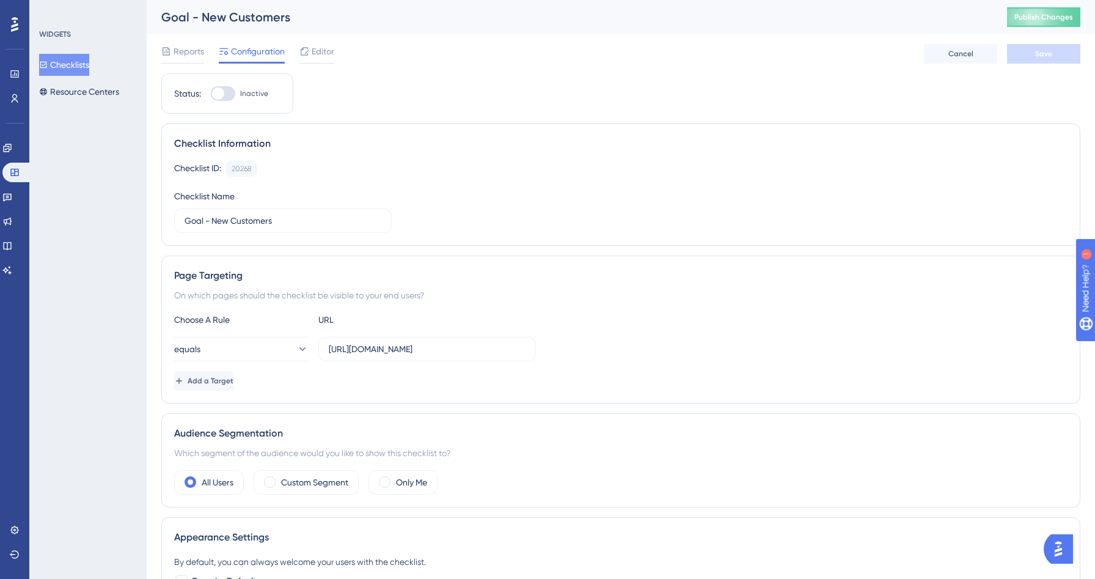
click at [65, 59] on button "Checklists" at bounding box center [64, 65] width 50 height 22
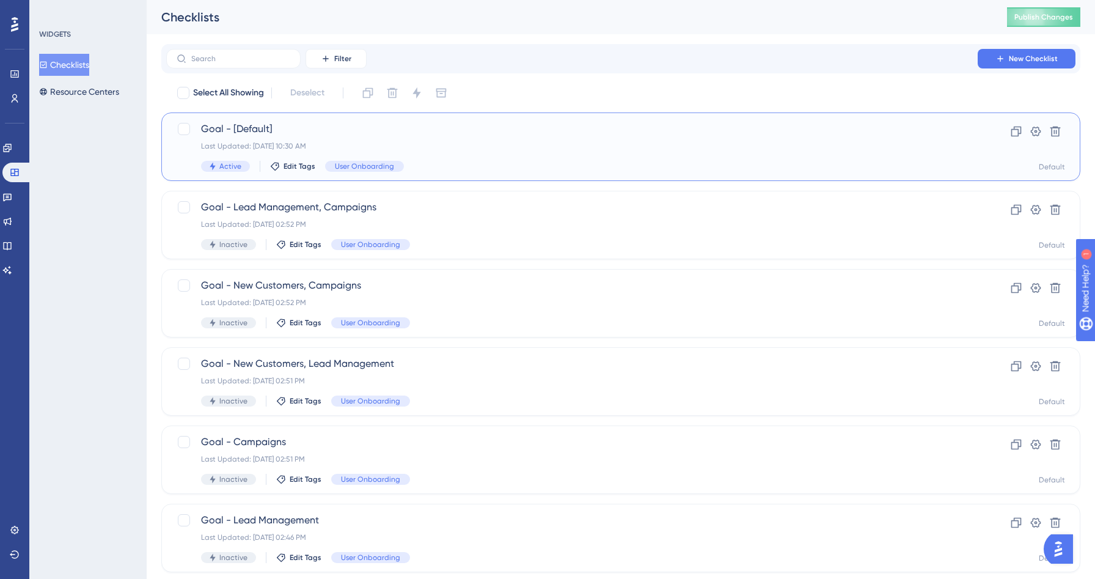
click at [416, 137] on div "Goal - [Default] Last Updated: Aug 21 2025, 10:30 AM Active Edit Tags User Onbo…" at bounding box center [572, 147] width 742 height 50
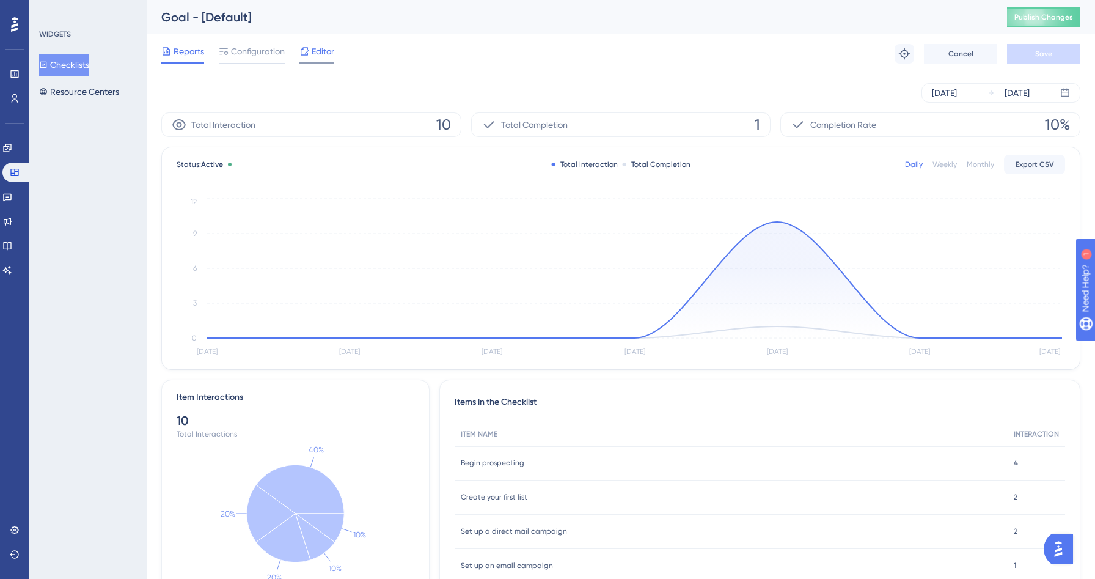
click at [316, 48] on span "Editor" at bounding box center [323, 51] width 23 height 15
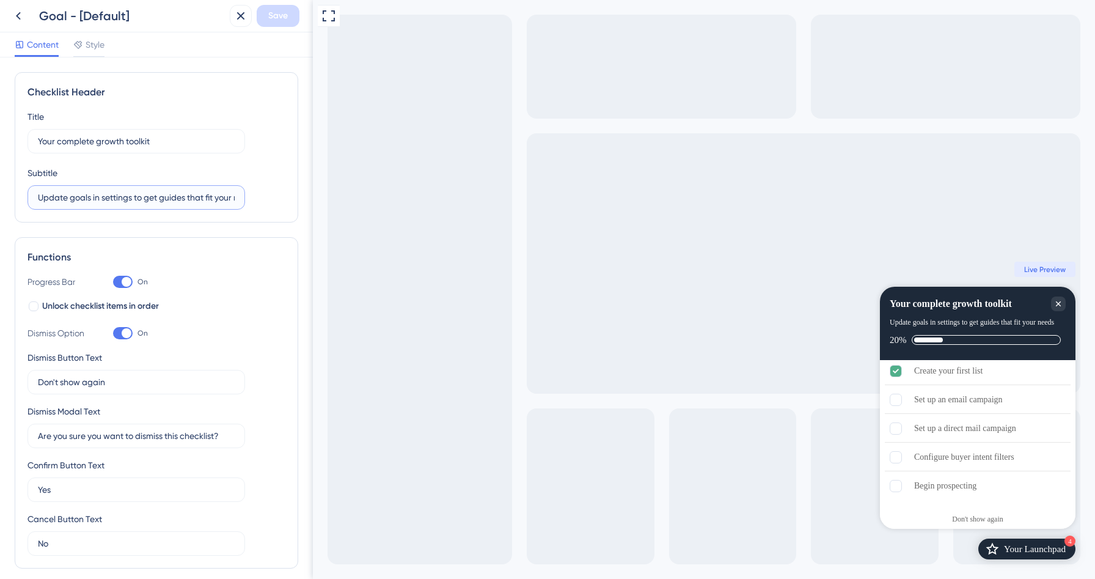
scroll to position [0, 27]
drag, startPoint x: 484, startPoint y: 198, endPoint x: 384, endPoint y: 198, distance: 99.6
click at [204, 185] on label "Update goals in settings to get guides that fit your needs" at bounding box center [135, 197] width 217 height 24
click at [204, 191] on input "Update goals in settings to get guides that fit your needs" at bounding box center [136, 197] width 197 height 13
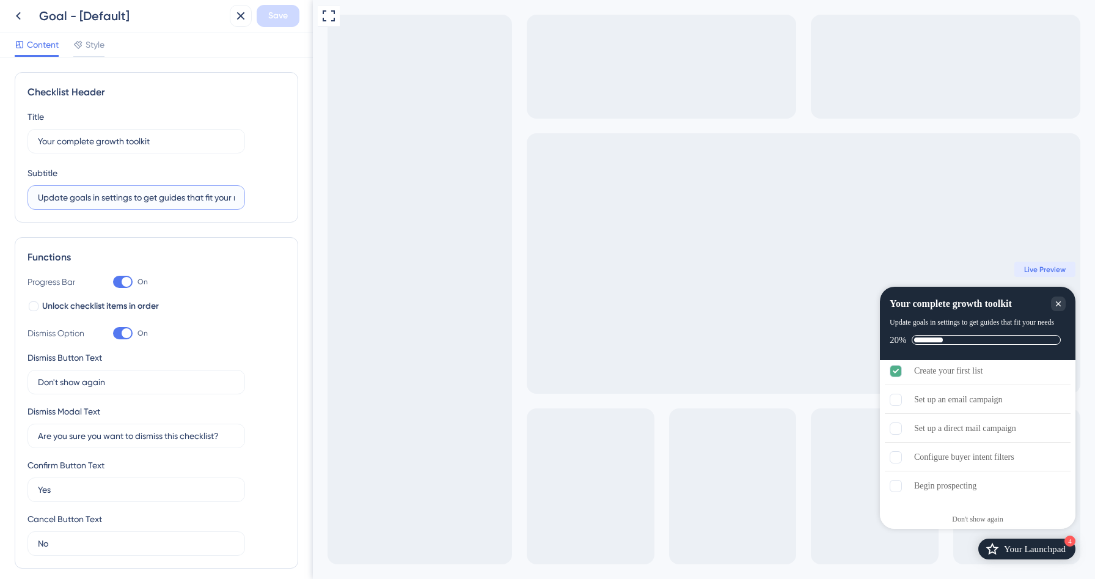
click at [138, 192] on input "Update goals in settings to get guides that fit your needs" at bounding box center [136, 197] width 197 height 13
drag, startPoint x: 35, startPoint y: 197, endPoint x: 272, endPoint y: 197, distance: 237.0
click at [272, 197] on div "Title Your complete growth toolkit Subtitle Update goals in settings to get gui…" at bounding box center [156, 159] width 258 height 100
click at [194, 195] on input "Update goals in settings to get guides that fit your needs" at bounding box center [136, 197] width 197 height 13
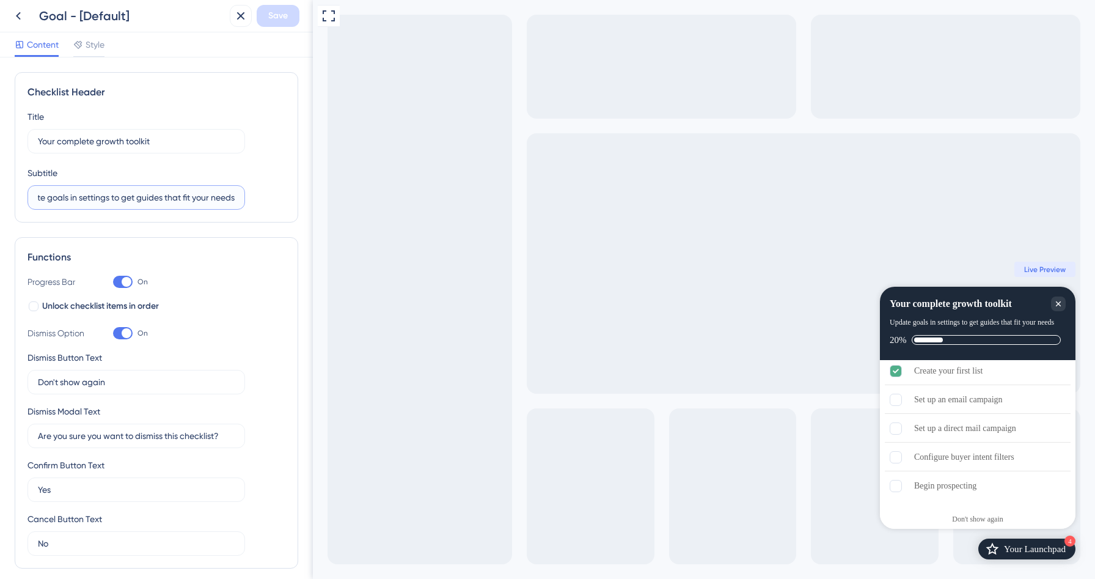
drag, startPoint x: 194, startPoint y: 195, endPoint x: 279, endPoint y: 195, distance: 84.9
click at [279, 195] on div "Title Your complete growth toolkit Subtitle Update goals in settings to get gui…" at bounding box center [156, 159] width 258 height 100
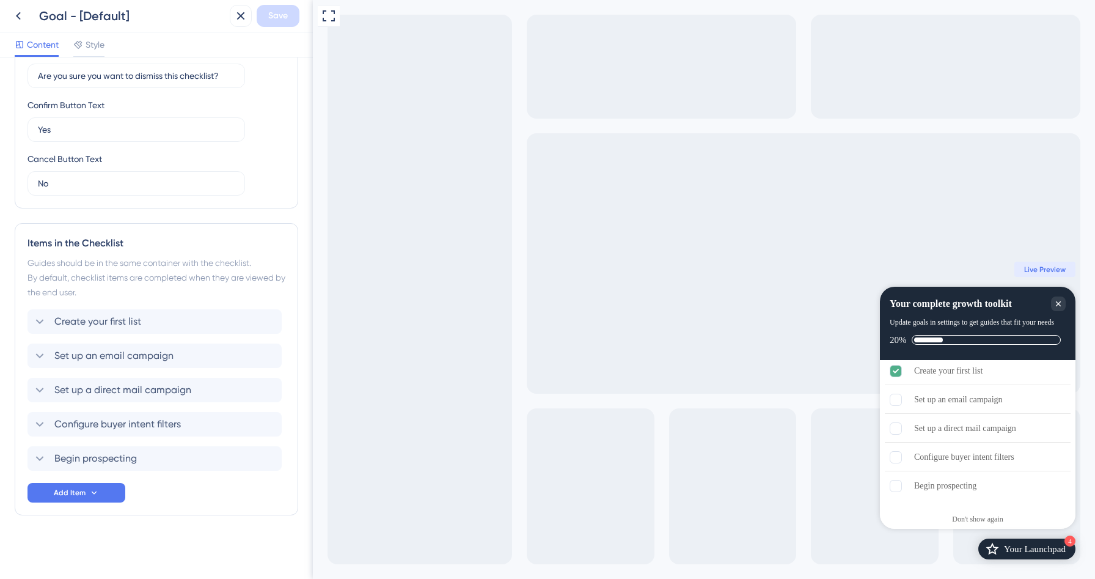
drag, startPoint x: 22, startPoint y: 426, endPoint x: 25, endPoint y: 359, distance: 67.9
click at [25, 358] on div "Items in the Checklist Guides should be in the same container with the checklis…" at bounding box center [156, 369] width 283 height 292
click at [269, 12] on span "Save" at bounding box center [278, 16] width 20 height 15
click at [20, 18] on icon at bounding box center [18, 16] width 15 height 15
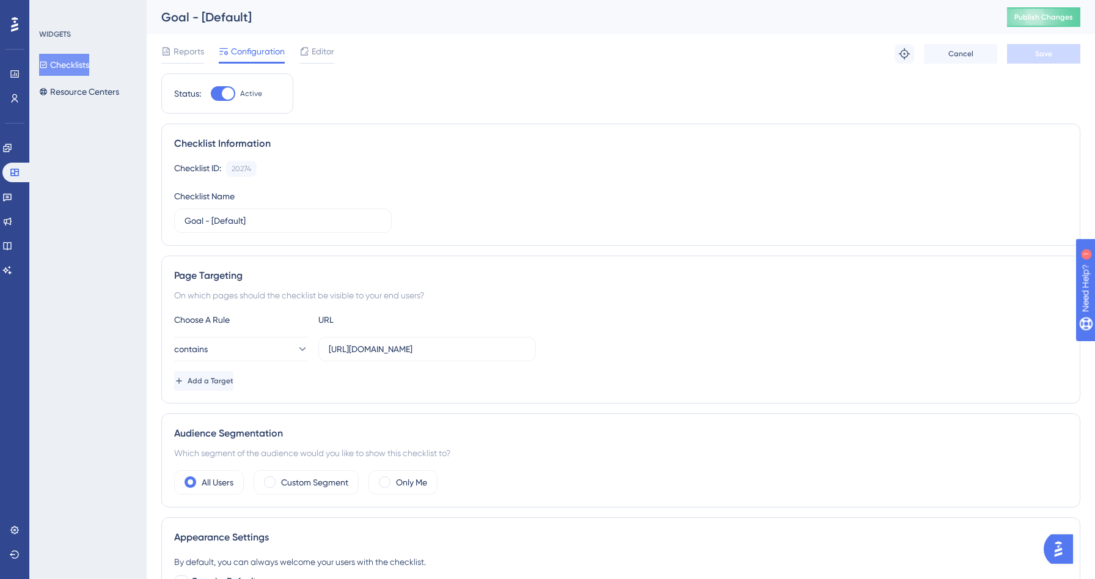
click at [84, 59] on button "Checklists" at bounding box center [64, 65] width 50 height 22
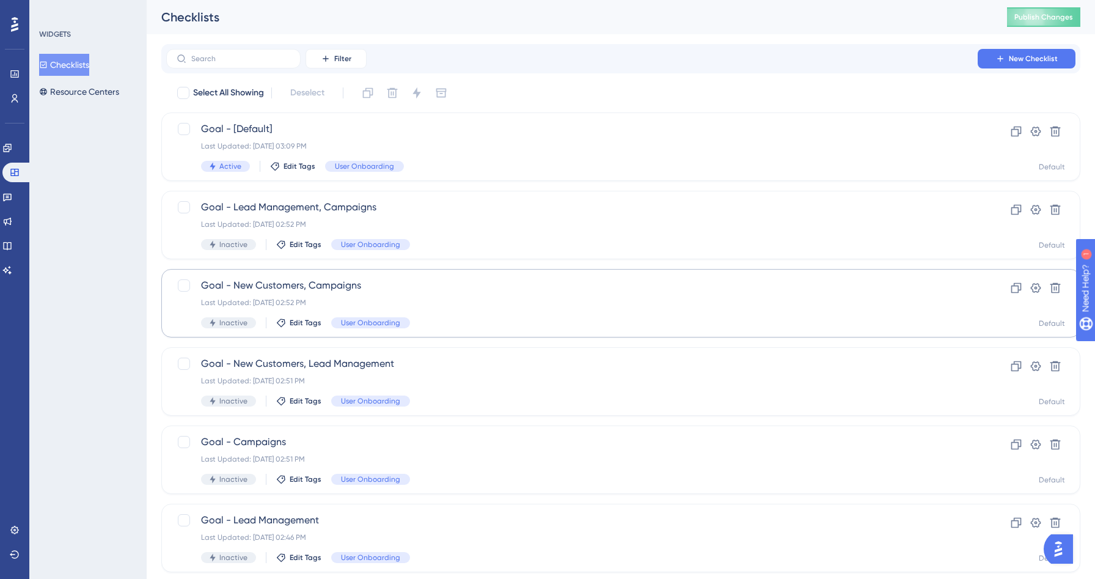
scroll to position [111, 0]
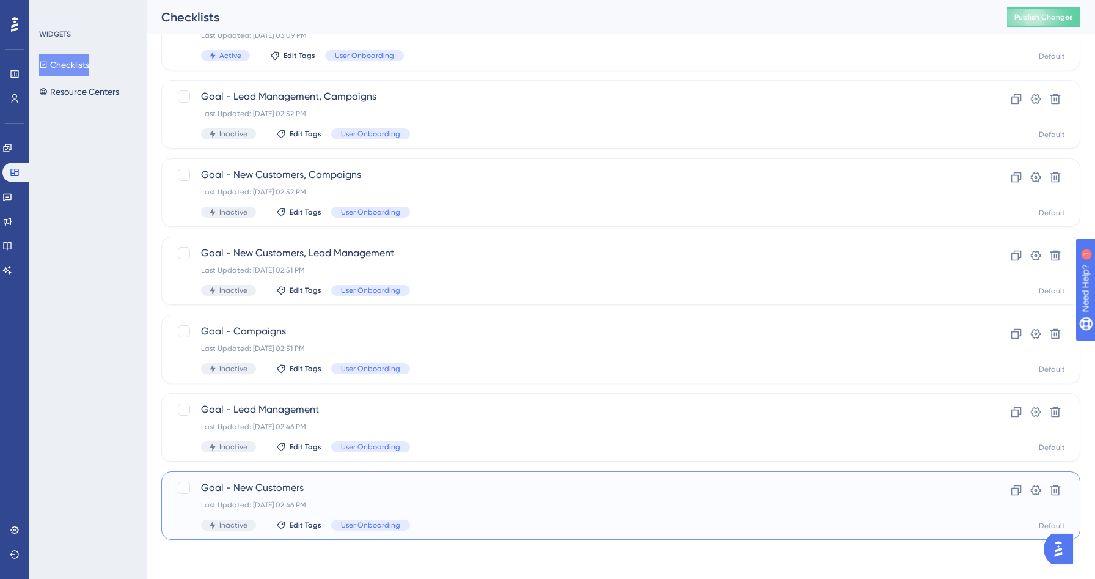
click at [426, 489] on span "Goal - New Customers" at bounding box center [572, 487] width 742 height 15
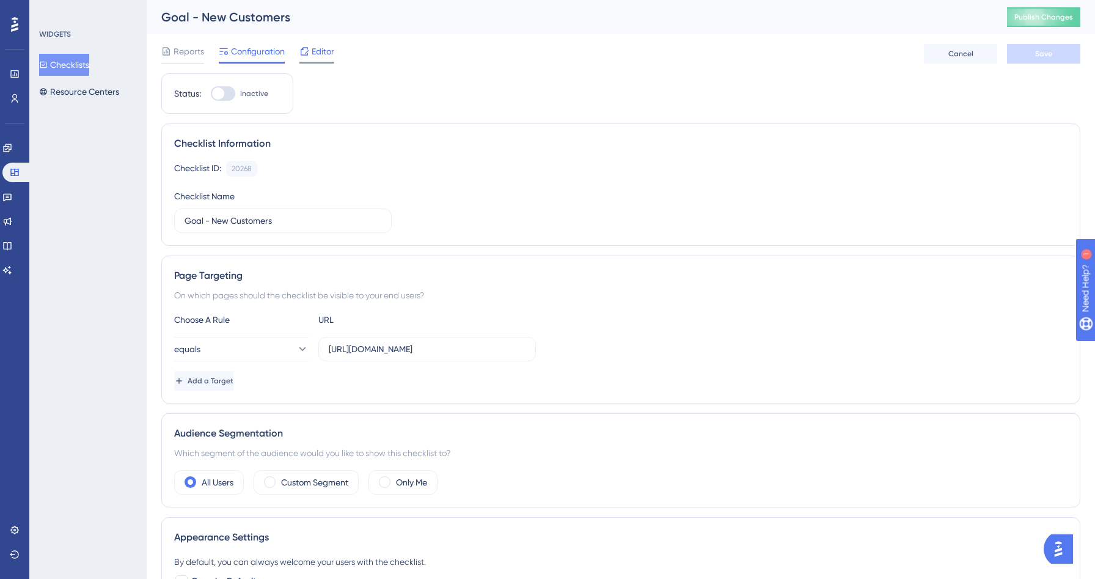
click at [317, 58] on span "Editor" at bounding box center [323, 51] width 23 height 15
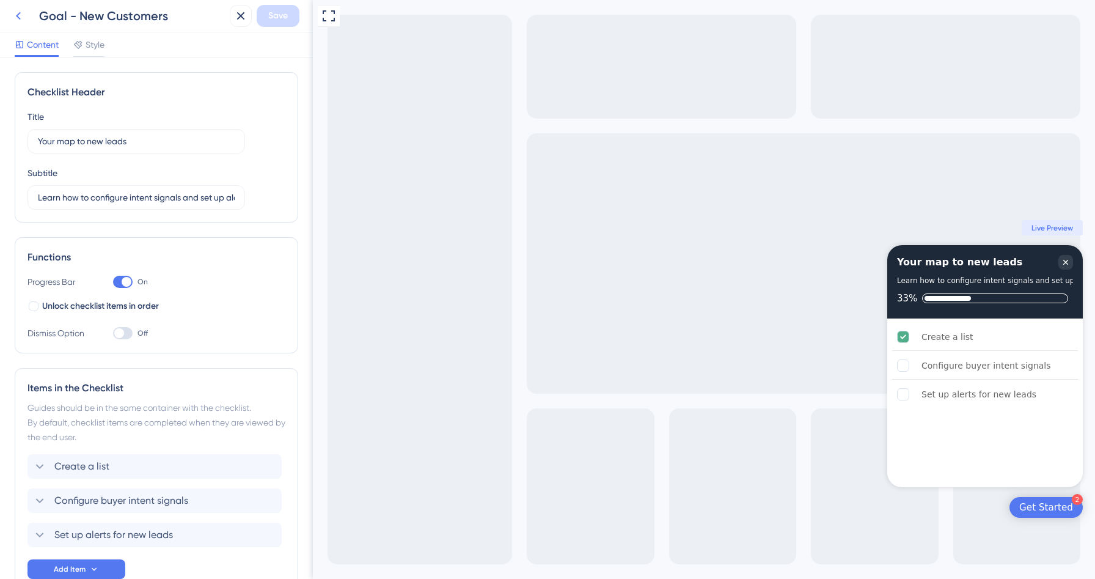
click at [17, 17] on icon at bounding box center [18, 16] width 15 height 15
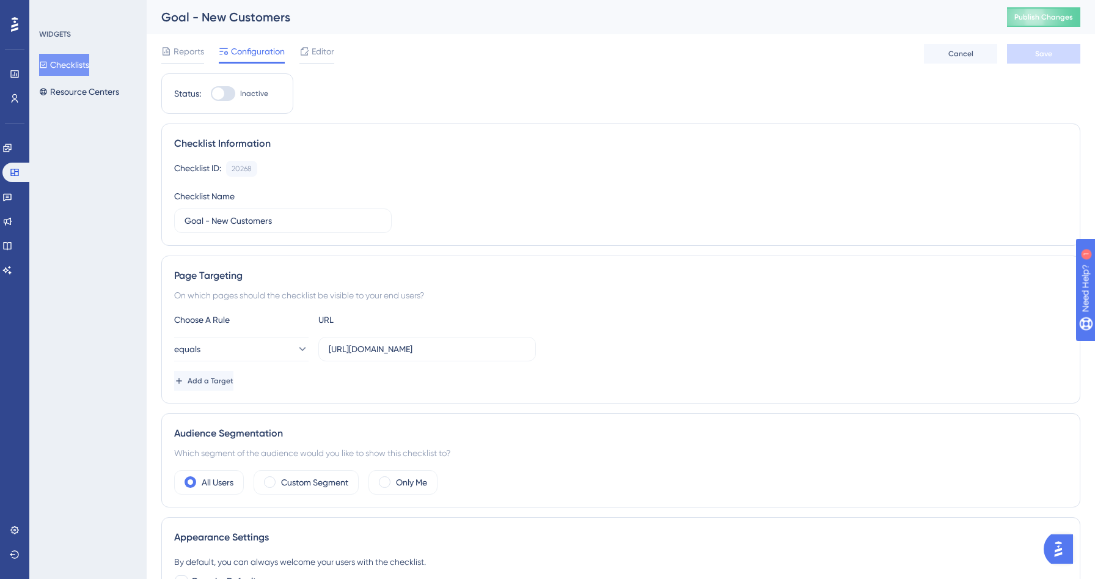
click at [81, 65] on button "Checklists" at bounding box center [64, 65] width 50 height 22
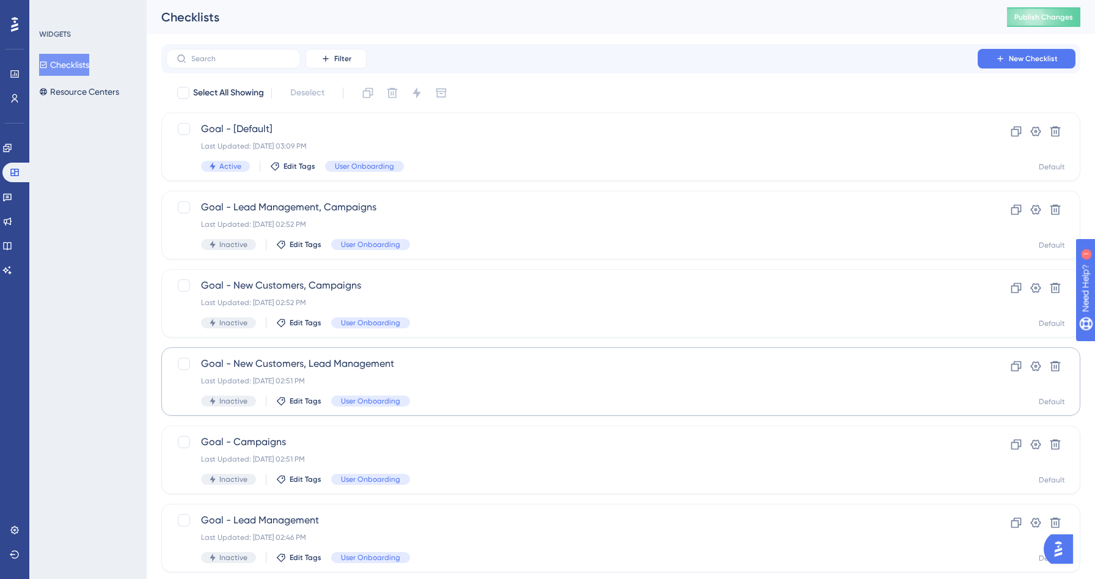
scroll to position [111, 0]
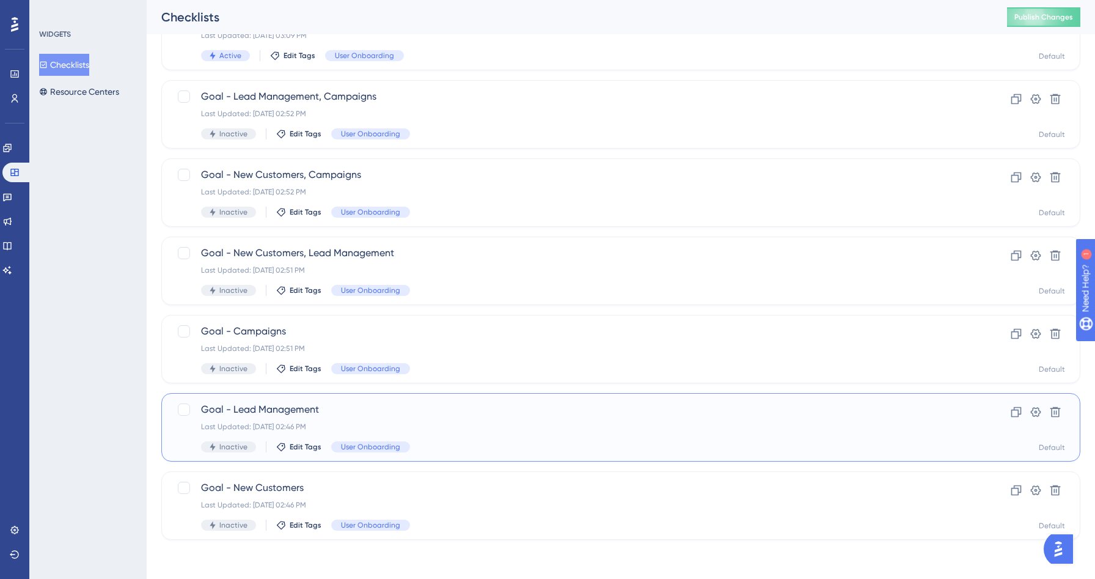
click at [492, 414] on span "Goal - Lead Management" at bounding box center [572, 409] width 742 height 15
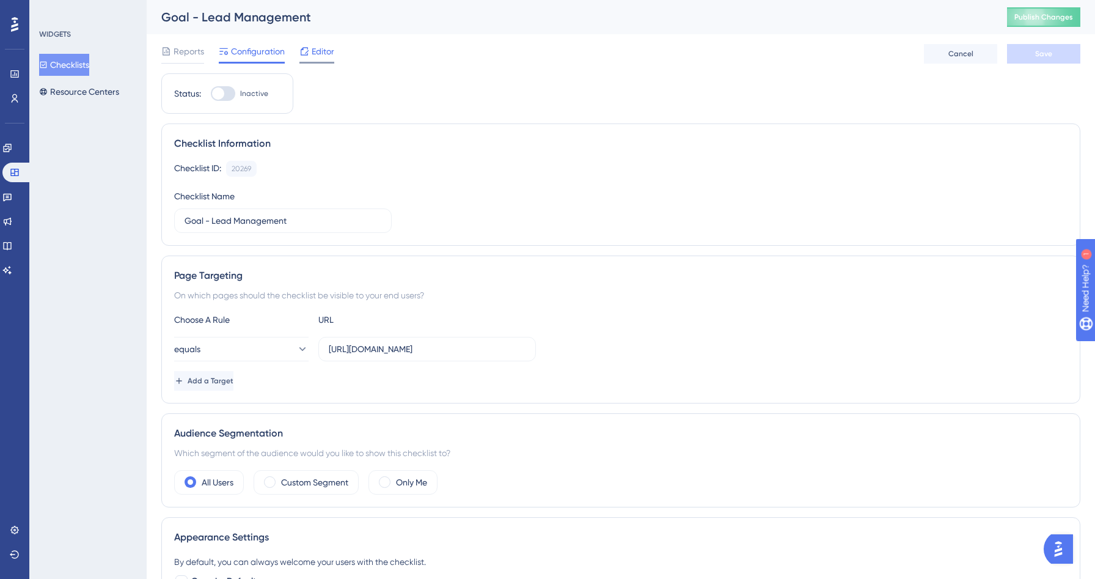
click at [319, 56] on span "Editor" at bounding box center [323, 51] width 23 height 15
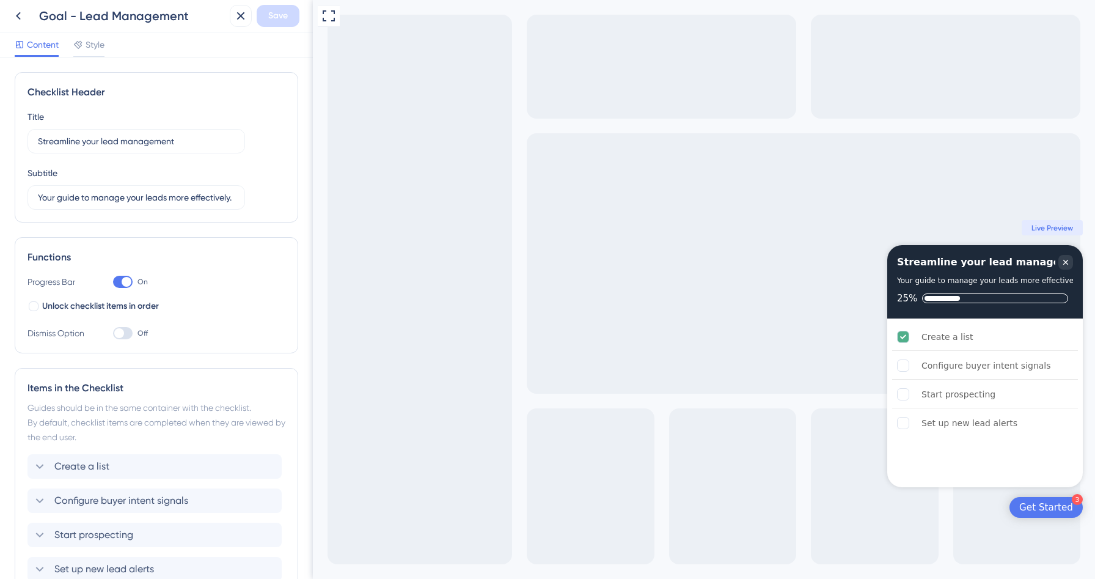
click at [9, 27] on div "Goal - Lead Management Save" at bounding box center [156, 16] width 313 height 32
click at [13, 19] on icon at bounding box center [18, 16] width 15 height 15
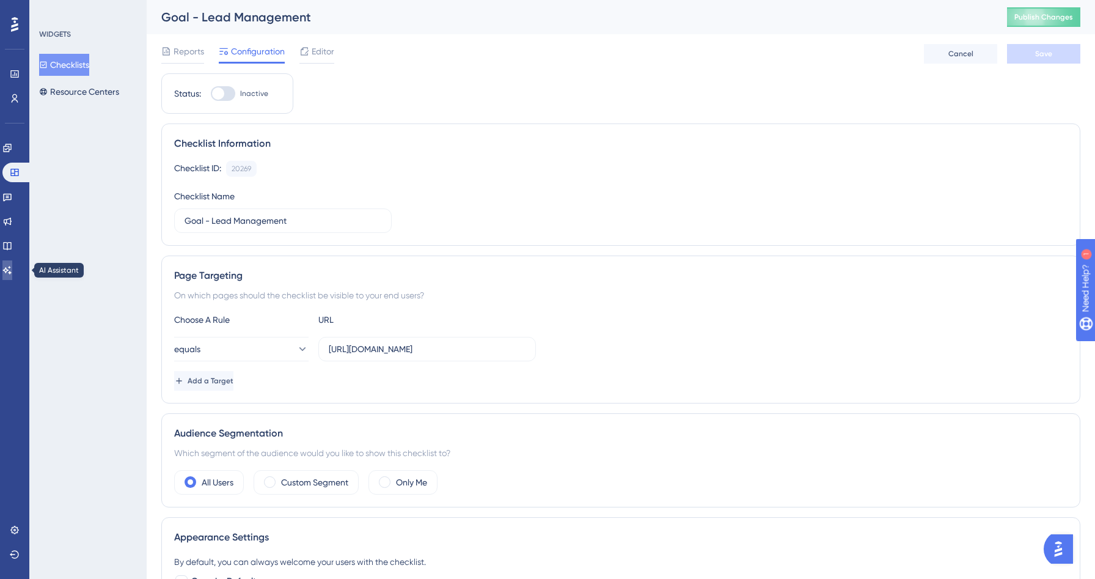
click at [5, 274] on link at bounding box center [7, 270] width 10 height 20
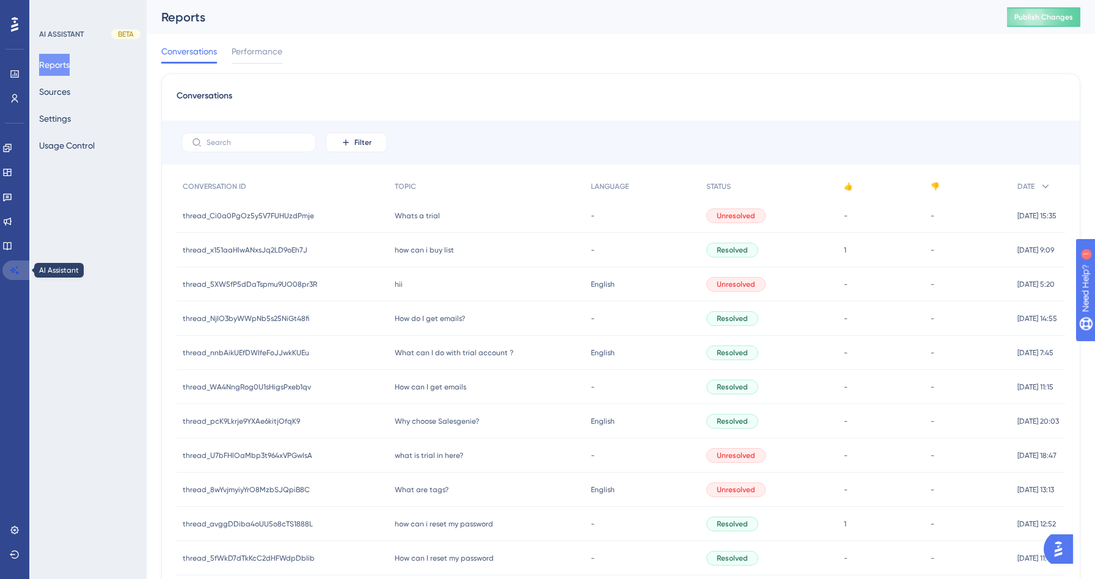
click at [18, 267] on icon at bounding box center [15, 270] width 10 height 10
click at [61, 131] on div "Reports Sources Settings Usage Control" at bounding box center [88, 105] width 99 height 103
click at [61, 125] on button "Settings" at bounding box center [55, 119] width 32 height 22
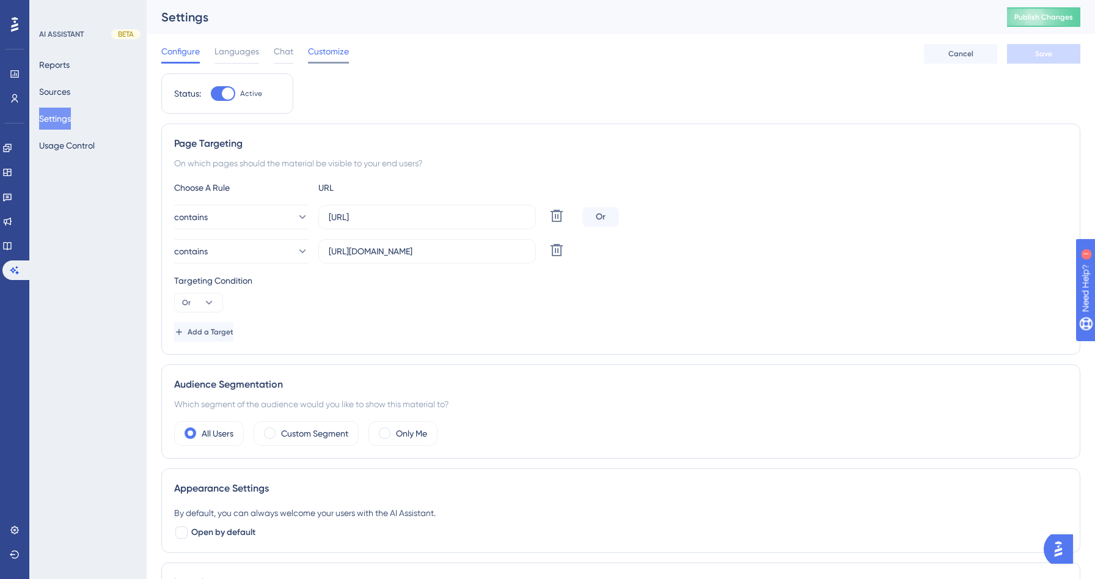
click at [343, 59] on div "Customize" at bounding box center [328, 54] width 41 height 20
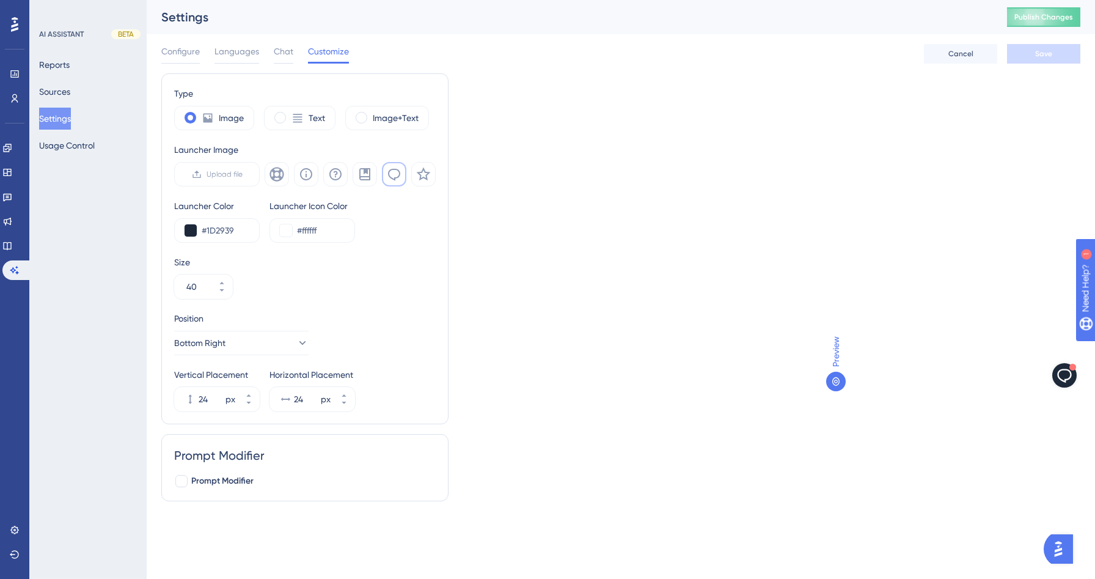
click at [1060, 370] on icon "Open AI Assistant Launcher" at bounding box center [1064, 376] width 14 height 14
click at [845, 382] on div at bounding box center [836, 381] width 20 height 20
click at [835, 382] on icon at bounding box center [835, 381] width 7 height 9
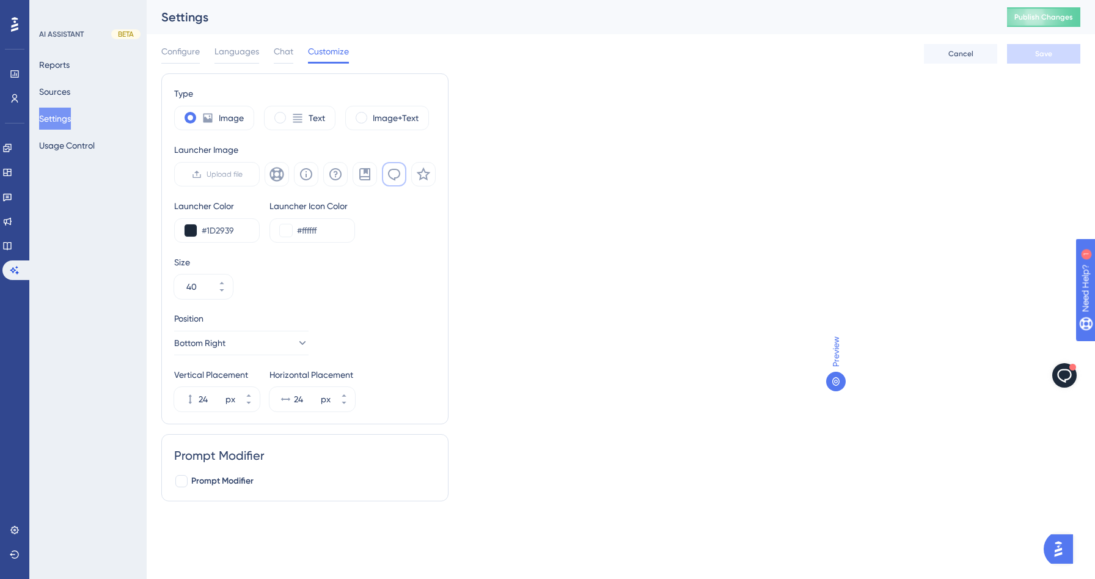
click at [272, 52] on div "Configure Languages Chat Customize" at bounding box center [255, 54] width 188 height 20
click at [179, 50] on span "Configure" at bounding box center [180, 51] width 38 height 15
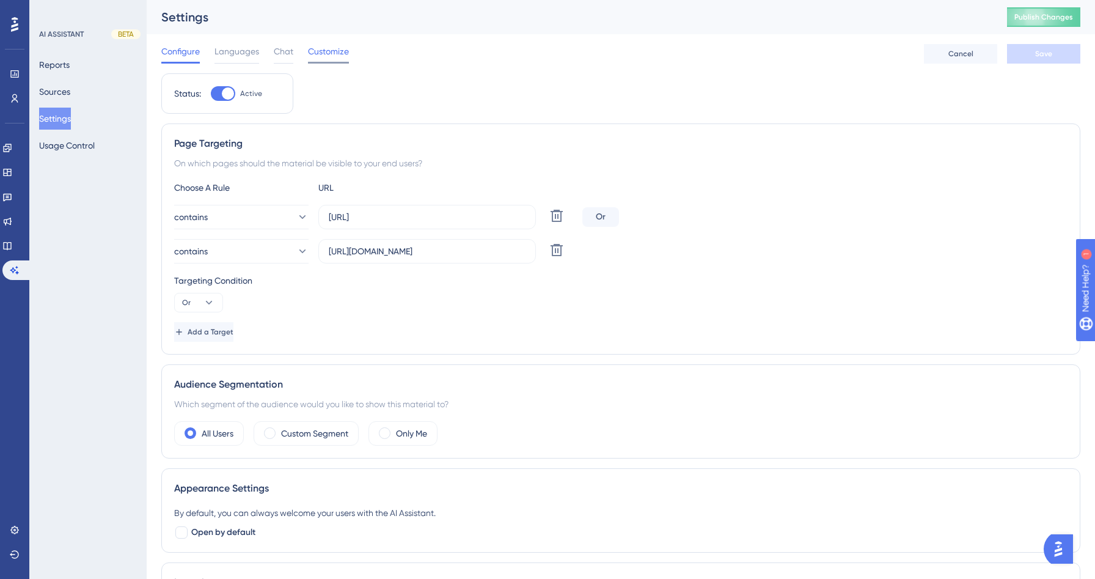
click at [331, 48] on span "Customize" at bounding box center [328, 51] width 41 height 15
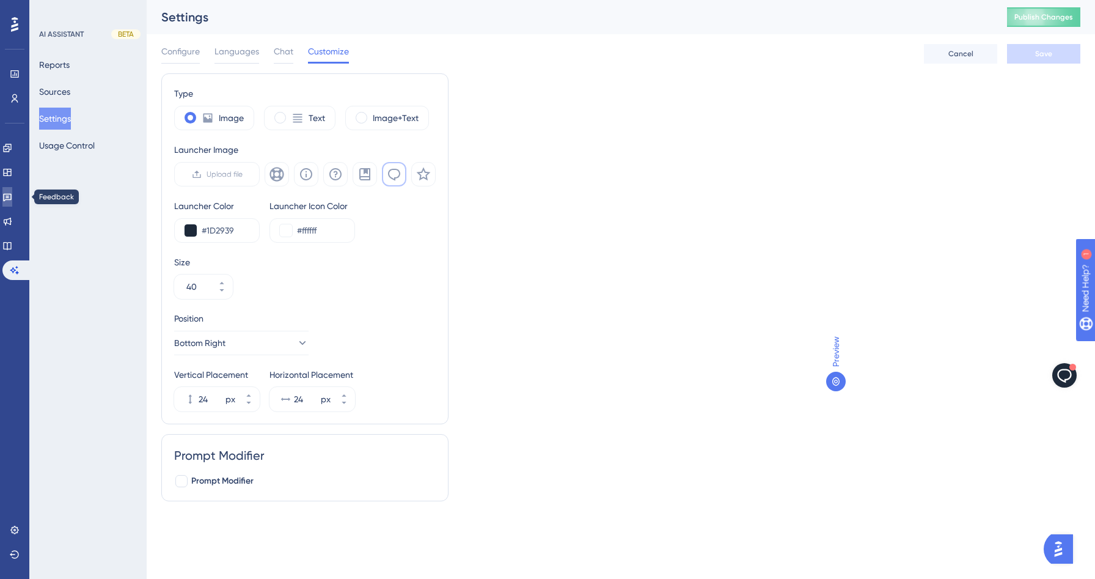
click at [12, 191] on link at bounding box center [7, 197] width 10 height 20
click at [12, 177] on link at bounding box center [7, 173] width 10 height 20
click at [11, 175] on icon at bounding box center [7, 172] width 8 height 7
click at [12, 218] on icon at bounding box center [7, 221] width 10 height 10
click at [688, 0] on html "Performance Users Engagement Widgets Feedback Product Updates Knowledge Base AI…" at bounding box center [547, 0] width 1095 height 0
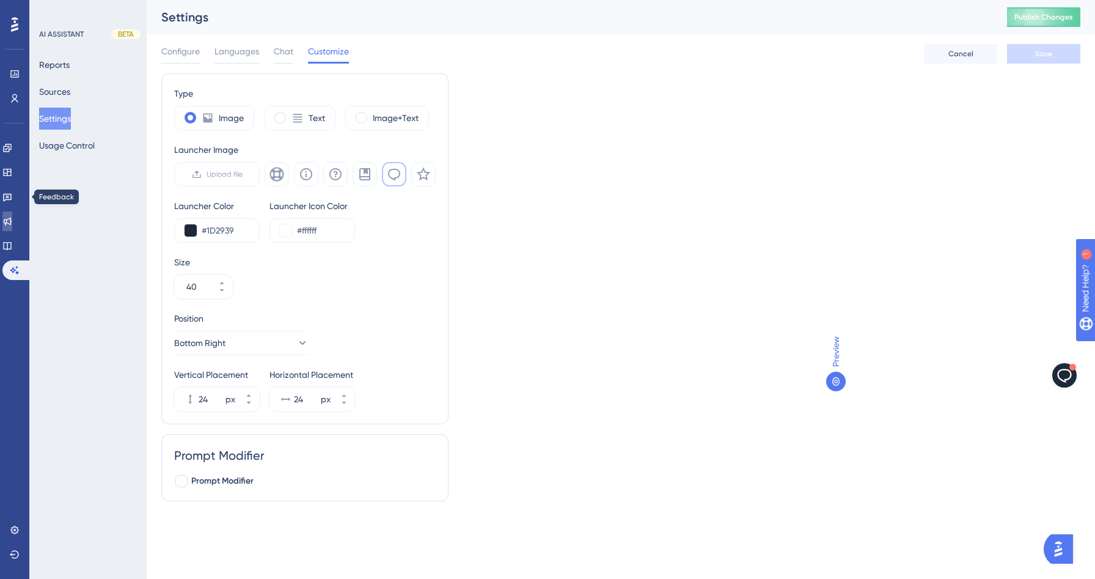
click at [11, 223] on icon at bounding box center [7, 221] width 10 height 10
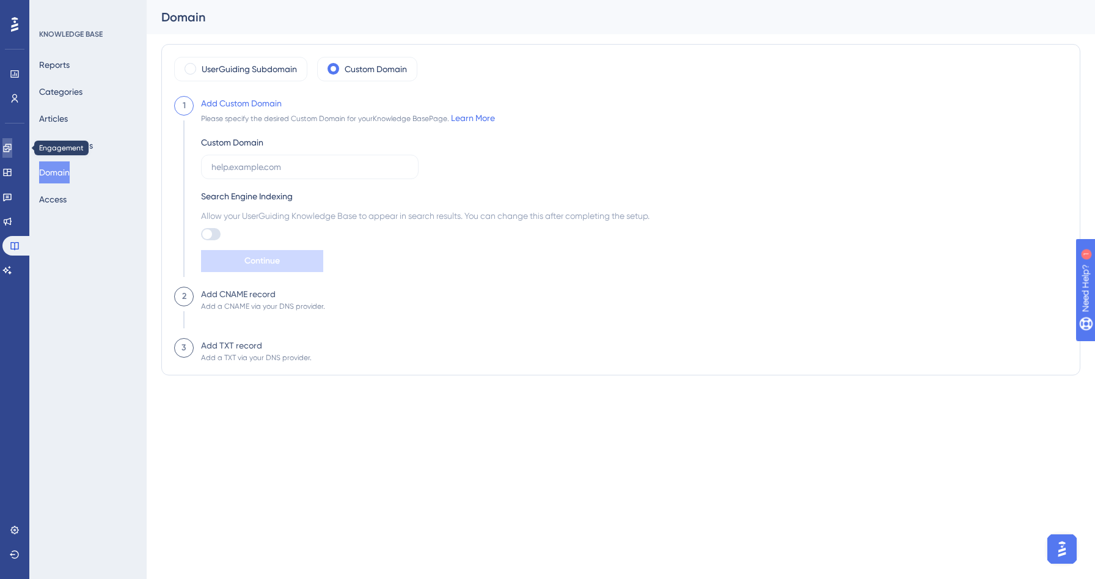
click at [12, 145] on icon at bounding box center [7, 148] width 10 height 10
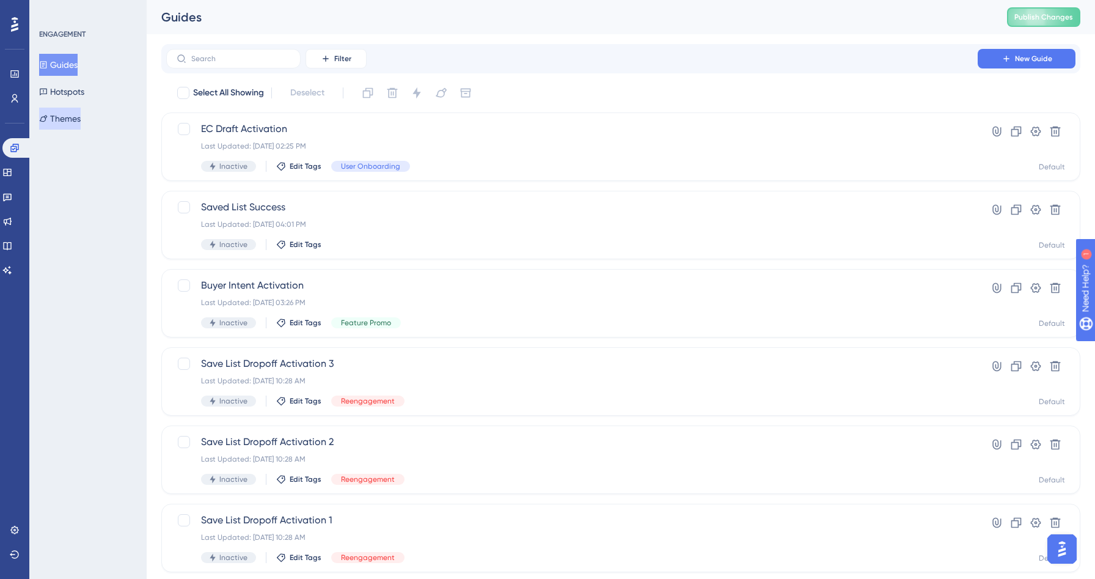
click at [65, 111] on button "Themes" at bounding box center [60, 119] width 42 height 22
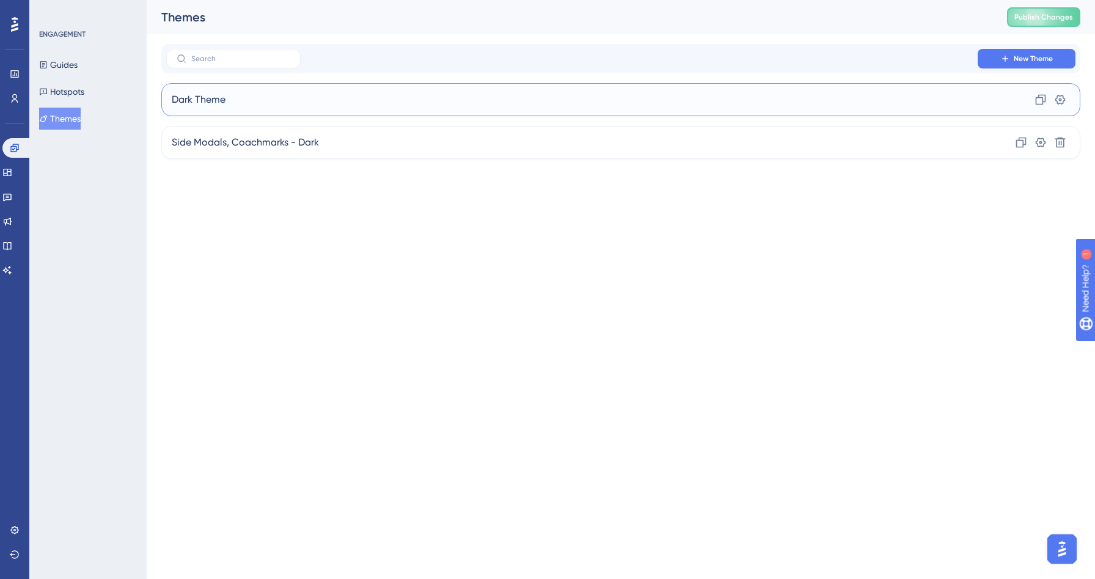
click at [276, 86] on div "Dark Theme Clone Settings" at bounding box center [620, 99] width 919 height 33
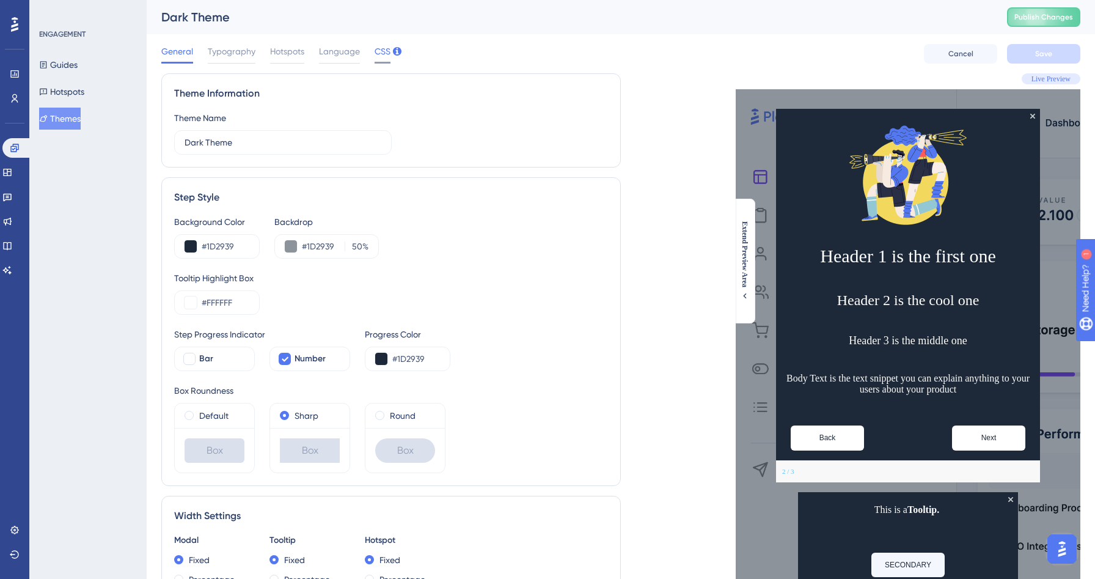
click at [378, 48] on span "CSS" at bounding box center [383, 51] width 16 height 15
